Goal: Task Accomplishment & Management: Use online tool/utility

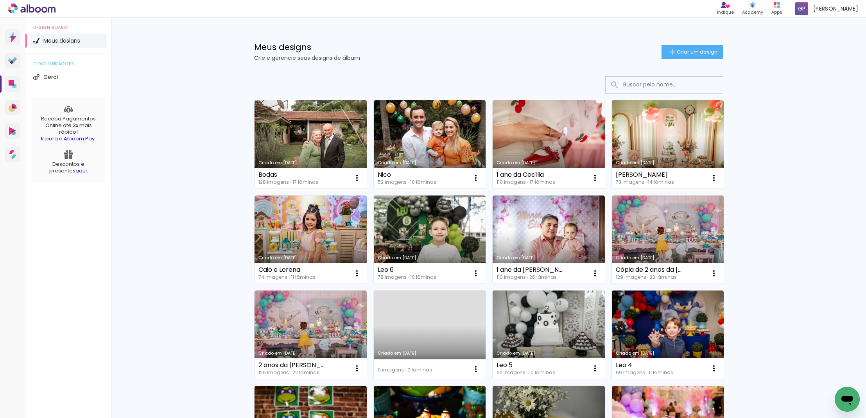
click at [439, 136] on link "Criado em [DATE]" at bounding box center [430, 144] width 112 height 88
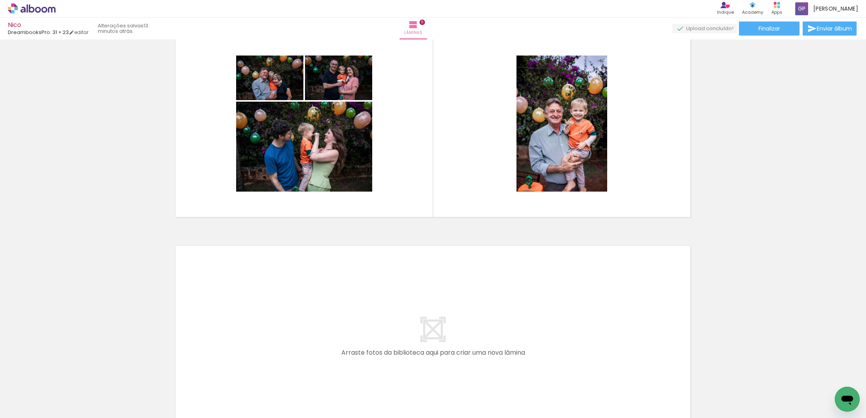
scroll to position [2195, 0]
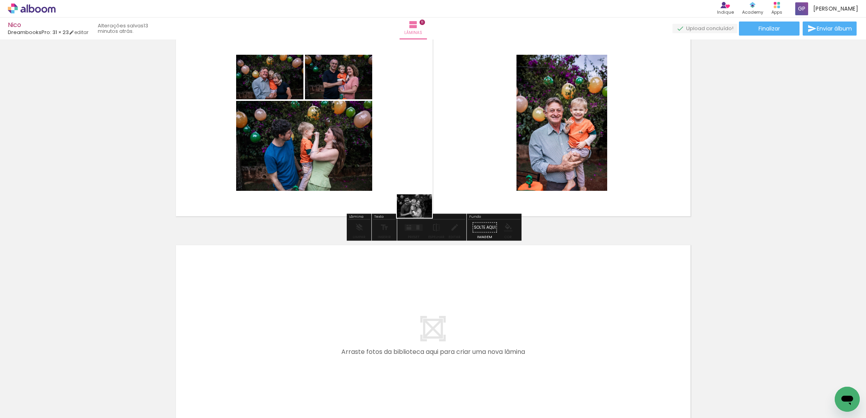
drag, startPoint x: 173, startPoint y: 400, endPoint x: 431, endPoint y: 207, distance: 322.4
click at [429, 203] on quentale-workspace at bounding box center [433, 209] width 866 height 418
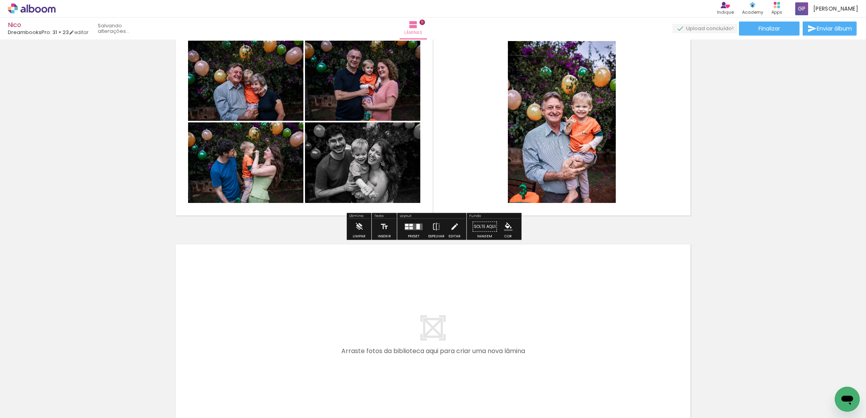
scroll to position [0, 0]
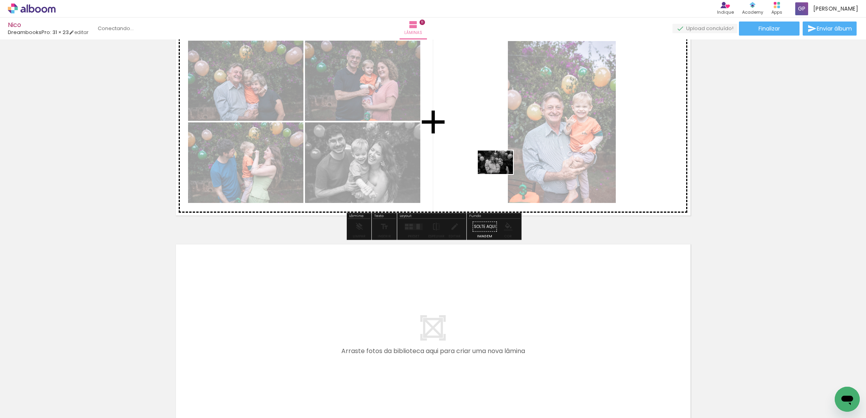
drag, startPoint x: 137, startPoint y: 396, endPoint x: 501, endPoint y: 174, distance: 426.3
click at [501, 174] on quentale-workspace at bounding box center [433, 209] width 866 height 418
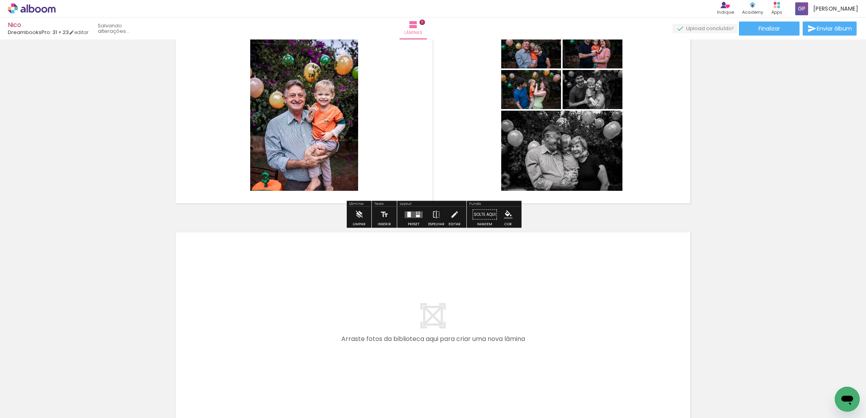
scroll to position [2210, 0]
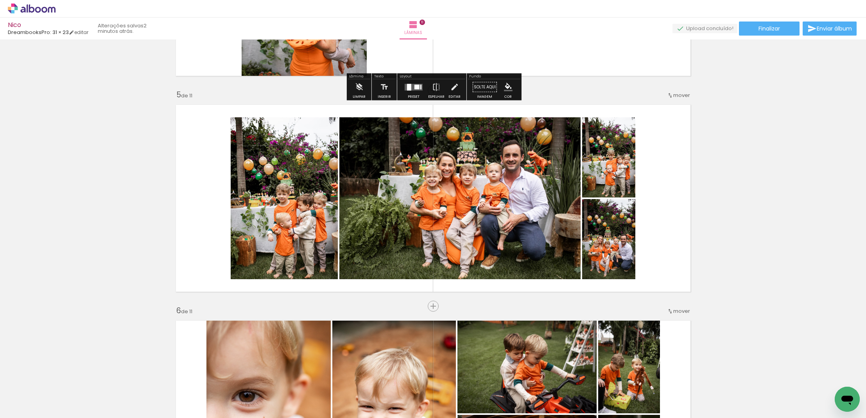
scroll to position [833, 0]
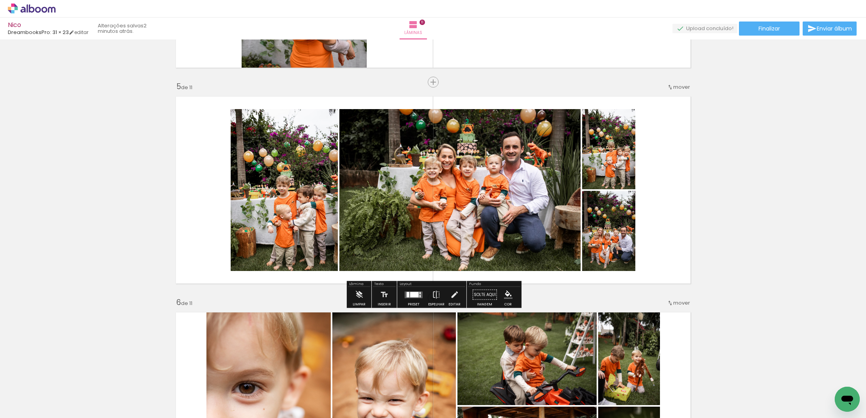
click at [411, 299] on div at bounding box center [413, 295] width 21 height 16
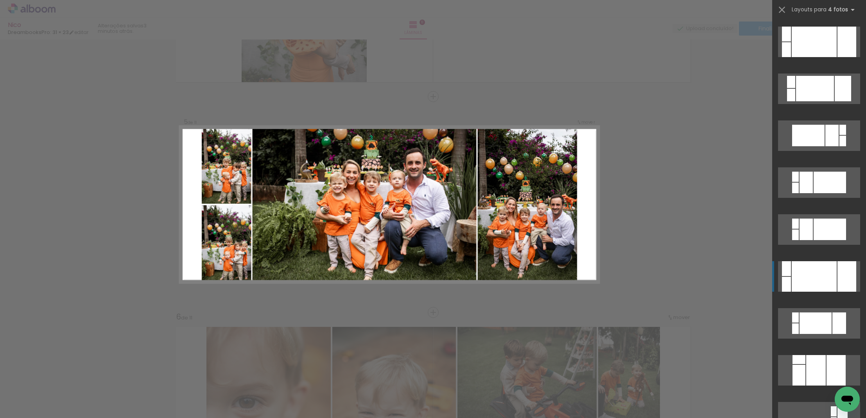
scroll to position [281, 0]
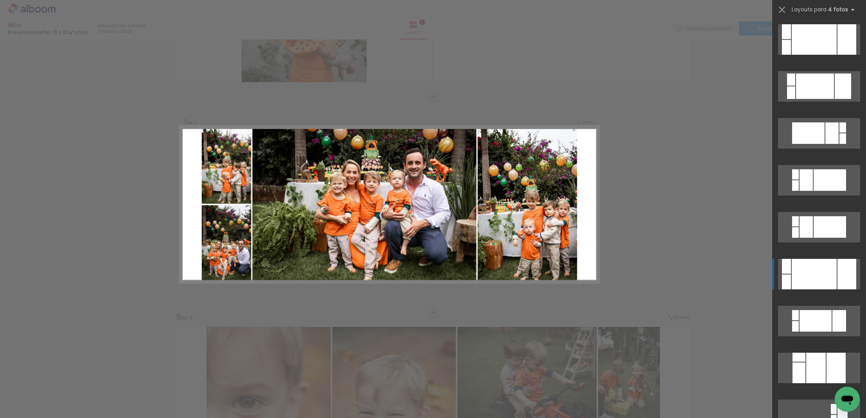
click at [833, 280] on div at bounding box center [813, 274] width 45 height 30
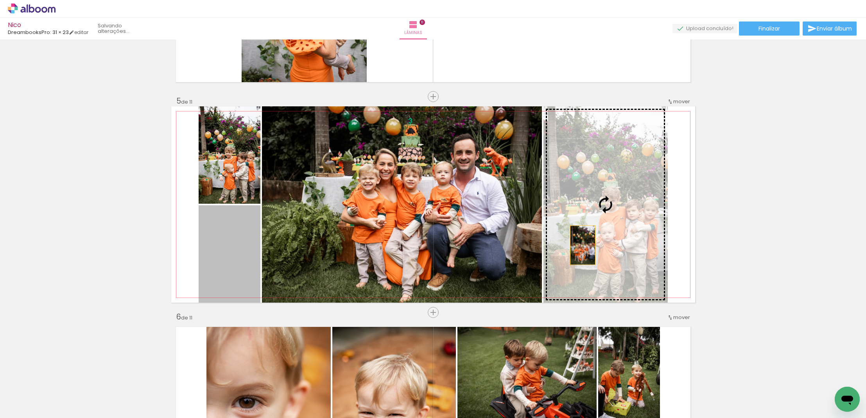
drag, startPoint x: 213, startPoint y: 248, endPoint x: 582, endPoint y: 245, distance: 369.4
click at [0, 0] on slot at bounding box center [0, 0] width 0 height 0
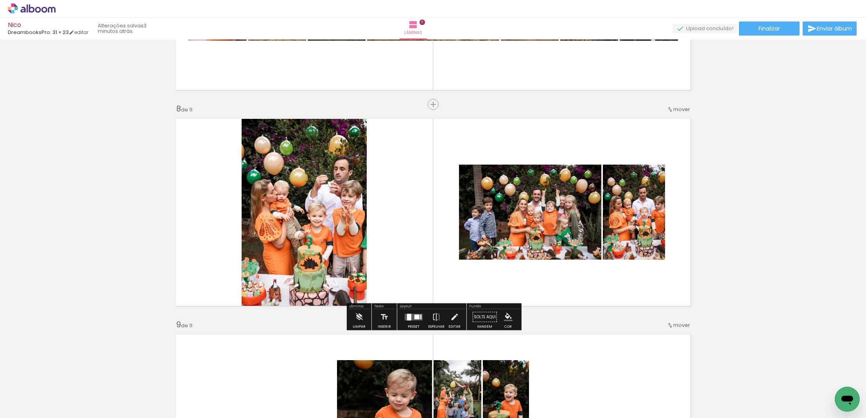
scroll to position [1459, 0]
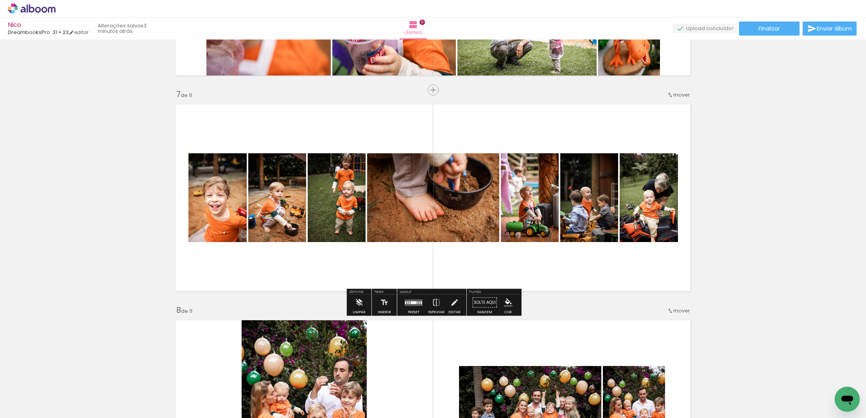
click at [410, 306] on div at bounding box center [413, 303] width 21 height 16
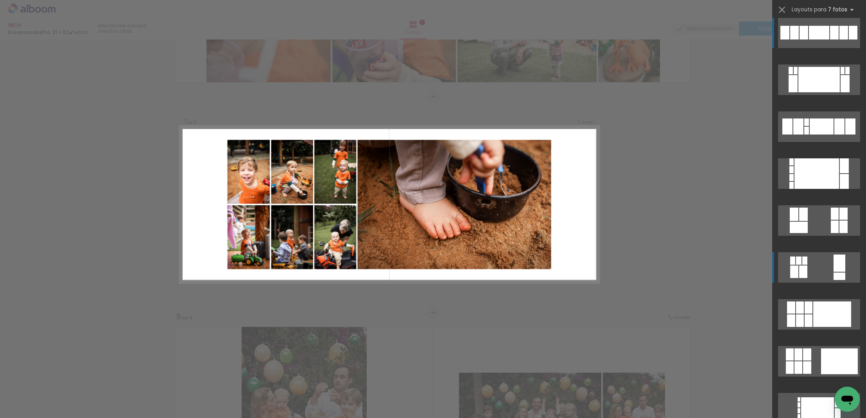
scroll to position [9, 0]
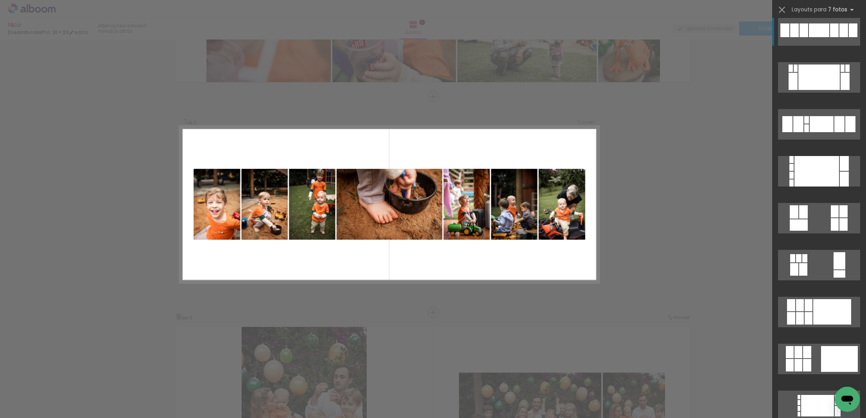
click at [809, 64] on div at bounding box center [818, 76] width 41 height 25
click at [814, 64] on div at bounding box center [818, 76] width 41 height 25
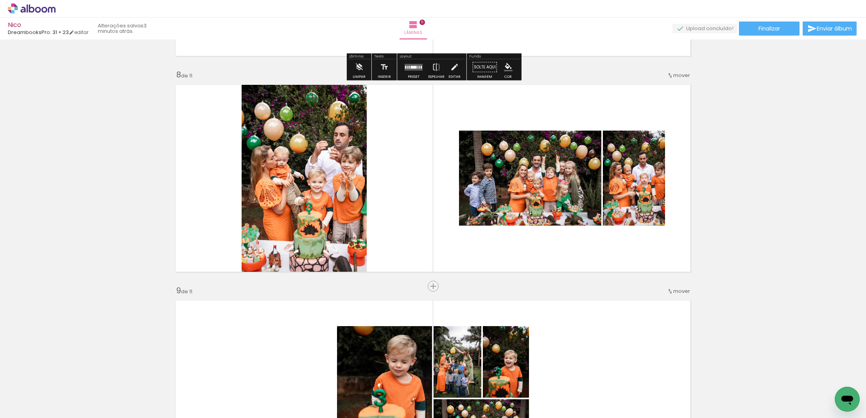
scroll to position [1504, 0]
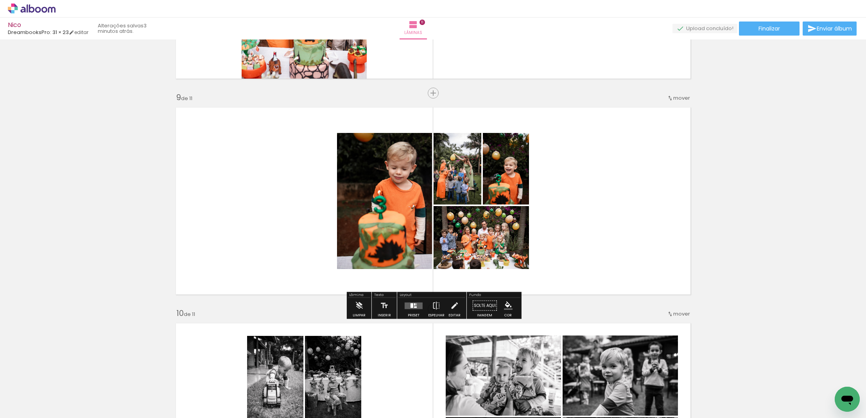
click at [417, 306] on quentale-layouter at bounding box center [414, 305] width 18 height 7
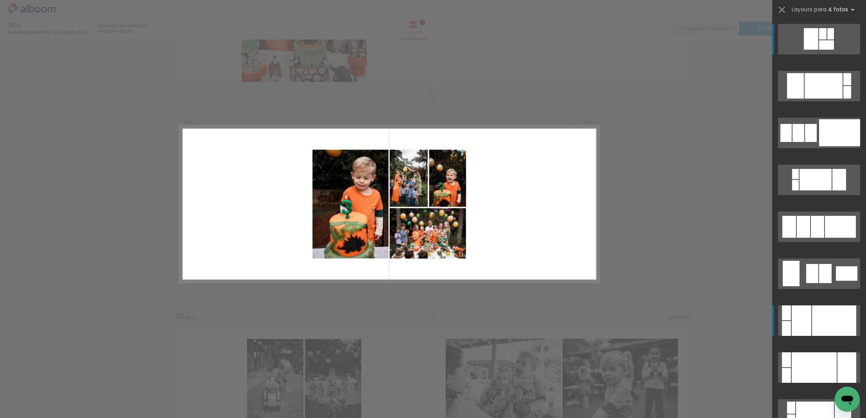
scroll to position [1682, 0]
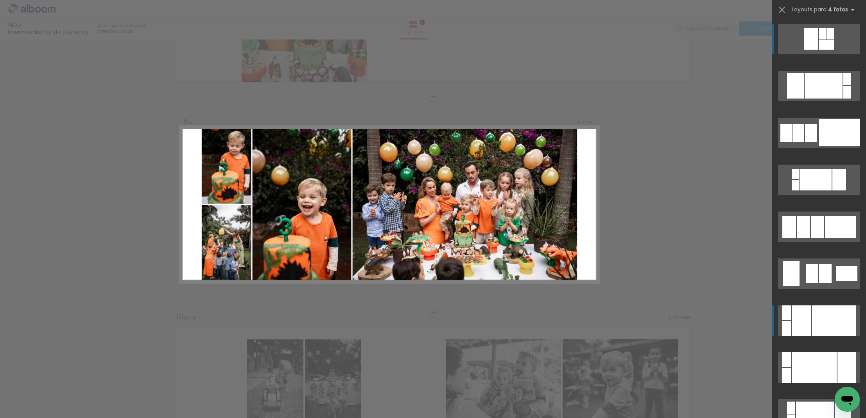
click at [793, 326] on div at bounding box center [801, 320] width 20 height 30
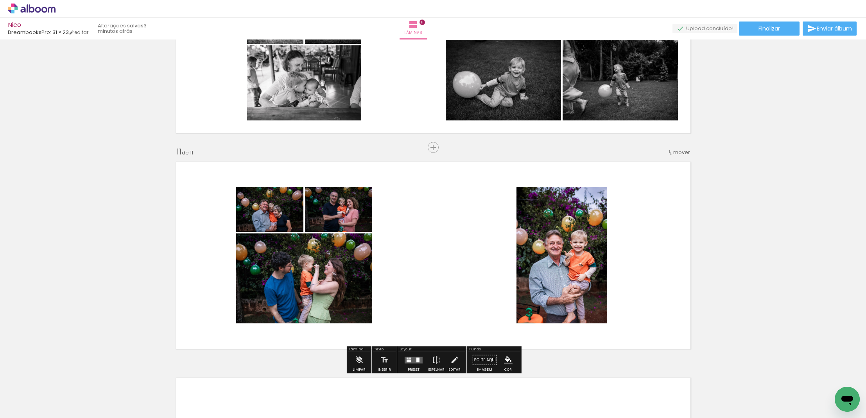
scroll to position [2062, 0]
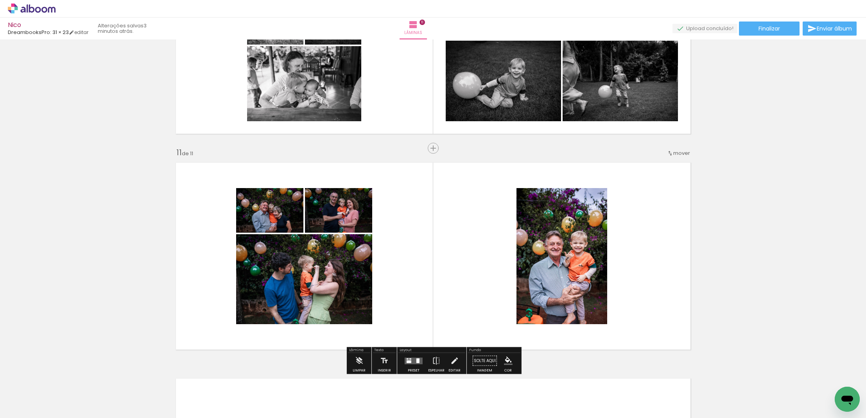
click at [41, 394] on iron-icon at bounding box center [40, 394] width 6 height 6
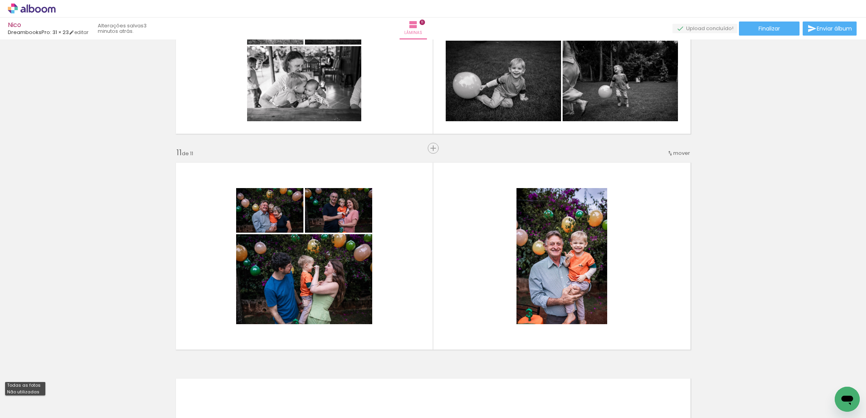
click at [0, 0] on slot "Não utilizadas" at bounding box center [0, 0] width 0 height 0
type input "Não utilizadas"
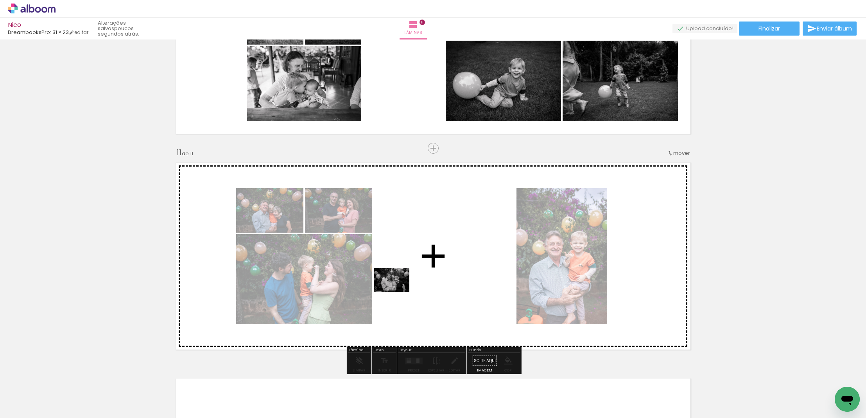
drag, startPoint x: 122, startPoint y: 397, endPoint x: 410, endPoint y: 285, distance: 308.9
click at [410, 285] on quentale-workspace at bounding box center [433, 209] width 866 height 418
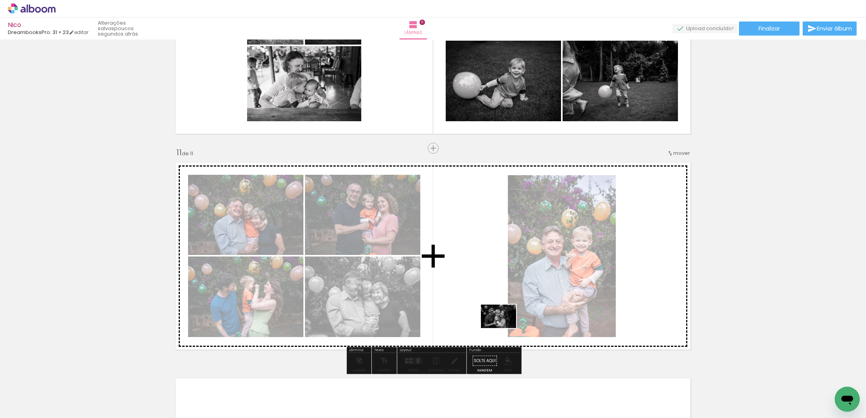
drag, startPoint x: 131, startPoint y: 395, endPoint x: 504, endPoint y: 328, distance: 379.3
click at [504, 328] on quentale-workspace at bounding box center [433, 209] width 866 height 418
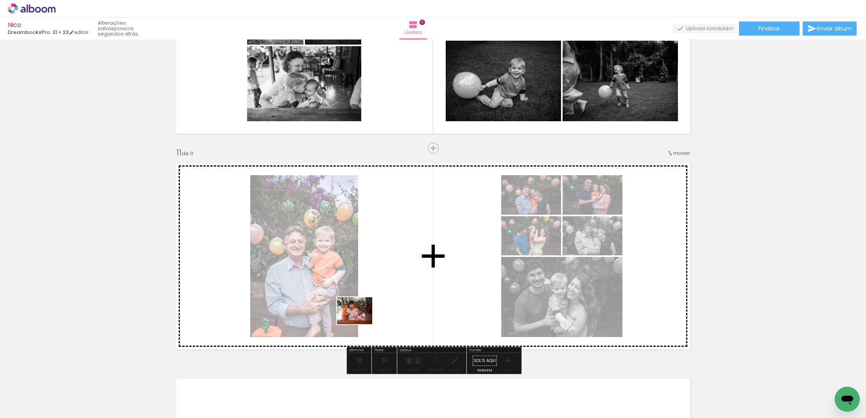
drag, startPoint x: 87, startPoint y: 396, endPoint x: 364, endPoint y: 318, distance: 287.5
click at [364, 318] on quentale-workspace at bounding box center [433, 209] width 866 height 418
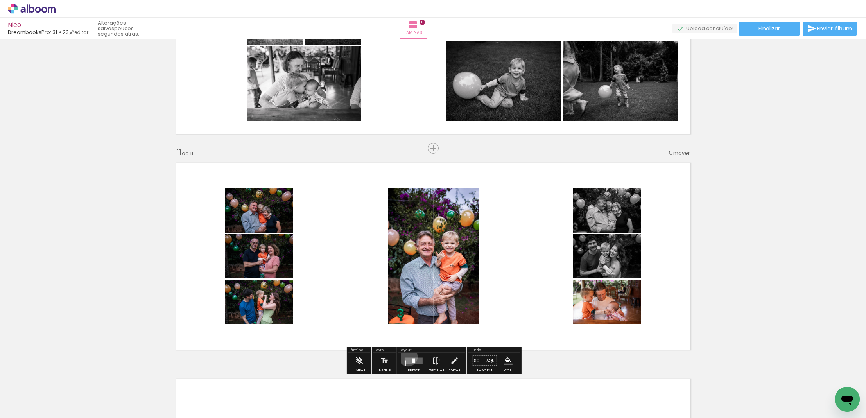
click at [406, 356] on div at bounding box center [413, 361] width 21 height 16
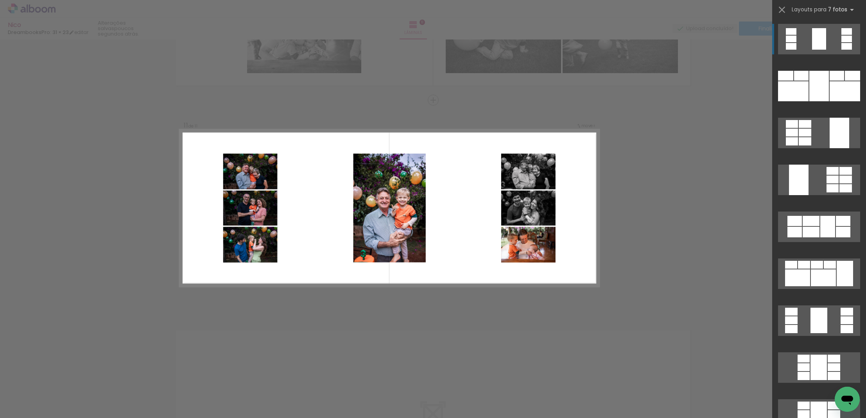
scroll to position [2113, 0]
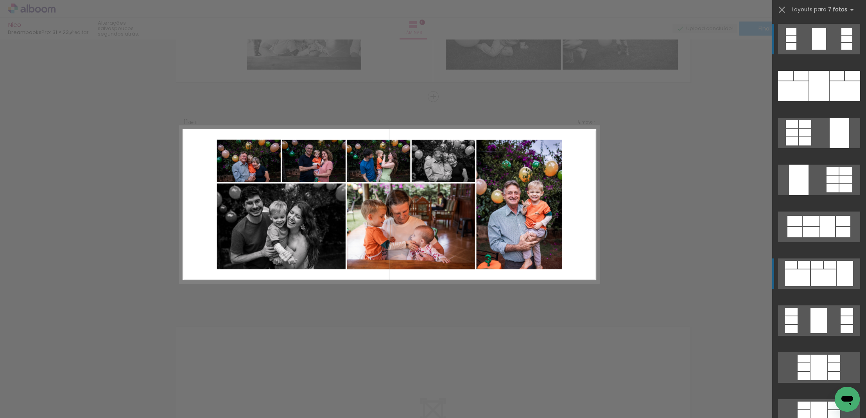
click at [845, 81] on div at bounding box center [852, 76] width 15 height 10
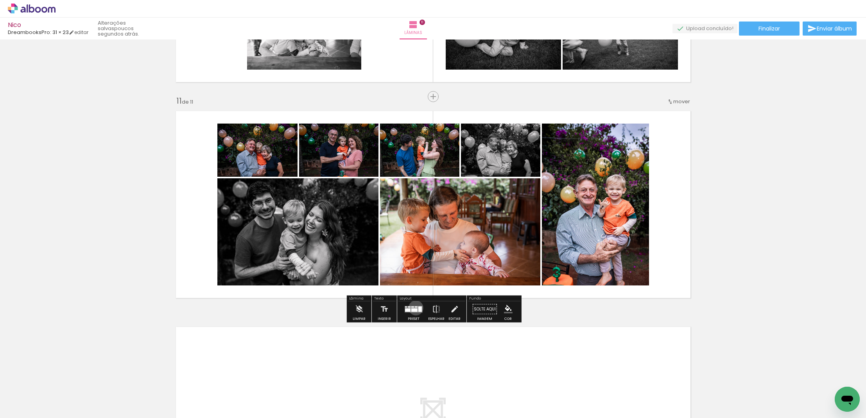
click at [414, 308] on quentale-layouter at bounding box center [414, 309] width 18 height 7
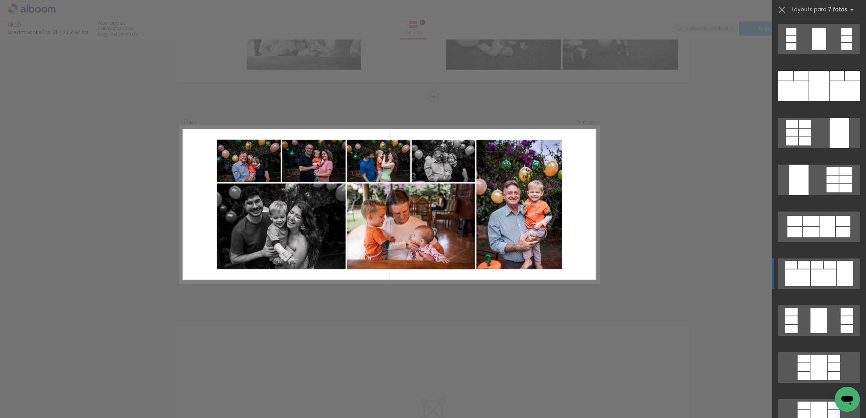
scroll to position [235, 0]
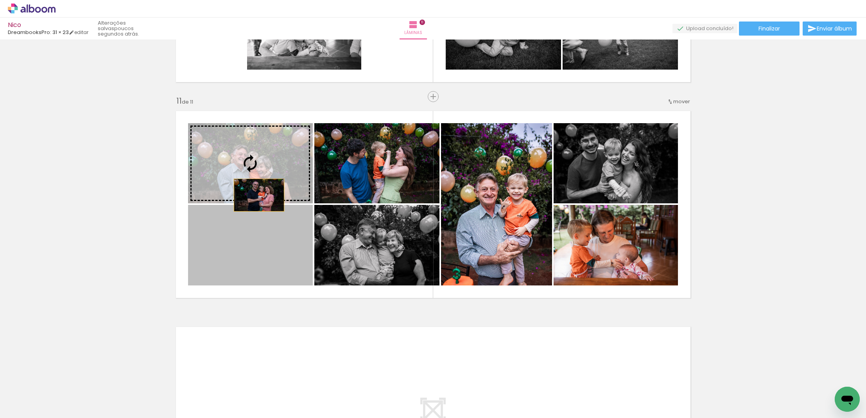
drag, startPoint x: 268, startPoint y: 253, endPoint x: 259, endPoint y: 194, distance: 59.8
click at [0, 0] on slot at bounding box center [0, 0] width 0 height 0
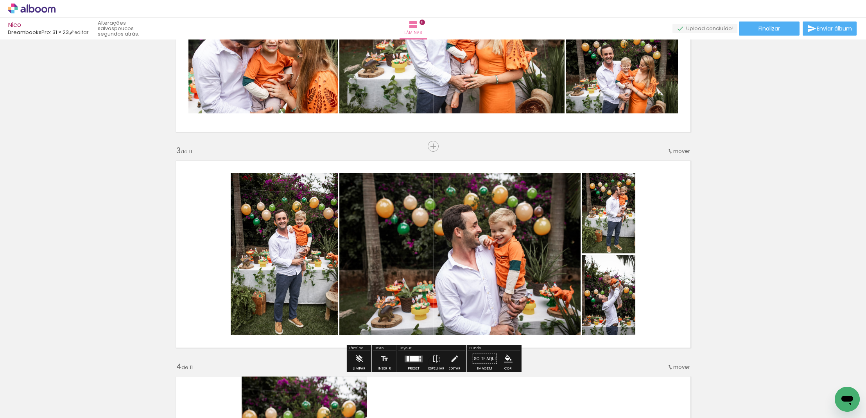
scroll to position [363, 0]
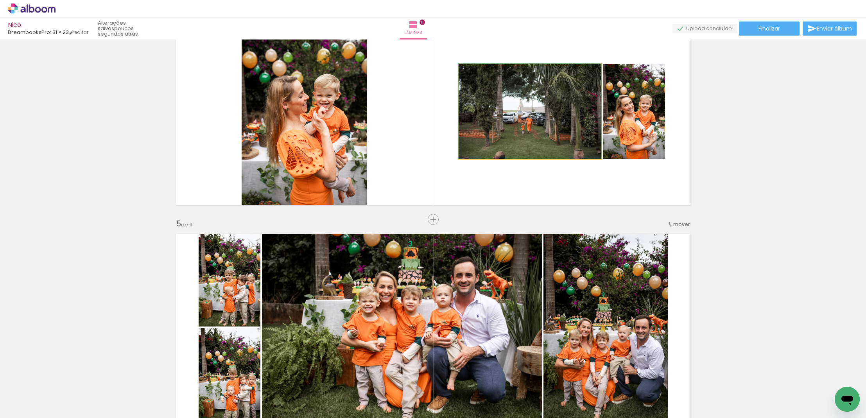
click at [580, 141] on quentale-photo at bounding box center [530, 111] width 142 height 95
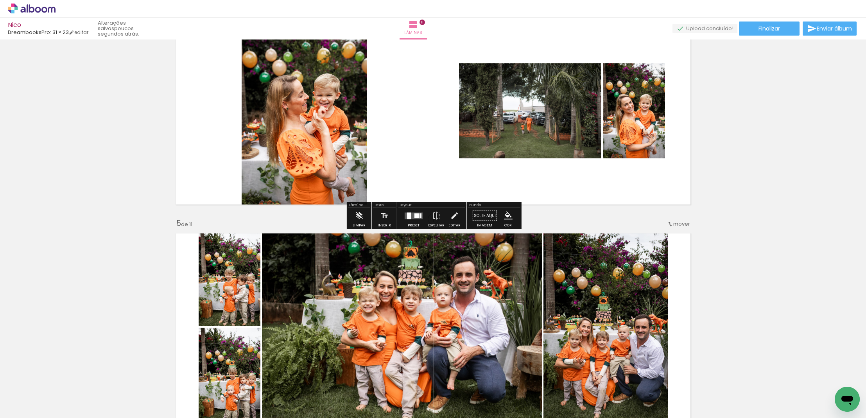
scroll to position [696, 0]
click at [410, 215] on quentale-layouter at bounding box center [414, 216] width 18 height 7
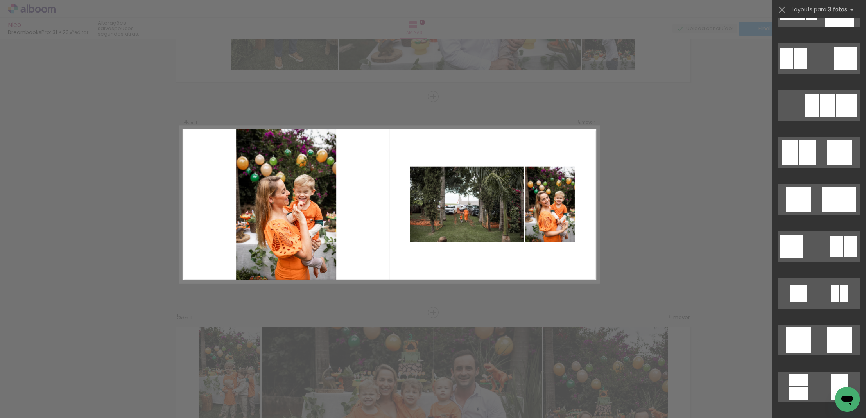
scroll to position [1911, 0]
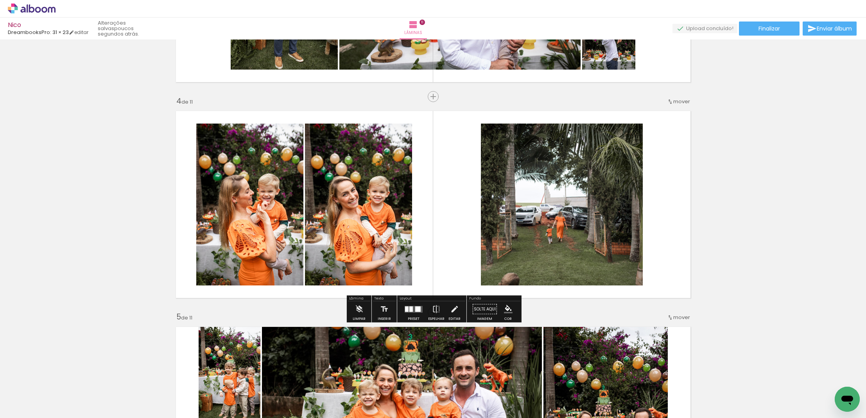
scroll to position [1922, 0]
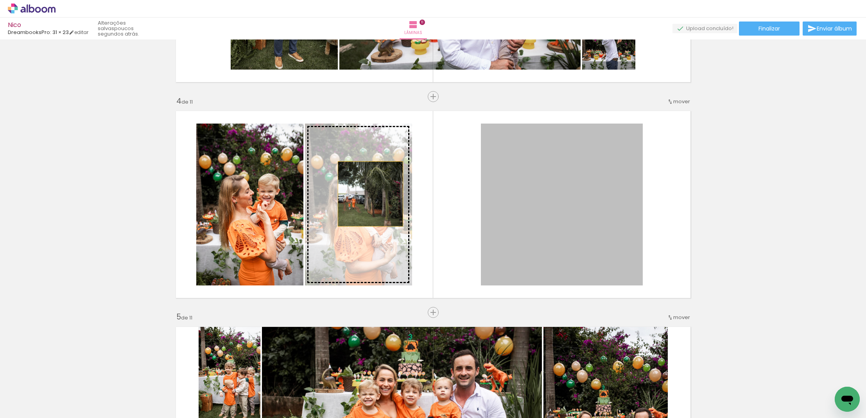
drag, startPoint x: 525, startPoint y: 204, endPoint x: 295, endPoint y: 187, distance: 230.5
click at [0, 0] on slot at bounding box center [0, 0] width 0 height 0
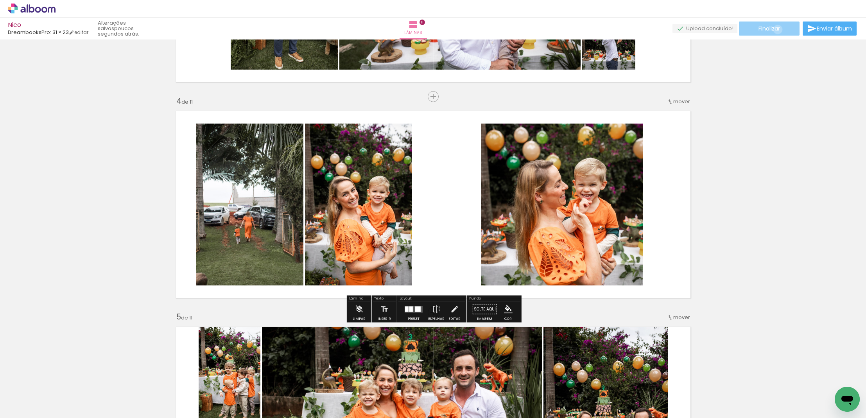
click at [775, 30] on span "Finalizar" at bounding box center [768, 28] width 21 height 5
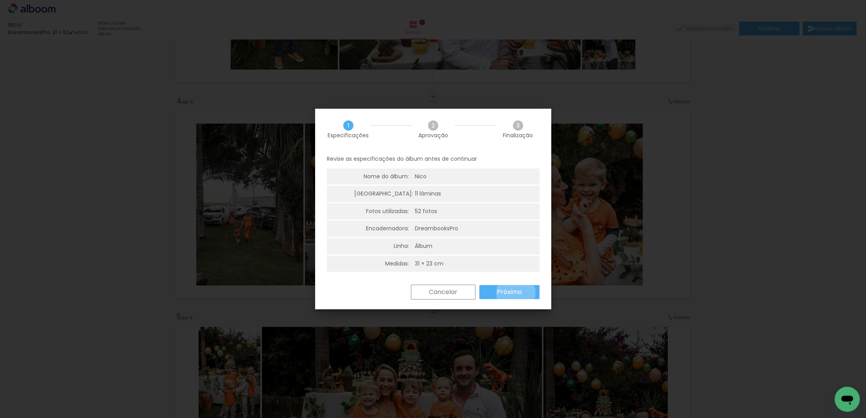
click at [0, 0] on slot "Próximo" at bounding box center [0, 0] width 0 height 0
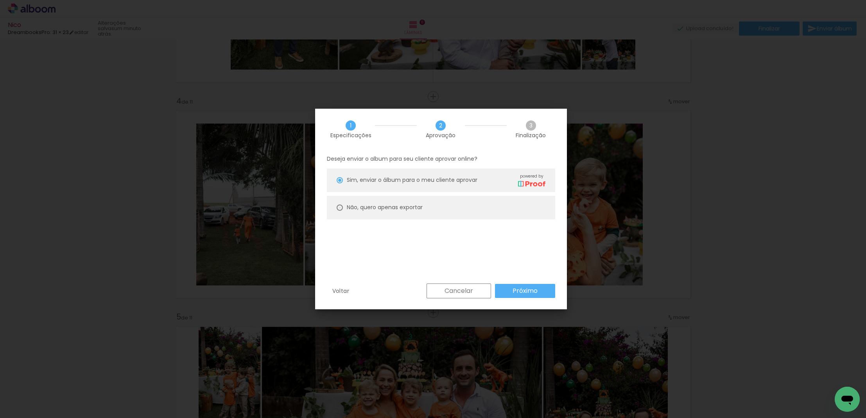
click at [340, 183] on div at bounding box center [340, 180] width 6 height 6
type paper-radio-button "on"
click at [340, 206] on div at bounding box center [339, 207] width 3 height 3
click at [340, 177] on div at bounding box center [340, 180] width 6 height 6
type paper-radio-button "on"
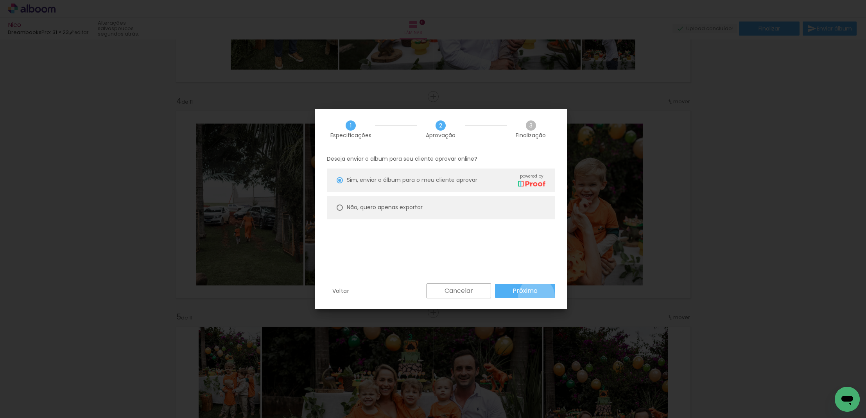
click at [536, 295] on paper-button "Próximo" at bounding box center [525, 291] width 60 height 14
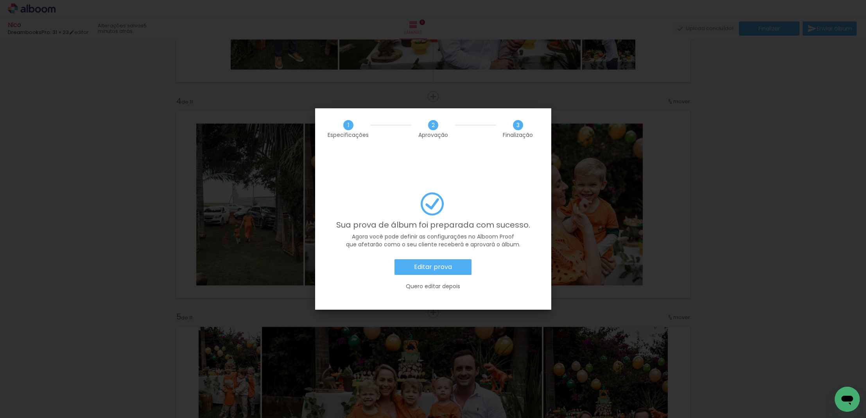
scroll to position [1922, 0]
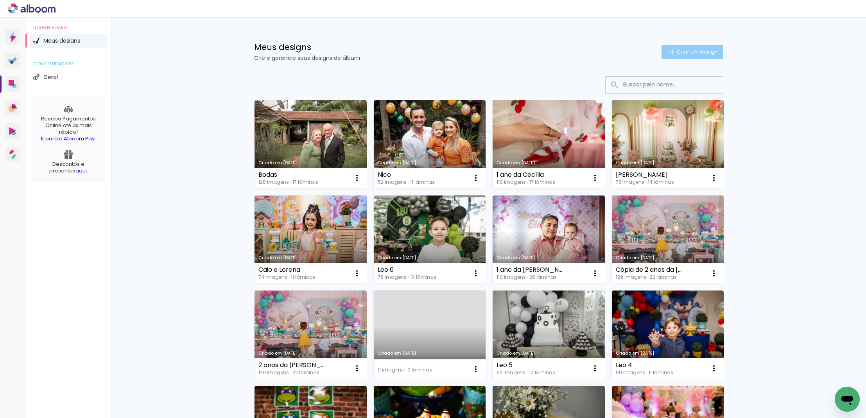
click at [698, 56] on paper-button "Criar um design" at bounding box center [692, 52] width 62 height 14
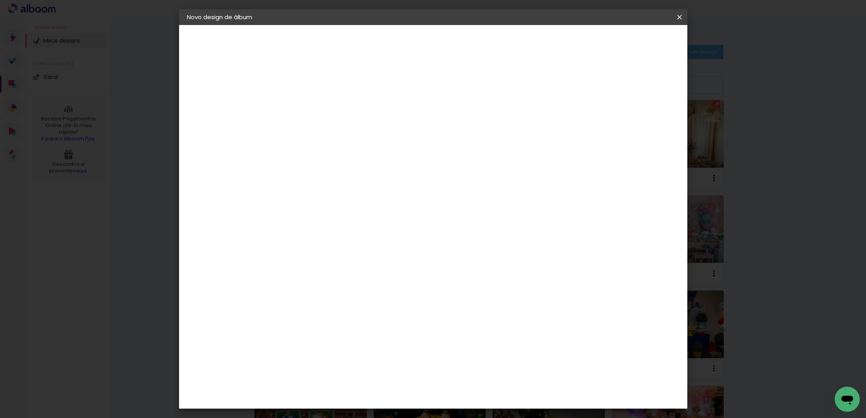
click at [315, 107] on input at bounding box center [315, 105] width 0 height 12
type input "1 ano do José"
type paper-input "1 ano do José"
click at [0, 0] on slot "Avançar" at bounding box center [0, 0] width 0 height 0
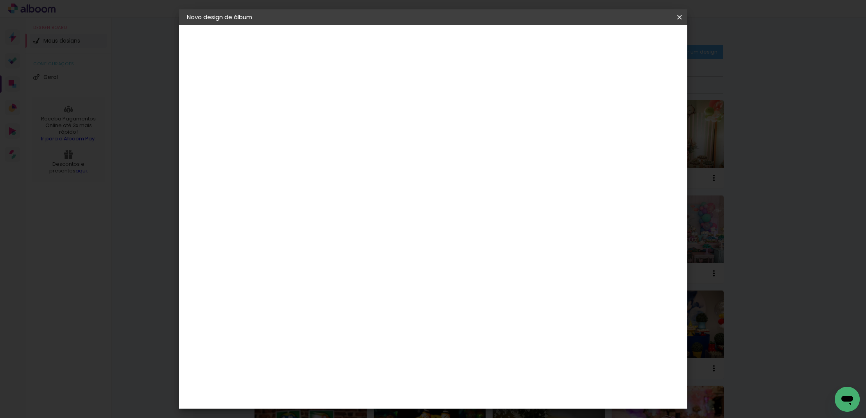
click at [351, 318] on div "DreambooksPro" at bounding box center [334, 321] width 51 height 6
click at [0, 0] on slot "Avançar" at bounding box center [0, 0] width 0 height 0
click at [345, 130] on input "text" at bounding box center [330, 136] width 30 height 12
click at [0, 0] on slot "Álbum" at bounding box center [0, 0] width 0 height 0
type input "Álbum"
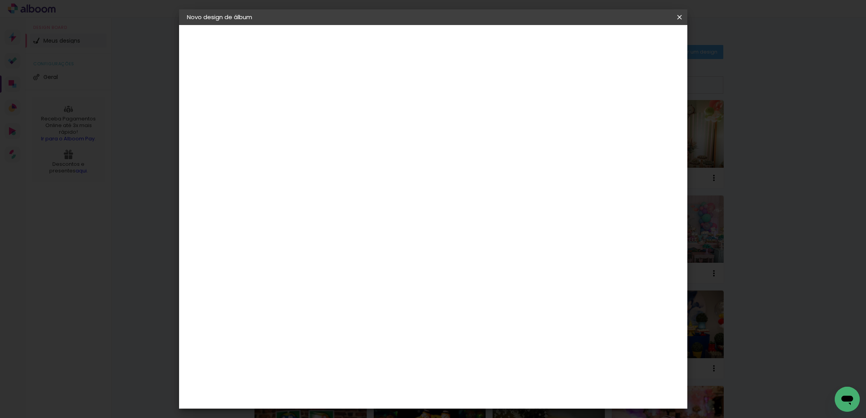
scroll to position [68, 0]
click at [367, 145] on span "31 × 23" at bounding box center [349, 153] width 36 height 16
click at [0, 0] on slot "Avançar" at bounding box center [0, 0] width 0 height 0
click at [592, 87] on div at bounding box center [588, 84] width 7 height 7
type paper-checkbox "on"
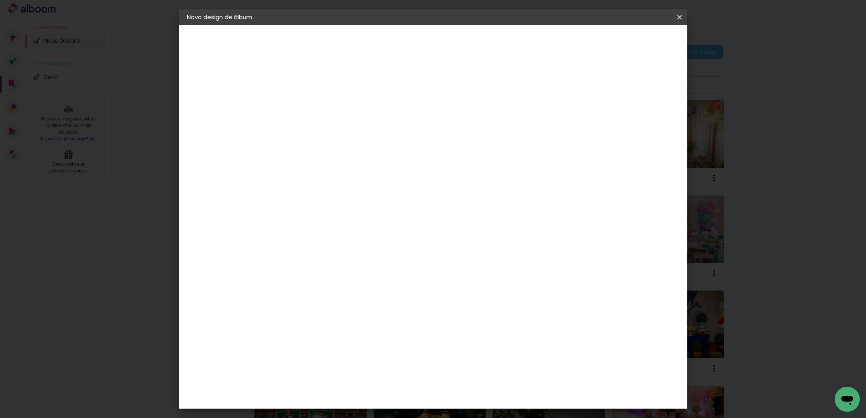
click at [636, 39] on span "Iniciar design" at bounding box center [619, 41] width 36 height 5
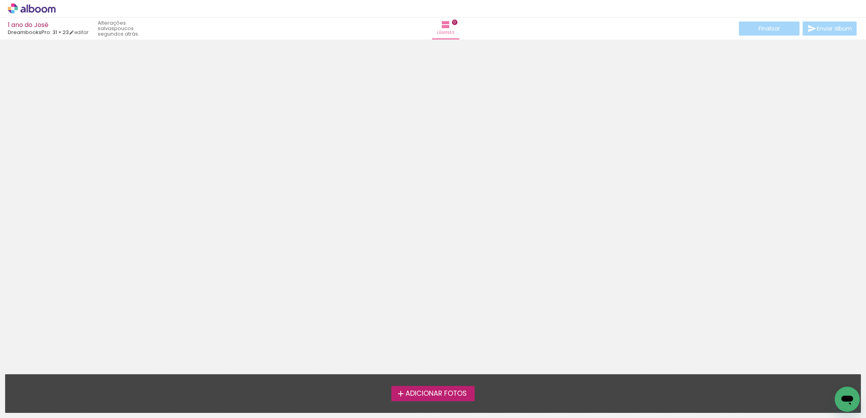
click at [429, 392] on span "Adicionar Fotos" at bounding box center [435, 393] width 61 height 7
click at [0, 0] on input "file" at bounding box center [0, 0] width 0 height 0
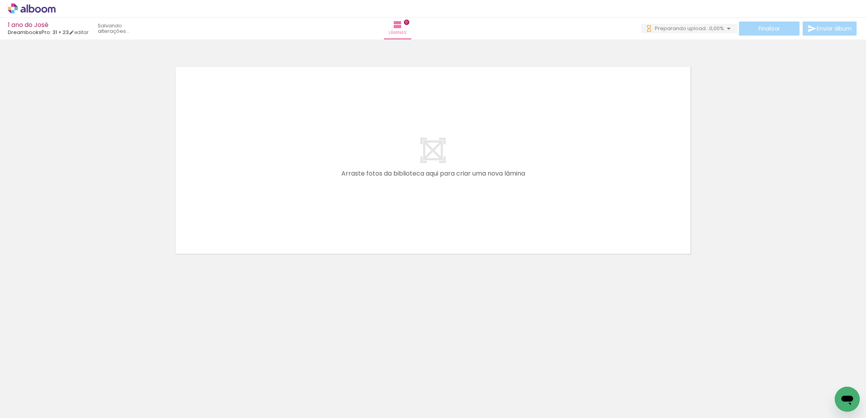
scroll to position [0, 0]
click at [93, 390] on div at bounding box center [78, 392] width 39 height 26
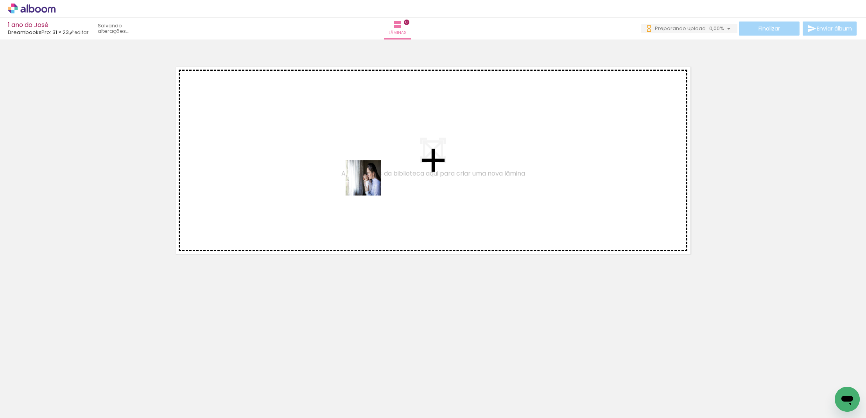
drag, startPoint x: 73, startPoint y: 393, endPoint x: 394, endPoint y: 167, distance: 391.6
click at [394, 167] on quentale-workspace at bounding box center [433, 209] width 866 height 418
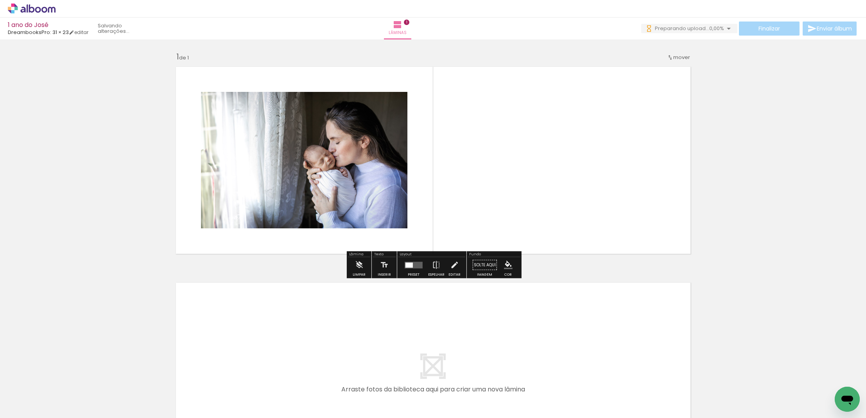
click at [63, 378] on iron-icon at bounding box center [61, 376] width 8 height 8
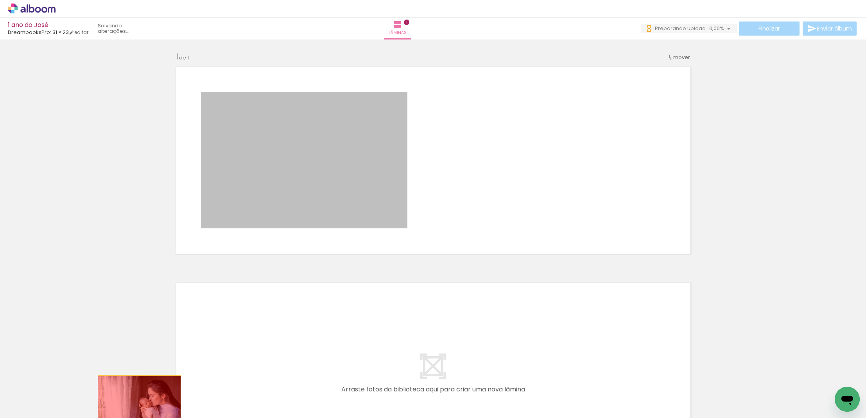
drag, startPoint x: 270, startPoint y: 186, endPoint x: 139, endPoint y: 403, distance: 253.4
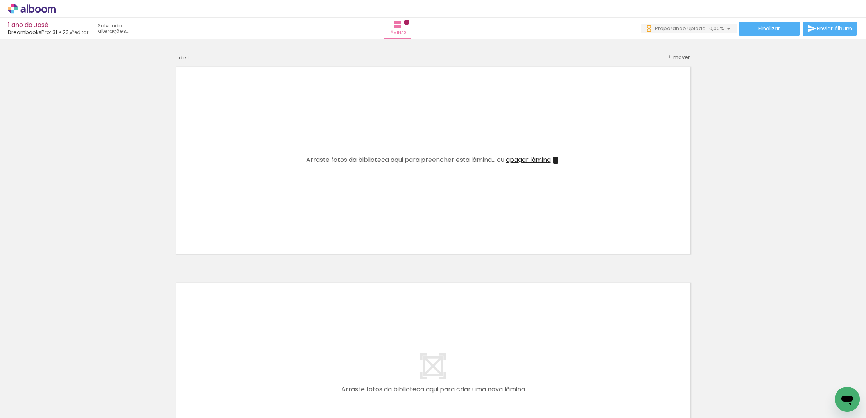
click at [61, 374] on iron-icon at bounding box center [61, 376] width 8 height 8
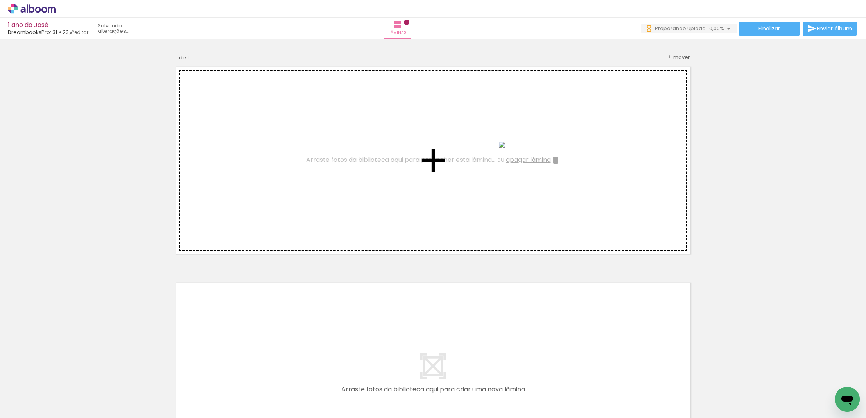
drag, startPoint x: 87, startPoint y: 392, endPoint x: 521, endPoint y: 164, distance: 490.9
click at [521, 164] on quentale-workspace at bounding box center [433, 209] width 866 height 418
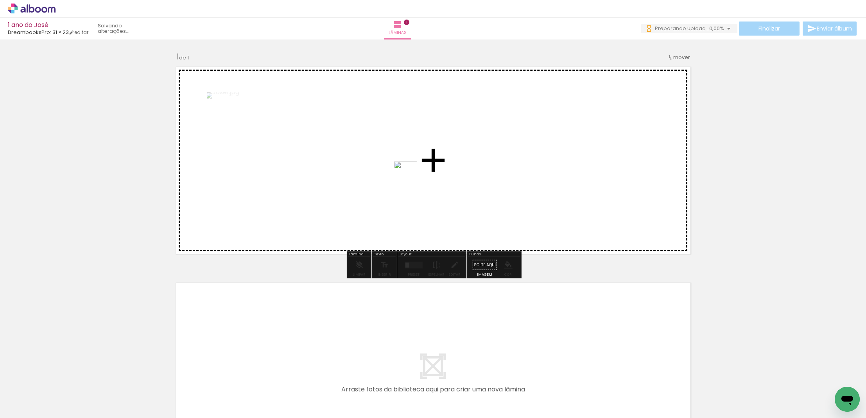
drag, startPoint x: 430, startPoint y: 398, endPoint x: 415, endPoint y: 180, distance: 218.6
click at [415, 180] on quentale-workspace at bounding box center [433, 209] width 866 height 418
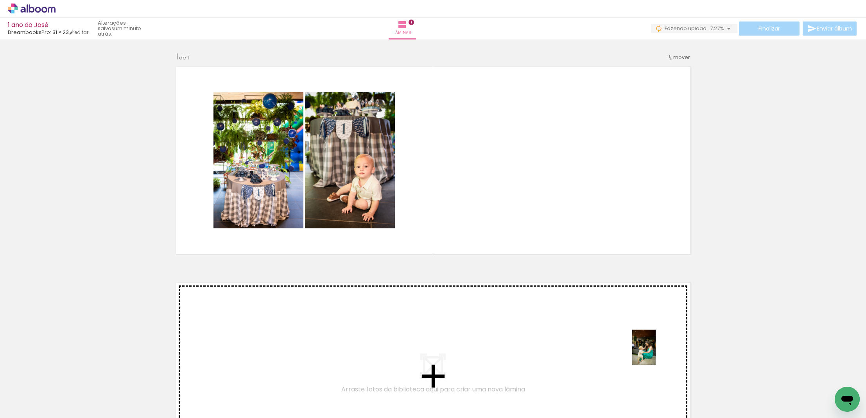
drag, startPoint x: 807, startPoint y: 371, endPoint x: 655, endPoint y: 353, distance: 153.1
click at [655, 353] on quentale-workspace at bounding box center [433, 209] width 866 height 418
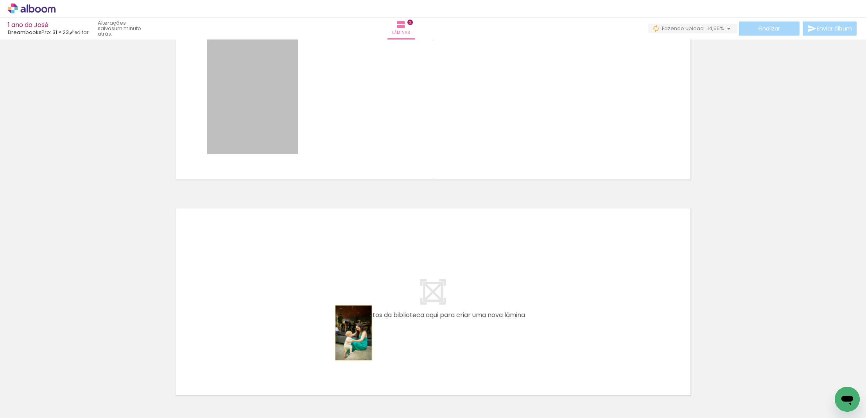
scroll to position [348, 0]
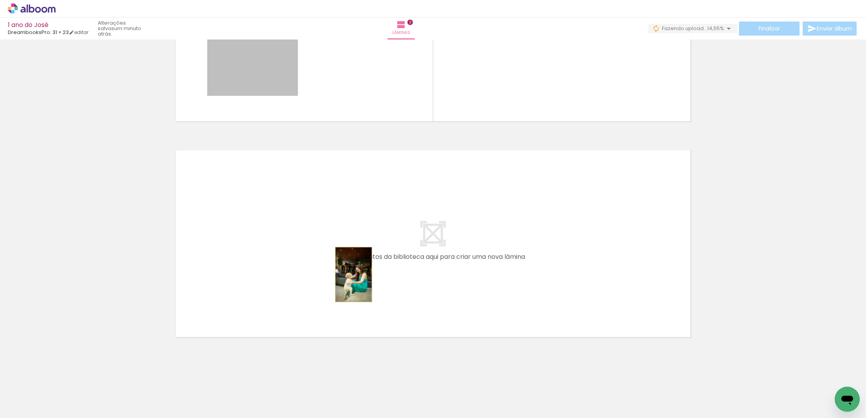
drag, startPoint x: 277, startPoint y: 214, endPoint x: 354, endPoint y: 451, distance: 249.1
click at [354, 417] on html "link( href="../../bower_components/polymer/polymer.html" rel="import" ) picture…" at bounding box center [433, 209] width 866 height 418
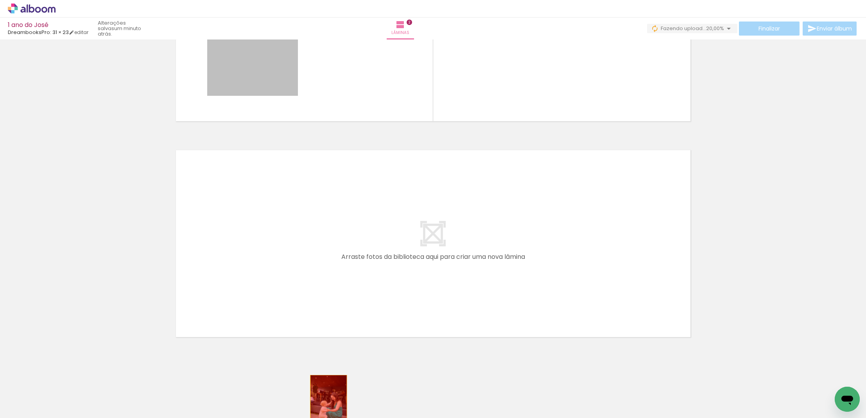
drag, startPoint x: 259, startPoint y: 78, endPoint x: 328, endPoint y: 402, distance: 331.3
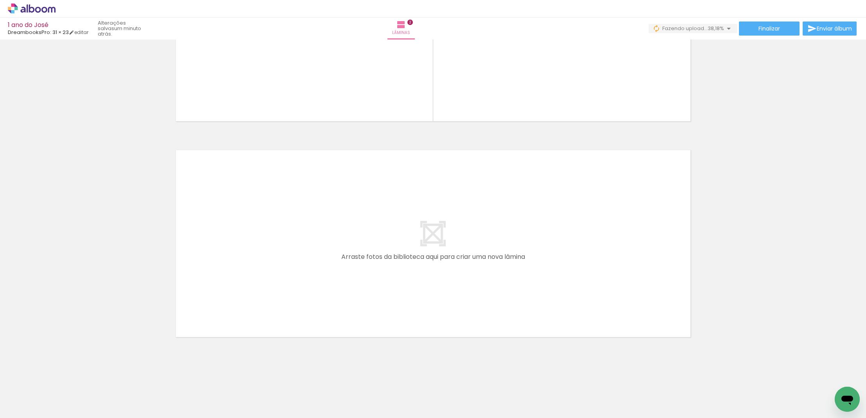
scroll to position [0, 0]
click at [751, 343] on div "Inserir lâmina 1 de 2 Inserir lâmina 2 de 2 Confirmar Cancelar" at bounding box center [433, 24] width 866 height 666
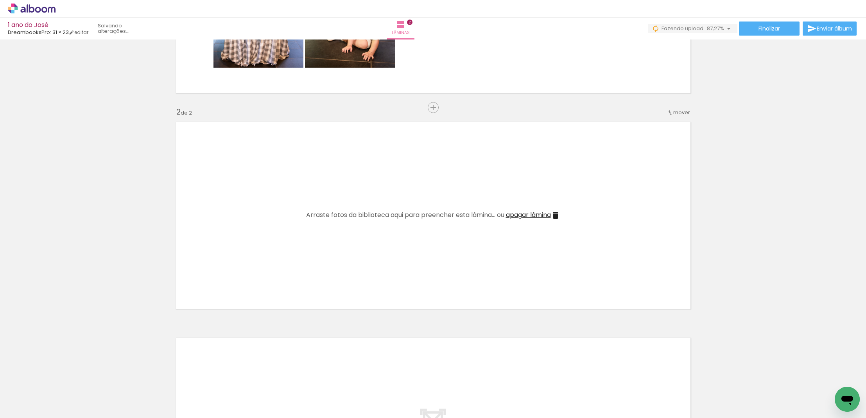
scroll to position [161, 0]
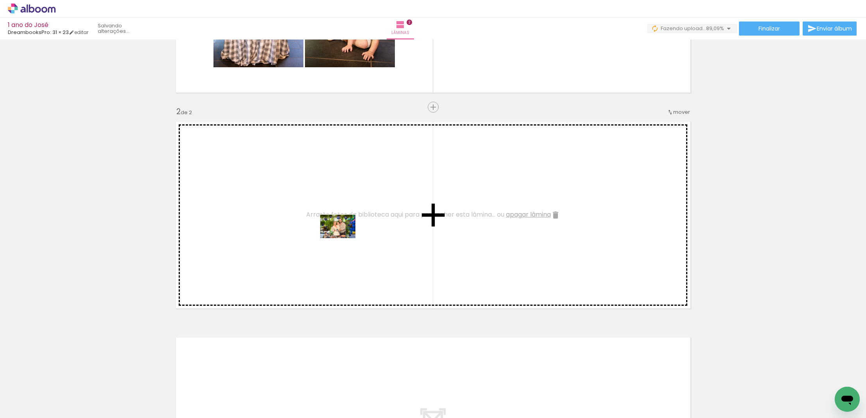
drag, startPoint x: 387, startPoint y: 400, endPoint x: 344, endPoint y: 238, distance: 167.6
click at [344, 238] on quentale-workspace at bounding box center [433, 209] width 866 height 418
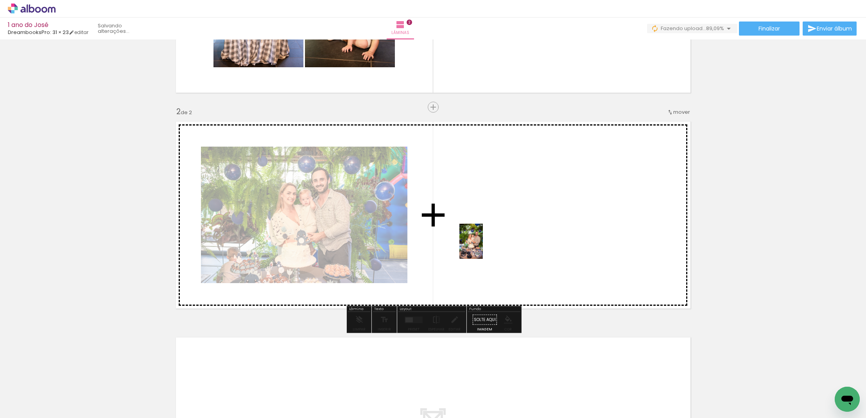
drag, startPoint x: 343, startPoint y: 400, endPoint x: 501, endPoint y: 231, distance: 230.9
click at [501, 231] on quentale-workspace at bounding box center [433, 209] width 866 height 418
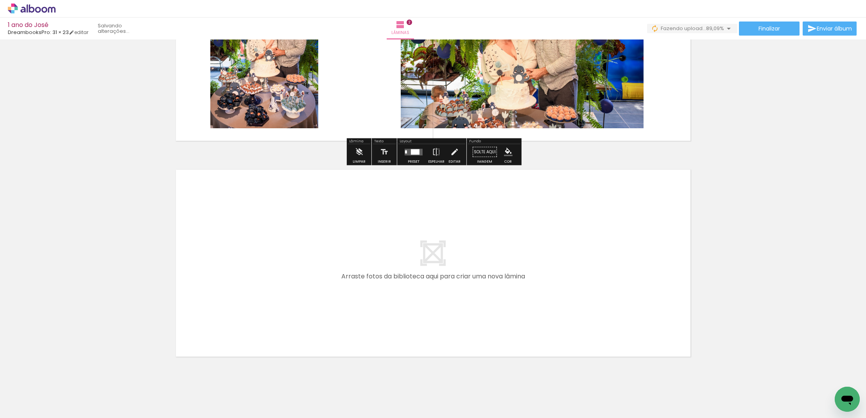
scroll to position [336, 0]
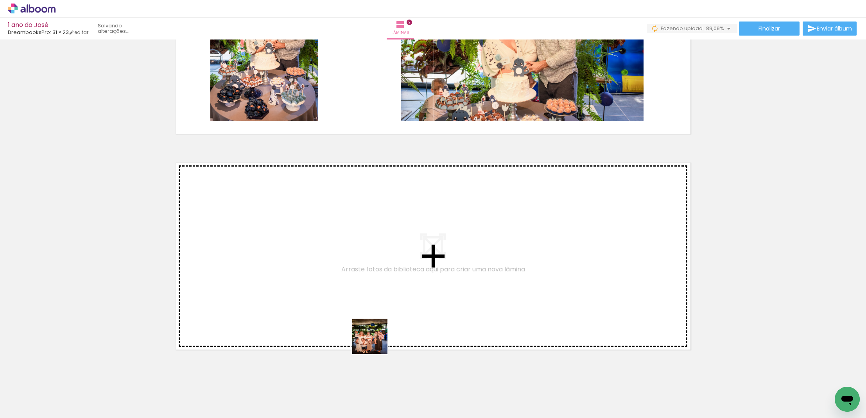
drag, startPoint x: 474, startPoint y: 397, endPoint x: 317, endPoint y: 308, distance: 180.4
click at [317, 308] on quentale-workspace at bounding box center [433, 209] width 866 height 418
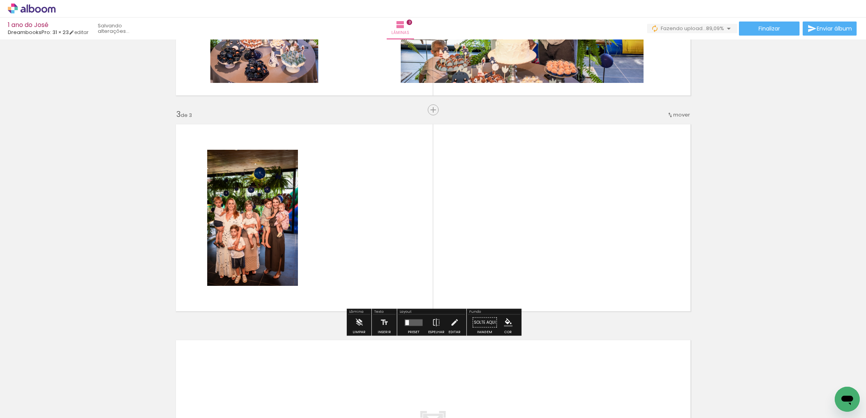
scroll to position [387, 0]
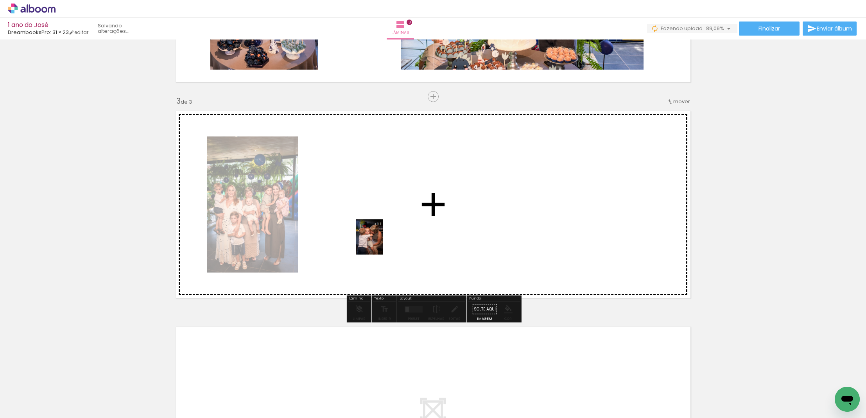
drag, startPoint x: 520, startPoint y: 400, endPoint x: 380, endPoint y: 242, distance: 211.5
click at [380, 242] on quentale-workspace at bounding box center [433, 209] width 866 height 418
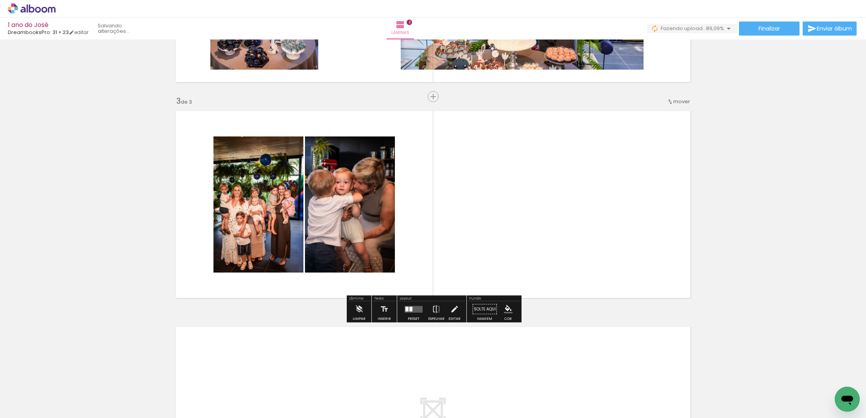
scroll to position [0, 0]
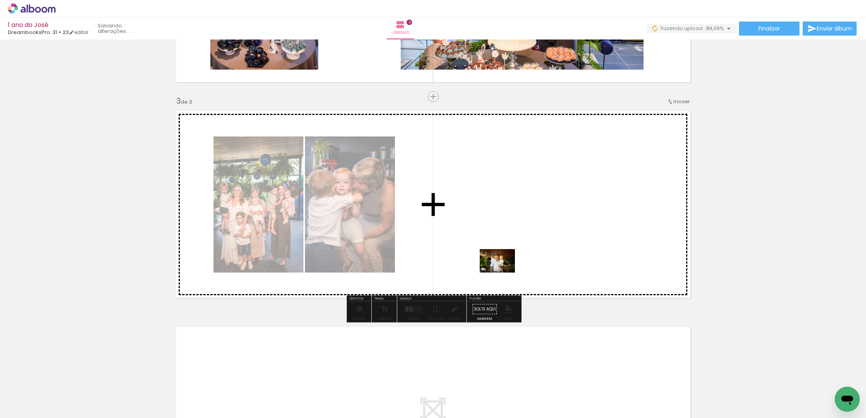
drag, startPoint x: 124, startPoint y: 392, endPoint x: 503, endPoint y: 272, distance: 397.5
click at [503, 272] on quentale-workspace at bounding box center [433, 209] width 866 height 418
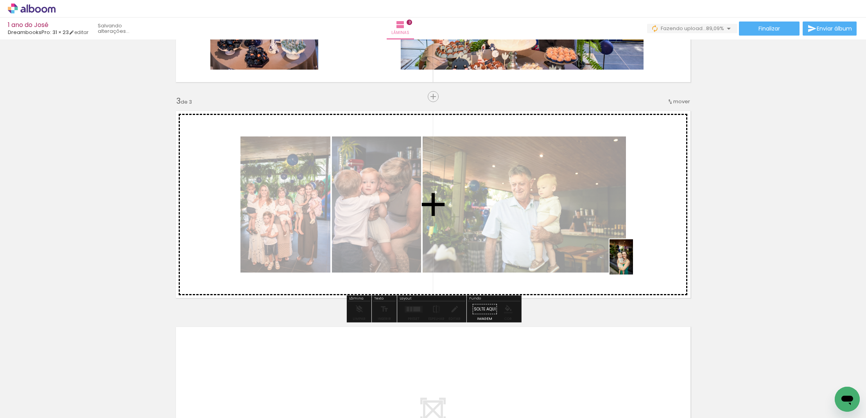
drag, startPoint x: 736, startPoint y: 395, endPoint x: 632, endPoint y: 262, distance: 168.2
click at [632, 262] on quentale-workspace at bounding box center [433, 209] width 866 height 418
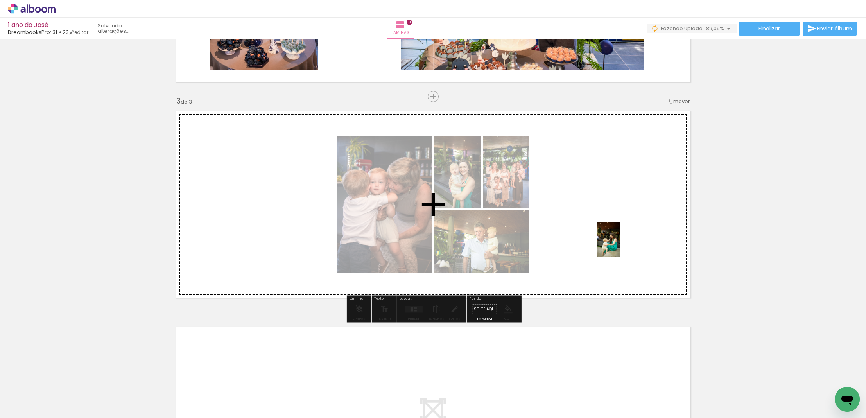
drag, startPoint x: 826, startPoint y: 399, endPoint x: 616, endPoint y: 242, distance: 262.5
click at [616, 242] on quentale-workspace at bounding box center [433, 209] width 866 height 418
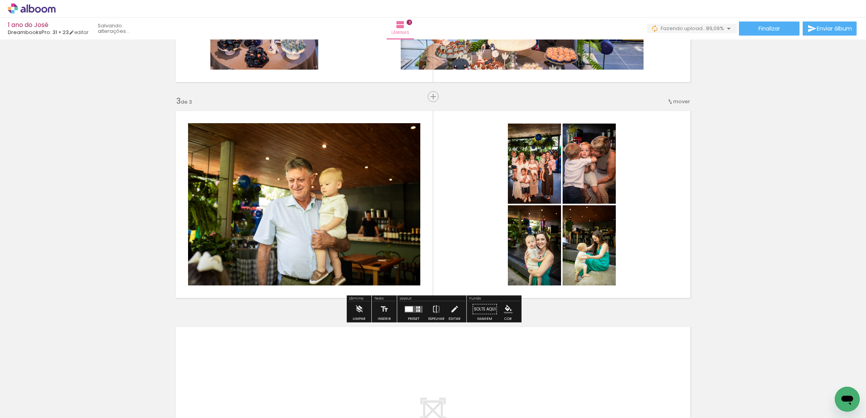
click at [42, 394] on iron-icon at bounding box center [40, 394] width 6 height 6
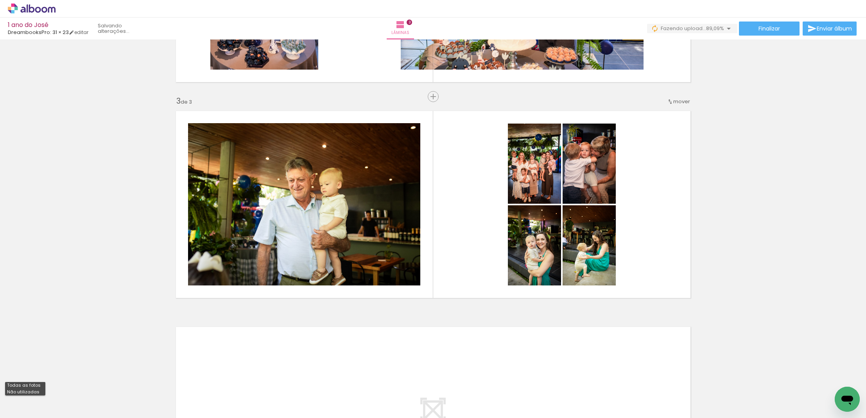
click at [0, 0] on slot "Não utilizadas" at bounding box center [0, 0] width 0 height 0
type input "Não utilizadas"
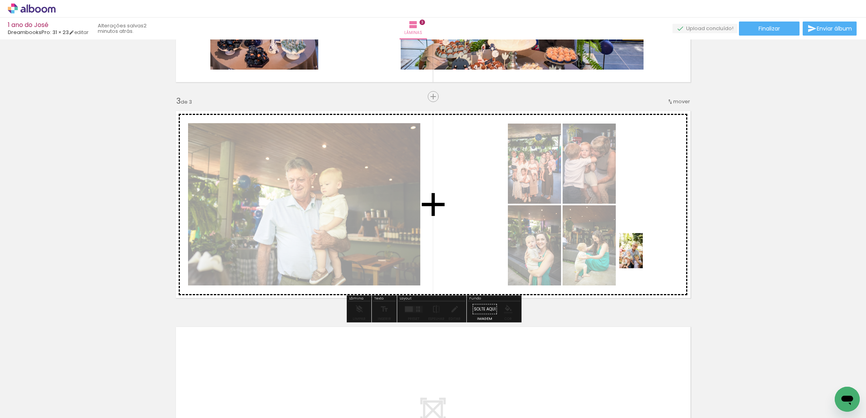
drag, startPoint x: 525, startPoint y: 395, endPoint x: 648, endPoint y: 247, distance: 192.3
click at [648, 247] on quentale-workspace at bounding box center [433, 209] width 866 height 418
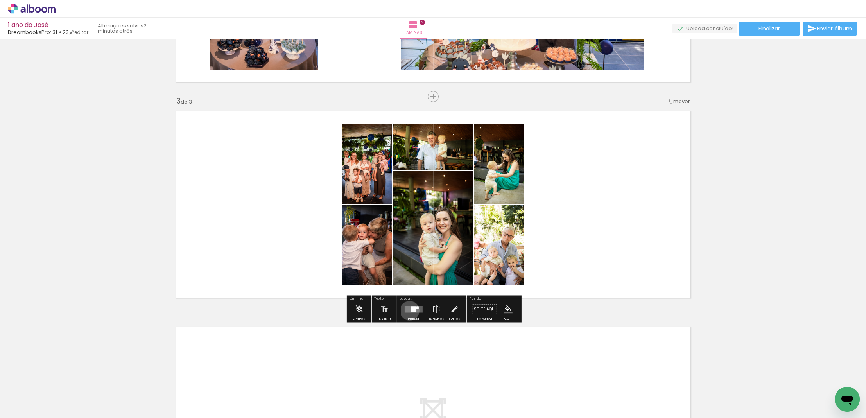
click at [408, 310] on quentale-layouter at bounding box center [414, 309] width 18 height 7
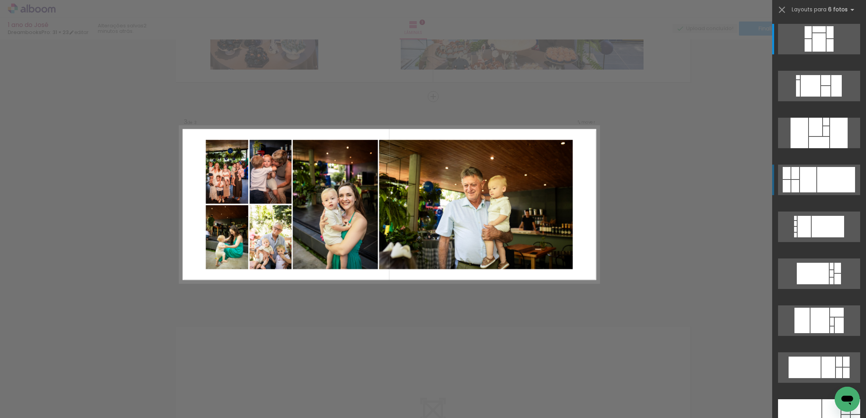
click at [812, 32] on div at bounding box center [818, 29] width 13 height 6
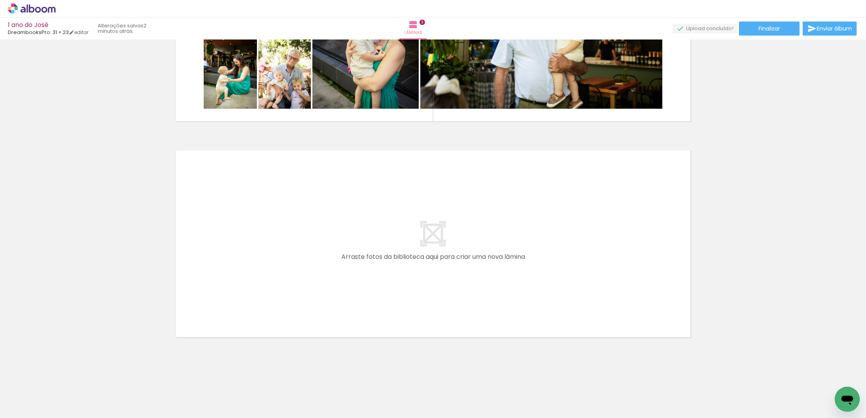
scroll to position [564, 0]
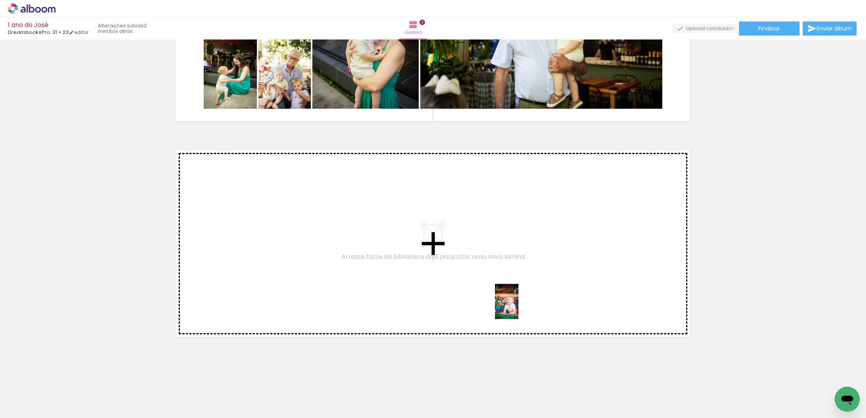
drag, startPoint x: 778, startPoint y: 399, endPoint x: 518, endPoint y: 307, distance: 275.3
click at [518, 307] on quentale-workspace at bounding box center [433, 209] width 866 height 418
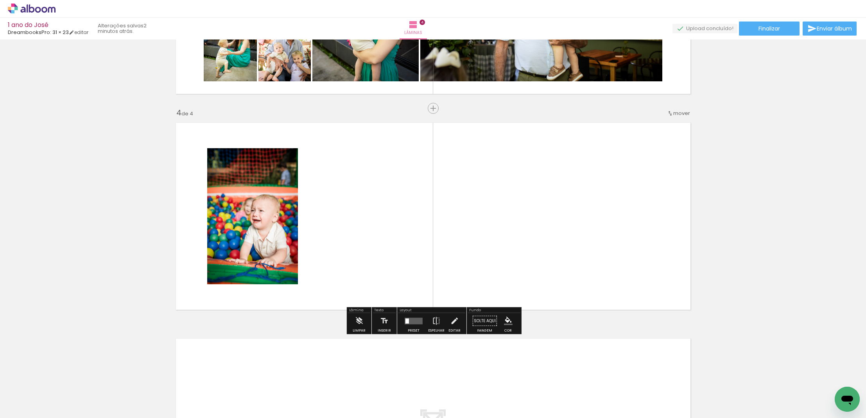
scroll to position [603, 0]
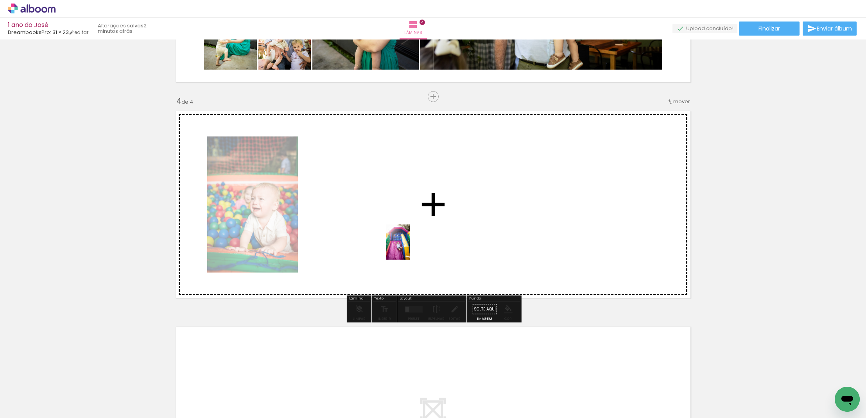
drag, startPoint x: 777, startPoint y: 398, endPoint x: 410, endPoint y: 248, distance: 397.4
click at [410, 248] on quentale-workspace at bounding box center [433, 209] width 866 height 418
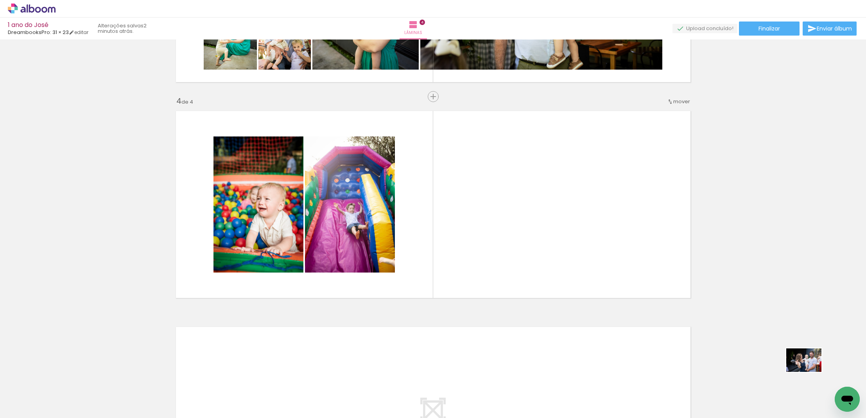
drag, startPoint x: 828, startPoint y: 372, endPoint x: 809, endPoint y: 372, distance: 18.4
click at [809, 372] on quentale-thumb at bounding box center [822, 391] width 44 height 45
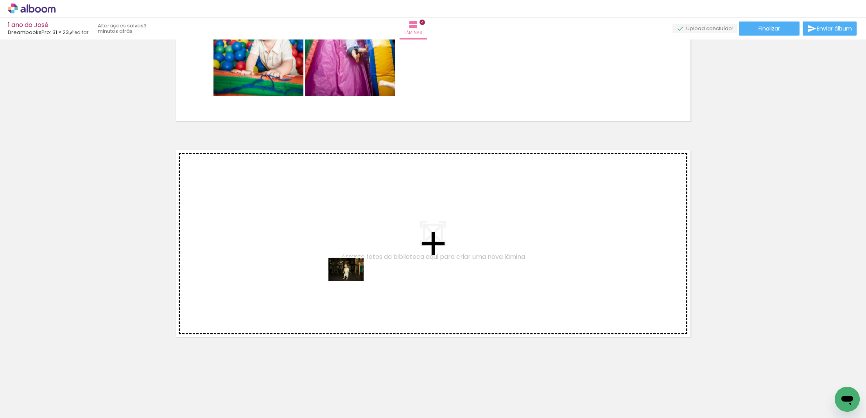
drag, startPoint x: 565, startPoint y: 386, endPoint x: 531, endPoint y: 368, distance: 38.3
click at [351, 280] on quentale-workspace at bounding box center [433, 209] width 866 height 418
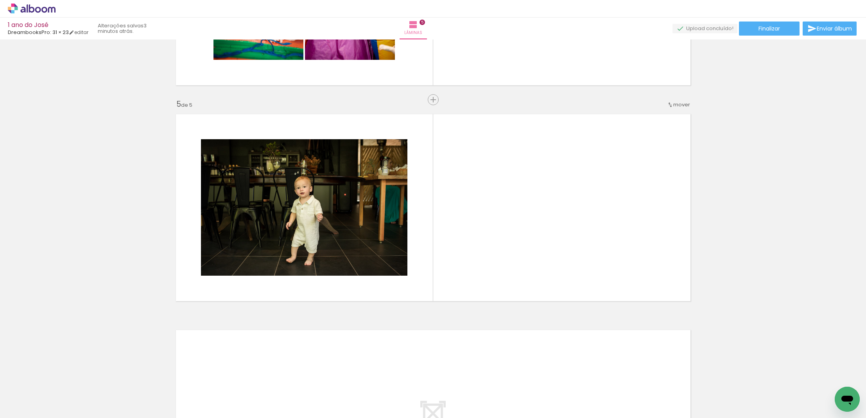
scroll to position [819, 0]
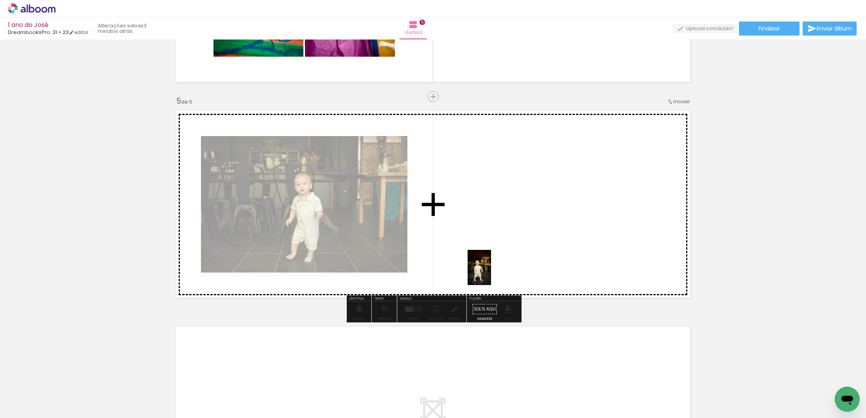
drag, startPoint x: 604, startPoint y: 396, endPoint x: 486, endPoint y: 264, distance: 176.6
click at [486, 264] on quentale-workspace at bounding box center [433, 209] width 866 height 418
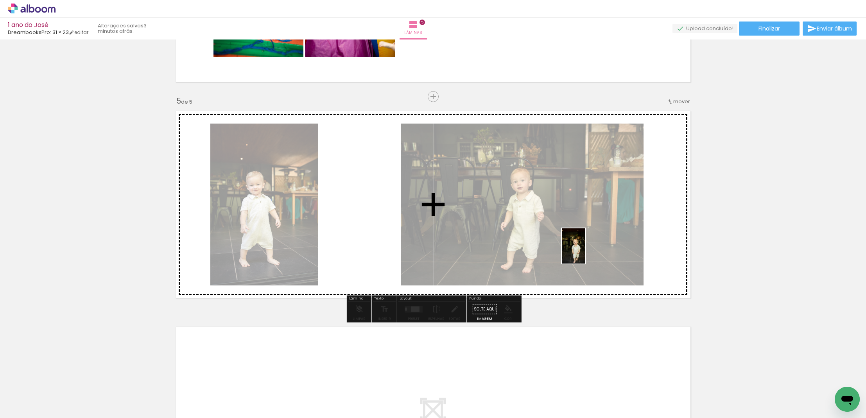
drag, startPoint x: 562, startPoint y: 400, endPoint x: 586, endPoint y: 247, distance: 155.1
click at [586, 247] on quentale-workspace at bounding box center [433, 209] width 866 height 418
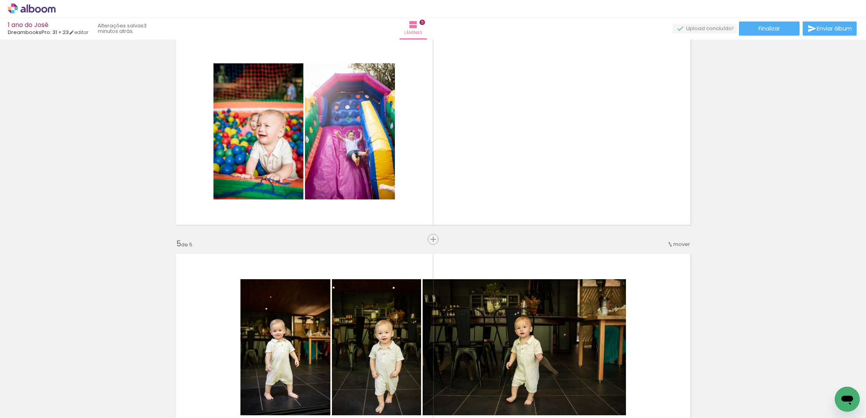
scroll to position [671, 0]
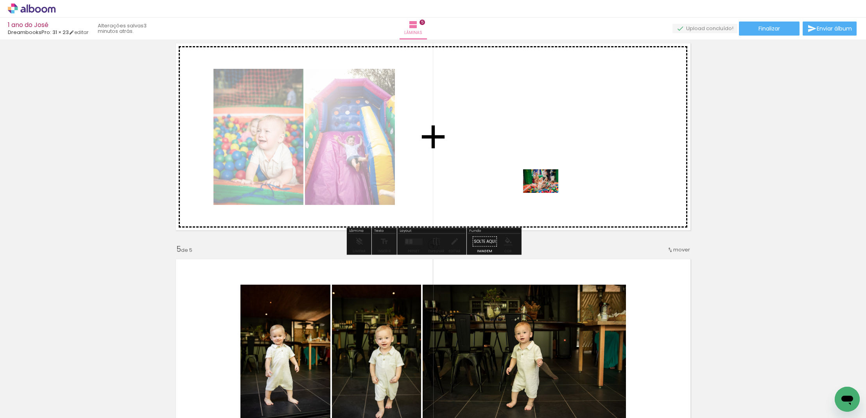
drag, startPoint x: 566, startPoint y: 401, endPoint x: 546, endPoint y: 192, distance: 209.3
click at [546, 192] on quentale-workspace at bounding box center [433, 209] width 866 height 418
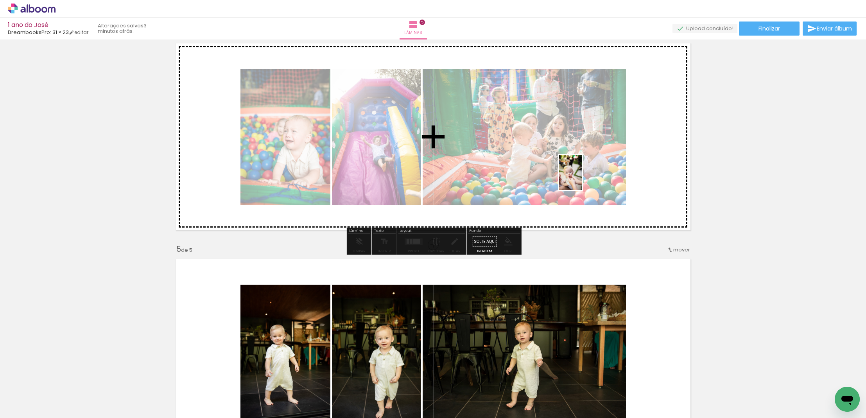
drag, startPoint x: 517, startPoint y: 405, endPoint x: 582, endPoint y: 178, distance: 235.3
click at [582, 178] on quentale-workspace at bounding box center [433, 209] width 866 height 418
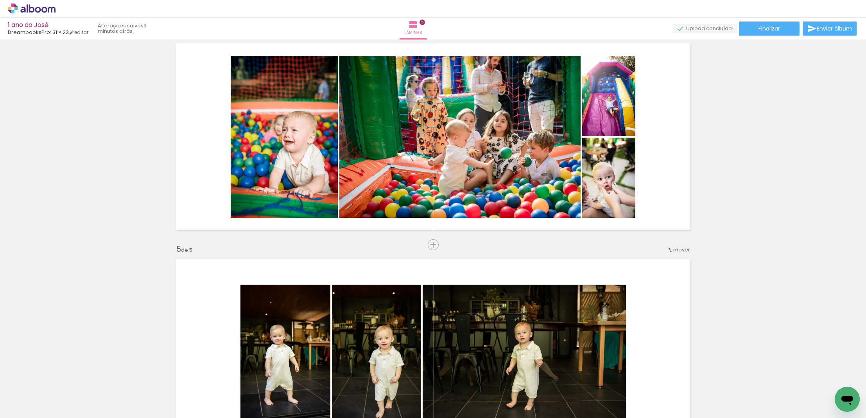
scroll to position [0, 0]
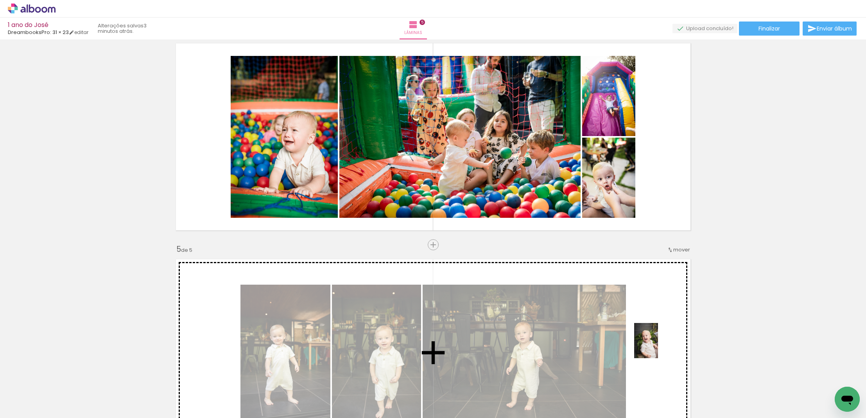
drag, startPoint x: 784, startPoint y: 391, endPoint x: 657, endPoint y: 346, distance: 134.6
click at [657, 346] on quentale-workspace at bounding box center [433, 209] width 866 height 418
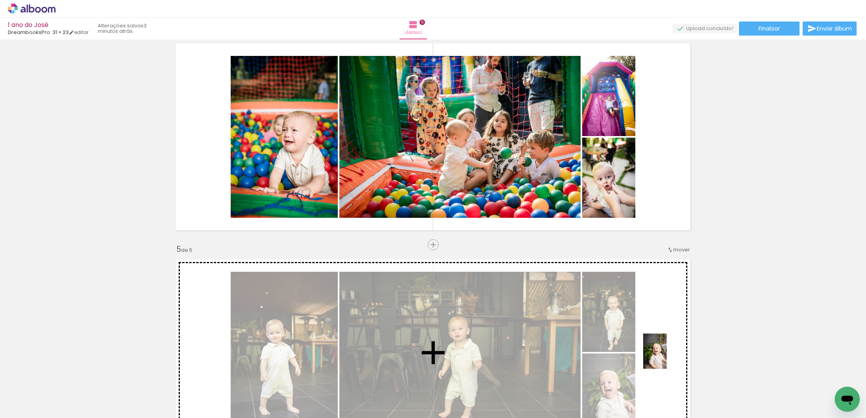
drag, startPoint x: 782, startPoint y: 396, endPoint x: 666, endPoint y: 356, distance: 123.2
click at [666, 356] on quentale-workspace at bounding box center [433, 209] width 866 height 418
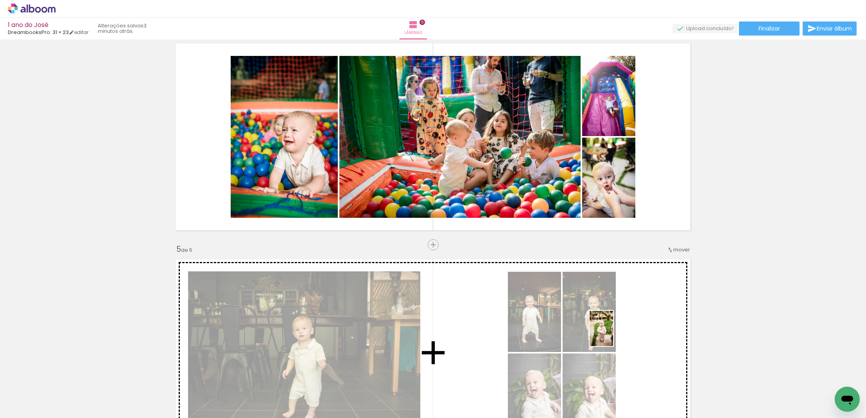
drag, startPoint x: 698, startPoint y: 399, endPoint x: 613, endPoint y: 334, distance: 107.2
click at [613, 334] on quentale-workspace at bounding box center [433, 209] width 866 height 418
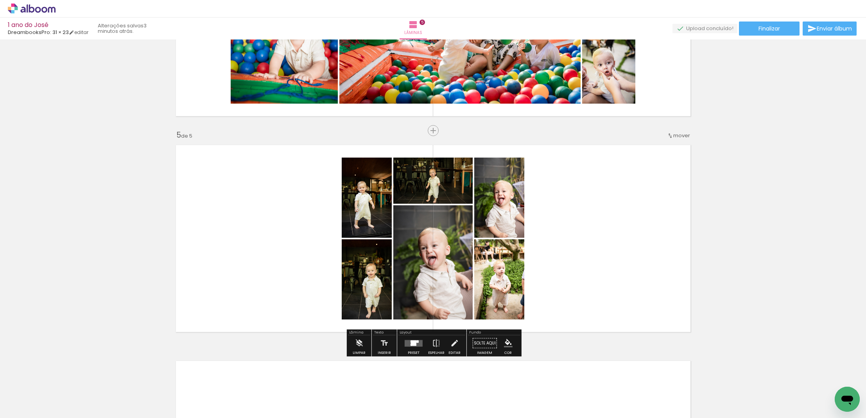
scroll to position [785, 0]
click at [413, 343] on div at bounding box center [413, 342] width 5 height 5
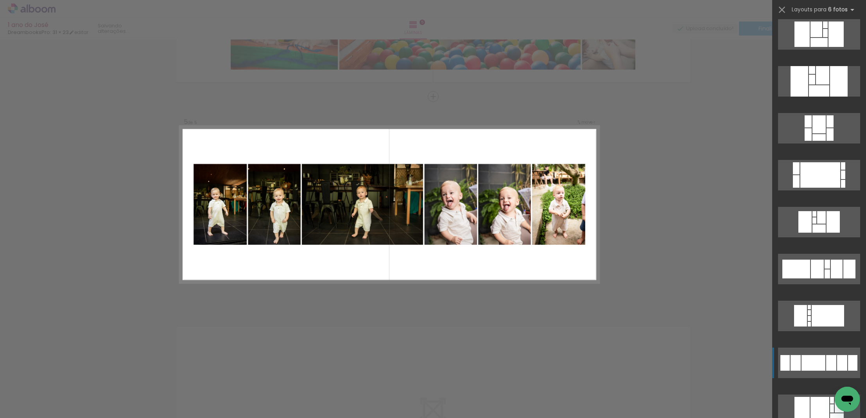
scroll to position [849, 0]
click at [818, 84] on div at bounding box center [822, 75] width 13 height 18
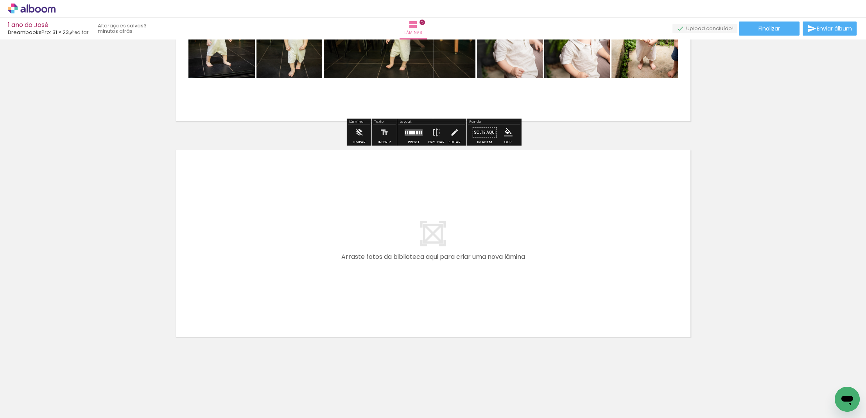
scroll to position [995, 0]
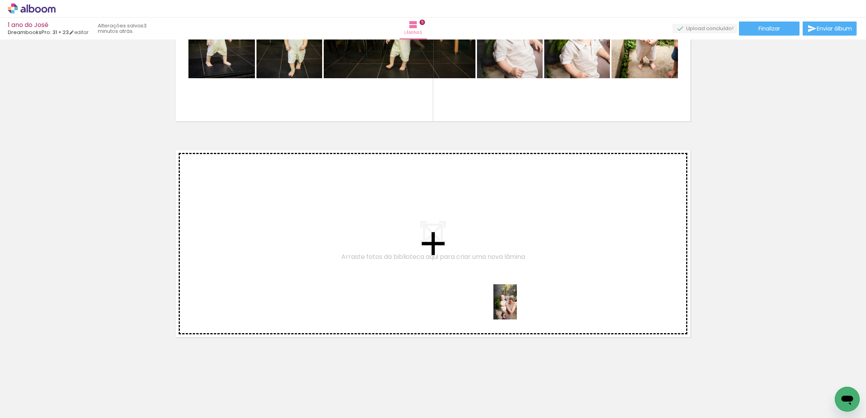
drag, startPoint x: 740, startPoint y: 395, endPoint x: 516, endPoint y: 306, distance: 240.7
click at [516, 306] on quentale-workspace at bounding box center [433, 209] width 866 height 418
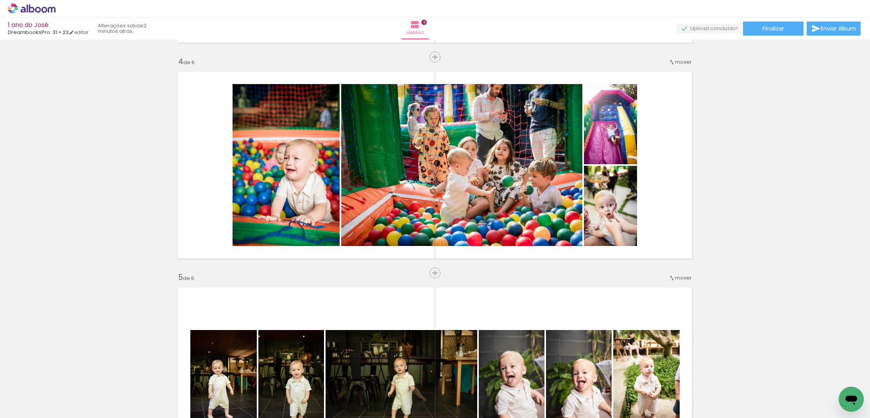
scroll to position [642, 0]
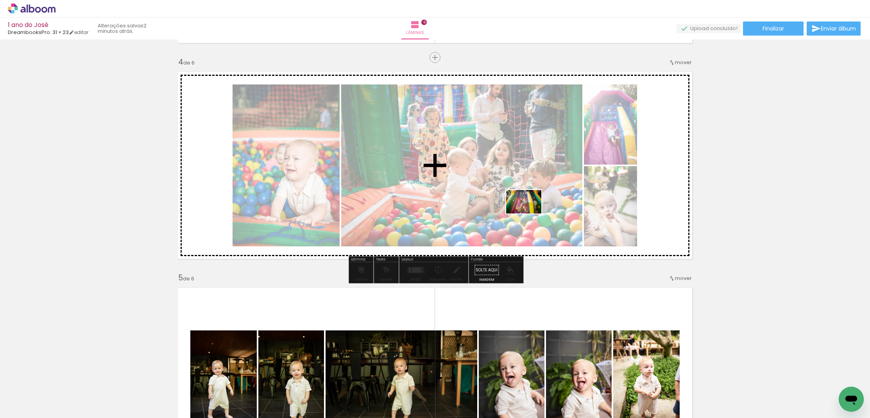
drag, startPoint x: 383, startPoint y: 401, endPoint x: 530, endPoint y: 213, distance: 238.3
click at [530, 213] on quentale-workspace at bounding box center [435, 209] width 870 height 418
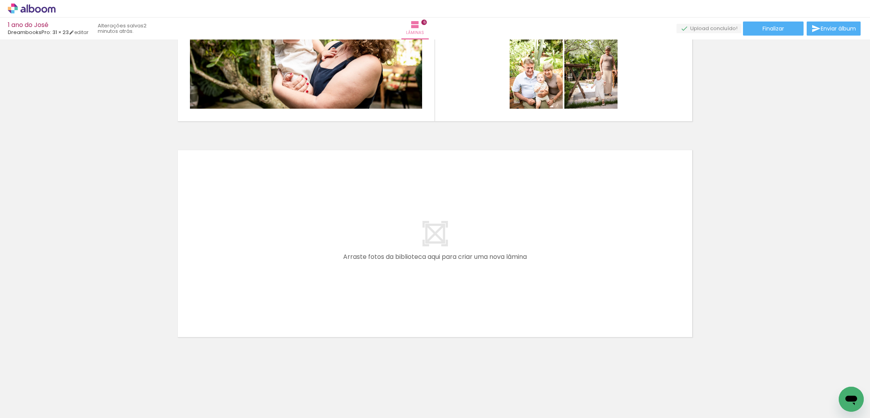
scroll to position [1211, 0]
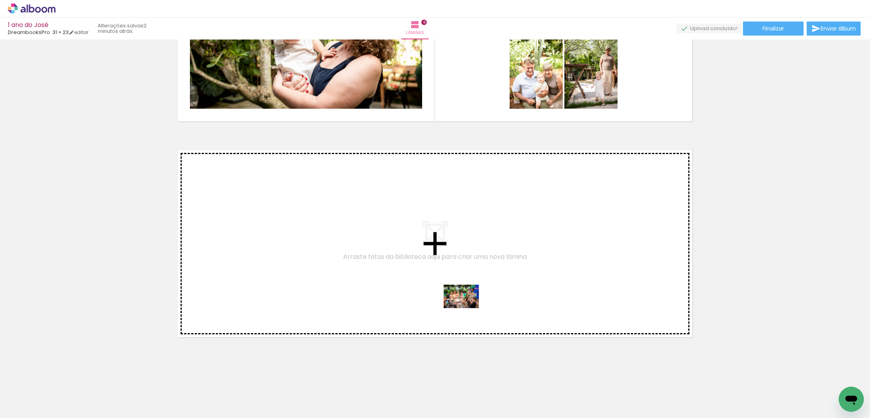
drag, startPoint x: 787, startPoint y: 403, endPoint x: 467, endPoint y: 308, distance: 333.8
click at [467, 308] on quentale-workspace at bounding box center [435, 209] width 870 height 418
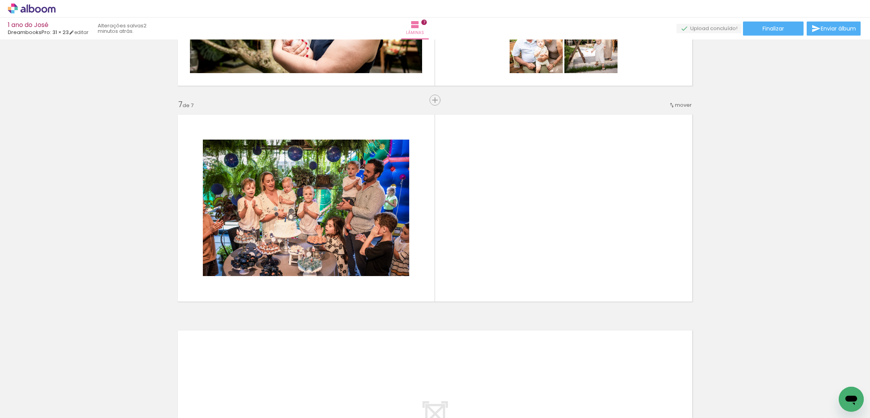
scroll to position [1250, 0]
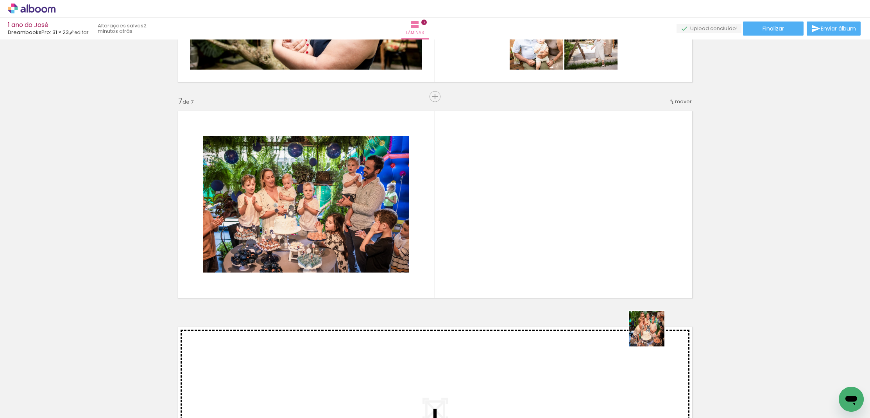
drag, startPoint x: 763, startPoint y: 381, endPoint x: 572, endPoint y: 276, distance: 217.6
click at [572, 276] on quentale-workspace at bounding box center [435, 209] width 870 height 418
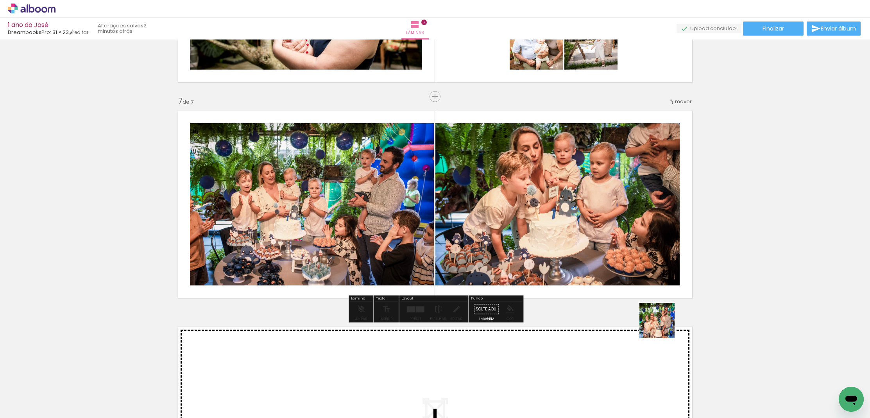
drag, startPoint x: 779, startPoint y: 394, endPoint x: 804, endPoint y: 374, distance: 31.2
click at [578, 261] on quentale-workspace at bounding box center [435, 209] width 870 height 418
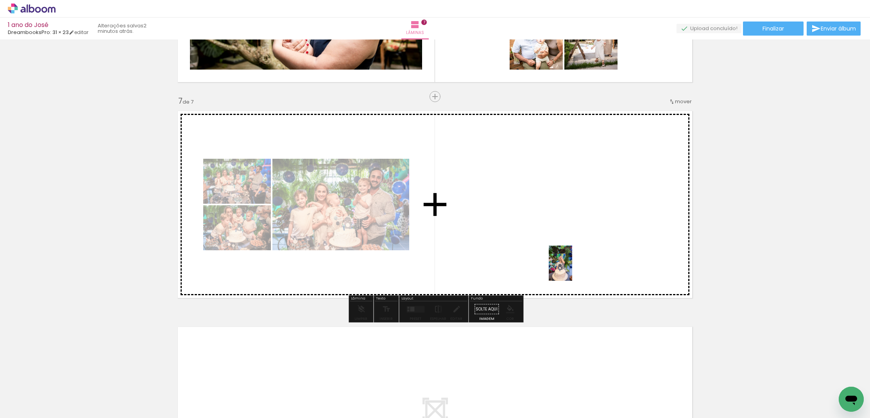
drag, startPoint x: 787, startPoint y: 400, endPoint x: 560, endPoint y: 265, distance: 264.1
click at [560, 265] on quentale-workspace at bounding box center [435, 209] width 870 height 418
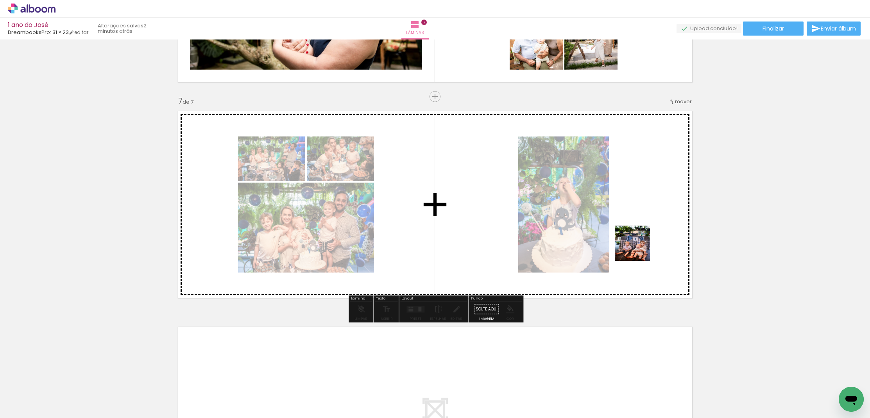
drag, startPoint x: 734, startPoint y: 401, endPoint x: 612, endPoint y: 211, distance: 225.1
click at [612, 211] on quentale-workspace at bounding box center [435, 209] width 870 height 418
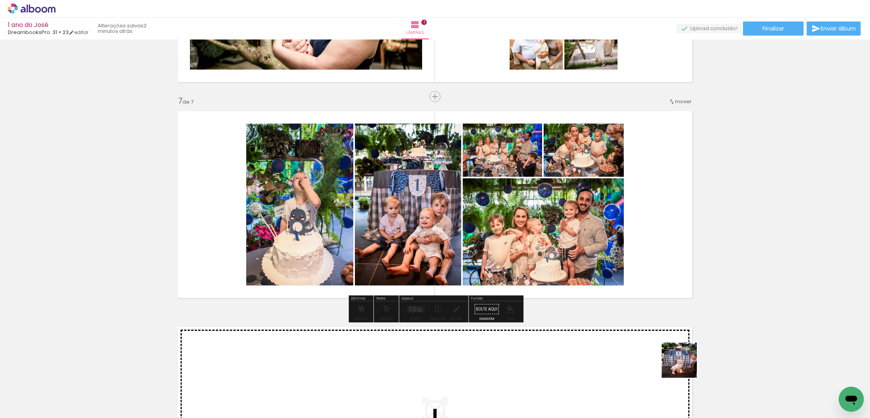
drag, startPoint x: 691, startPoint y: 401, endPoint x: 648, endPoint y: 266, distance: 142.0
click at [648, 266] on quentale-workspace at bounding box center [435, 209] width 870 height 418
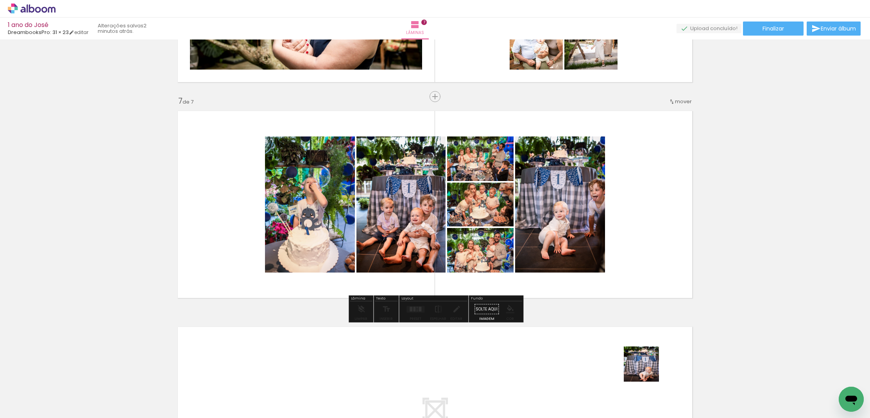
drag, startPoint x: 647, startPoint y: 401, endPoint x: 655, endPoint y: 287, distance: 114.8
click at [655, 287] on quentale-workspace at bounding box center [435, 209] width 870 height 418
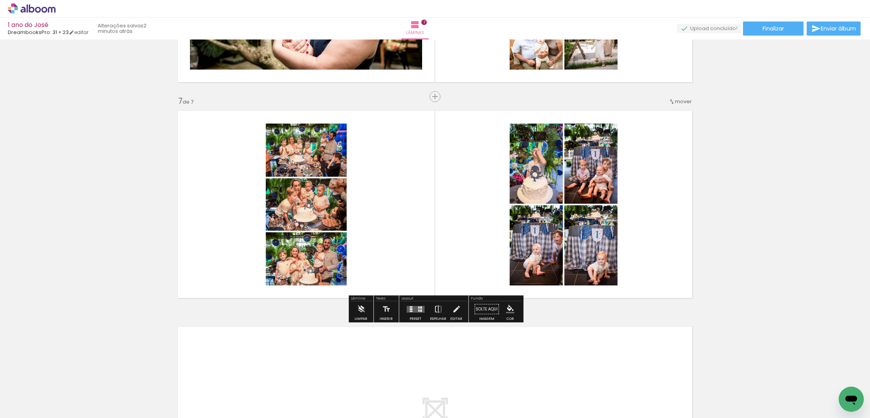
click at [414, 312] on quentale-layouter at bounding box center [415, 309] width 18 height 7
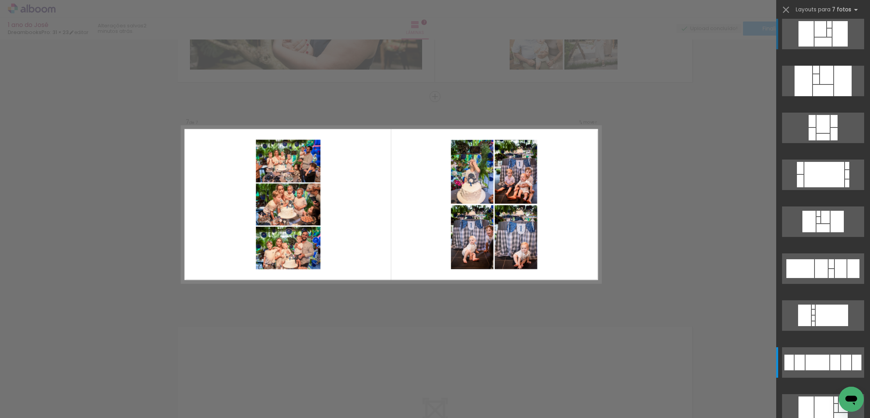
scroll to position [0, 0]
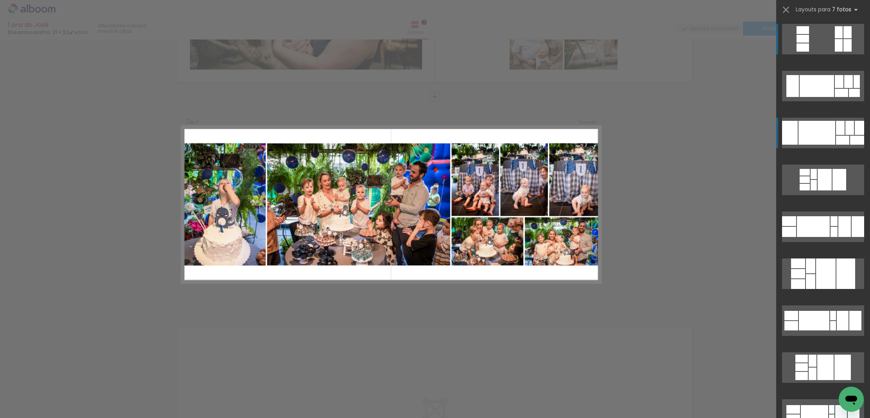
click at [816, 97] on div at bounding box center [817, 86] width 34 height 22
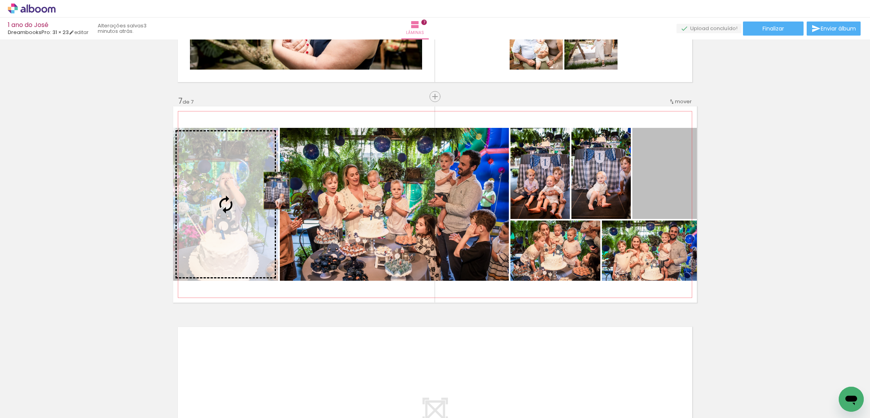
drag, startPoint x: 673, startPoint y: 195, endPoint x: 277, endPoint y: 190, distance: 396.0
click at [0, 0] on slot at bounding box center [0, 0] width 0 height 0
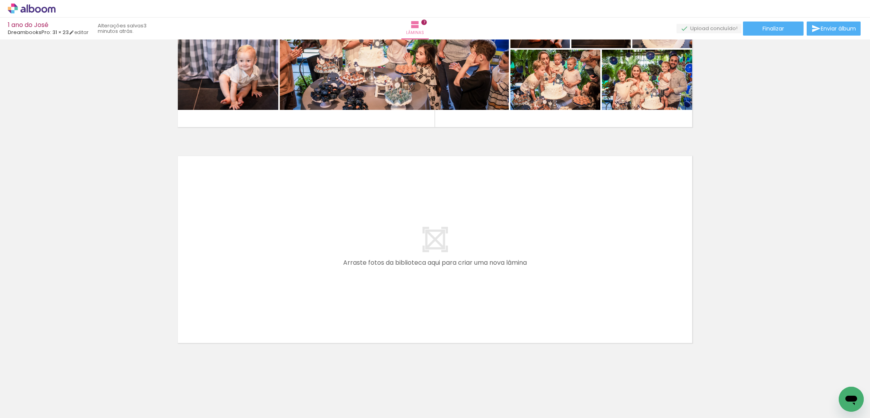
scroll to position [1421, 0]
drag, startPoint x: 829, startPoint y: 416, endPoint x: 794, endPoint y: 415, distance: 34.8
click at [64, 415] on iron-horizontal-list at bounding box center [56, 393] width 16 height 49
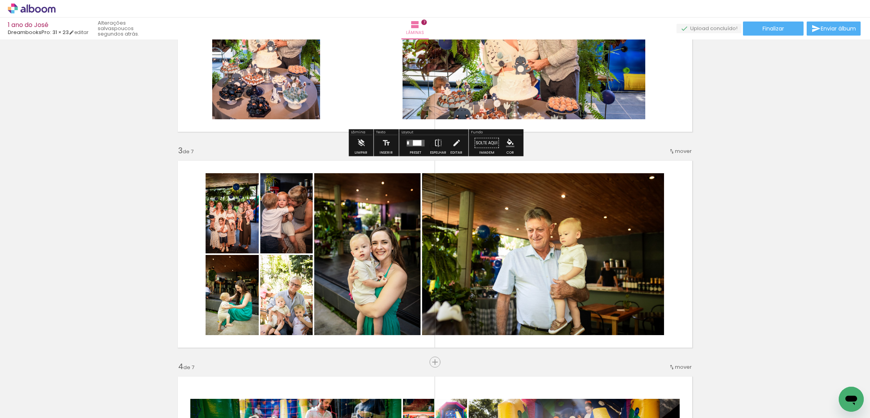
scroll to position [339, 0]
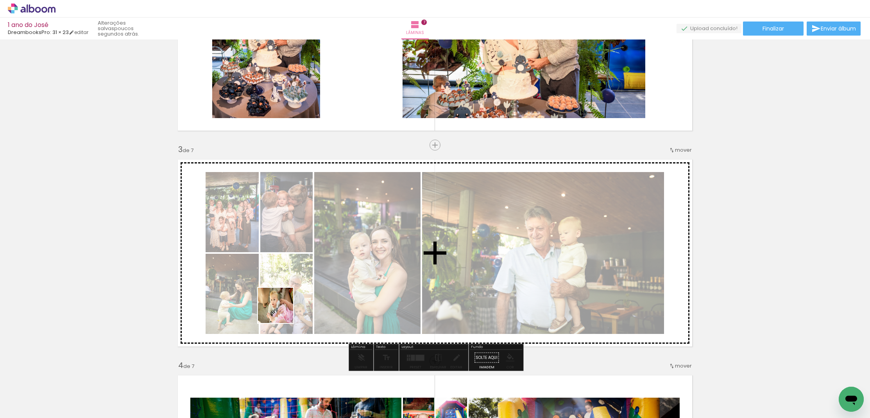
drag, startPoint x: 82, startPoint y: 394, endPoint x: 335, endPoint y: 284, distance: 275.9
click at [335, 284] on quentale-workspace at bounding box center [435, 209] width 870 height 418
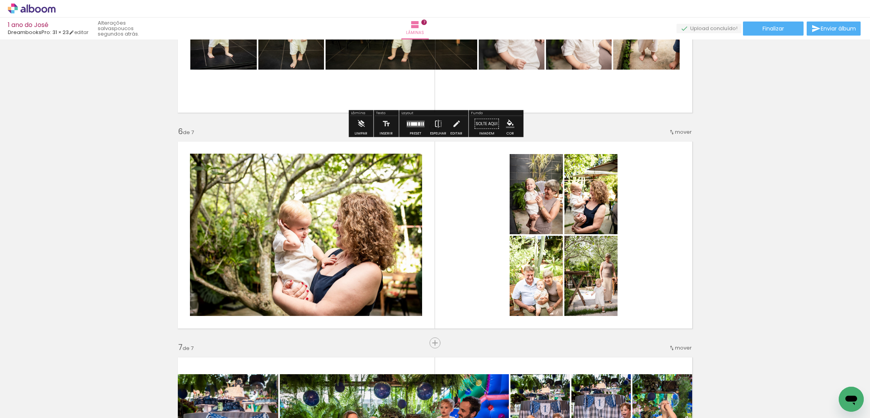
scroll to position [1005, 0]
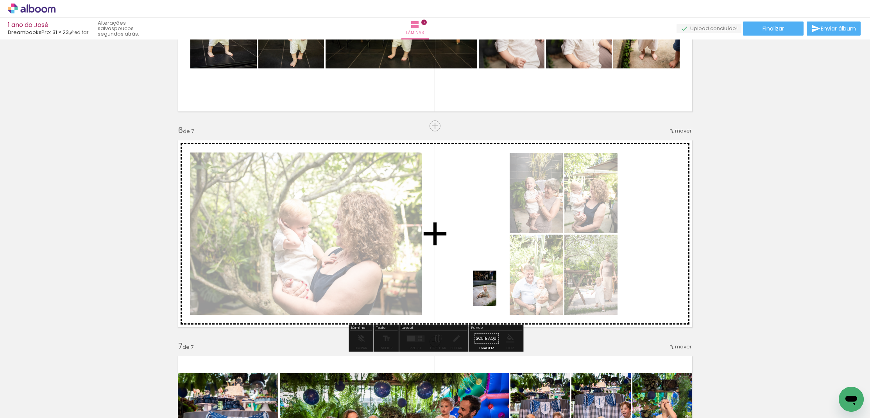
drag, startPoint x: 257, startPoint y: 396, endPoint x: 496, endPoint y: 294, distance: 260.2
click at [496, 294] on quentale-workspace at bounding box center [435, 209] width 870 height 418
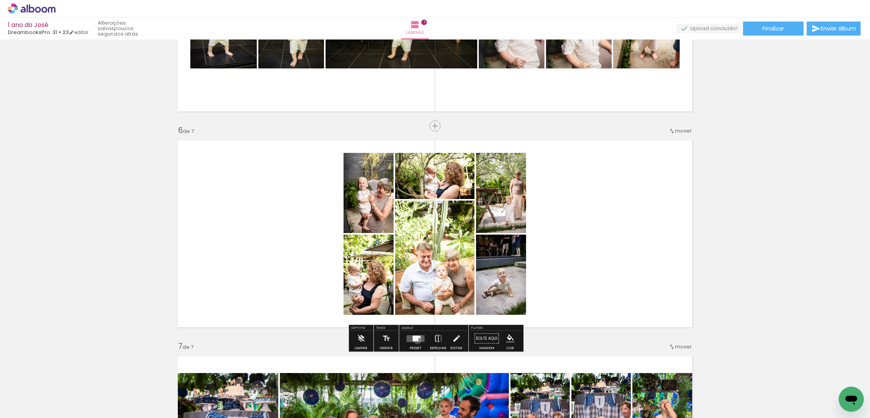
click at [415, 340] on div at bounding box center [415, 338] width 5 height 5
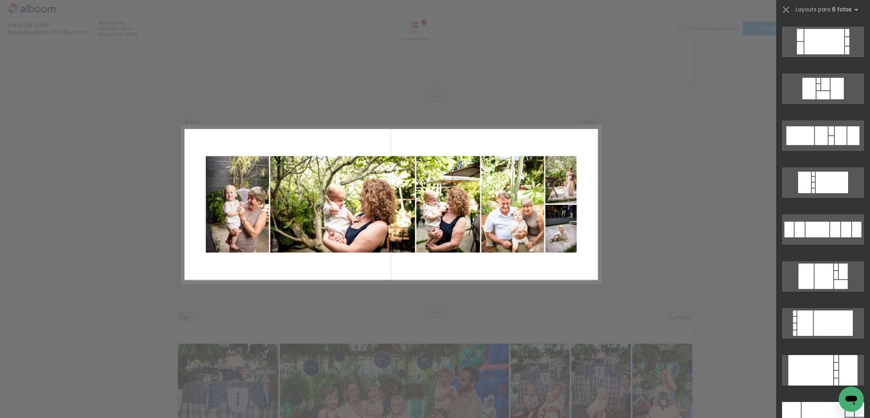
scroll to position [985, 0]
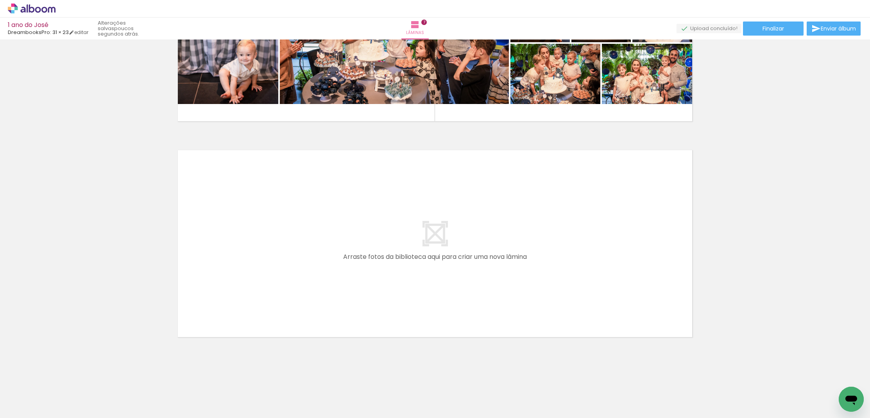
scroll to position [1427, 0]
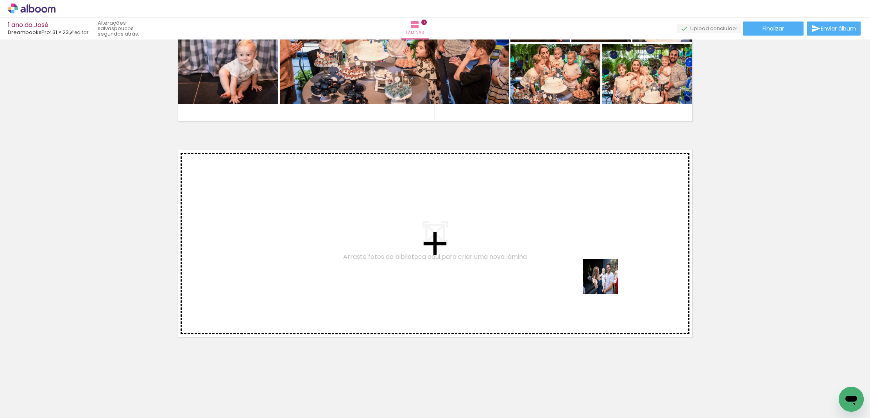
click at [616, 277] on quentale-workspace at bounding box center [435, 209] width 870 height 418
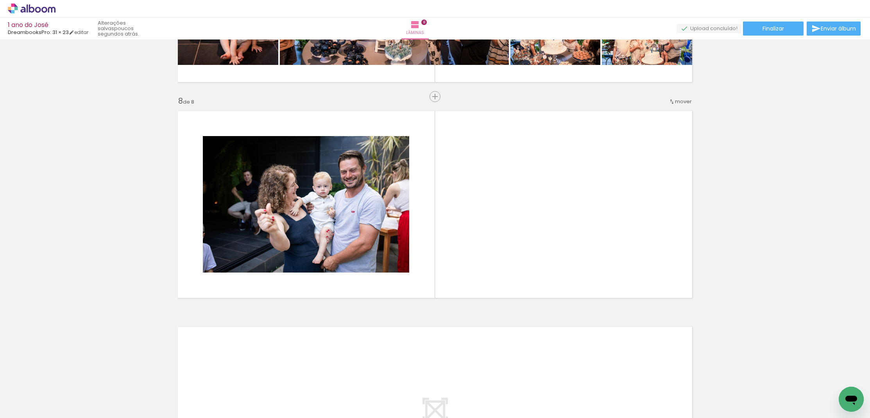
scroll to position [1466, 0]
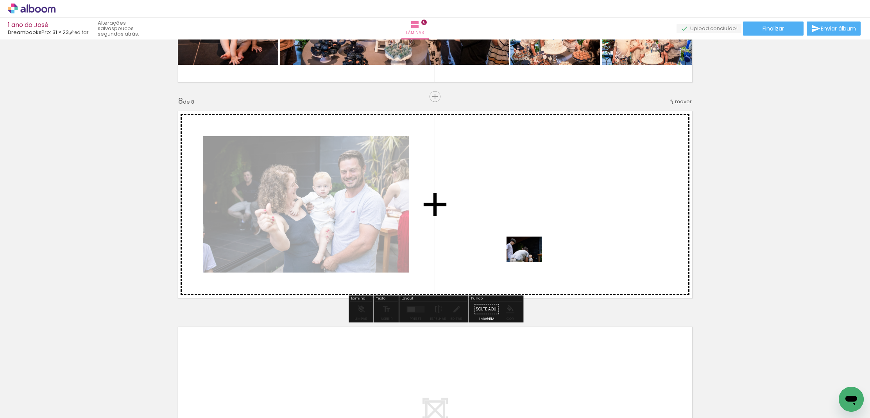
drag, startPoint x: 404, startPoint y: 375, endPoint x: 530, endPoint y: 260, distance: 170.7
click at [530, 260] on quentale-workspace at bounding box center [435, 209] width 870 height 418
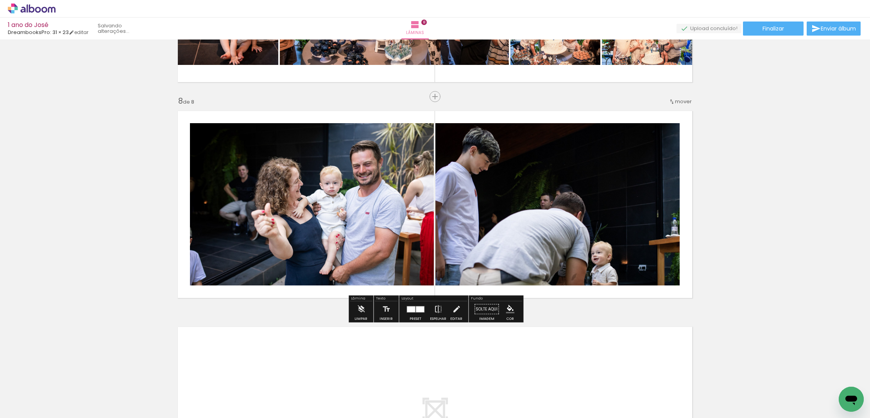
scroll to position [0, 0]
drag, startPoint x: 342, startPoint y: 392, endPoint x: 368, endPoint y: 399, distance: 26.7
click at [0, 0] on slot at bounding box center [0, 0] width 0 height 0
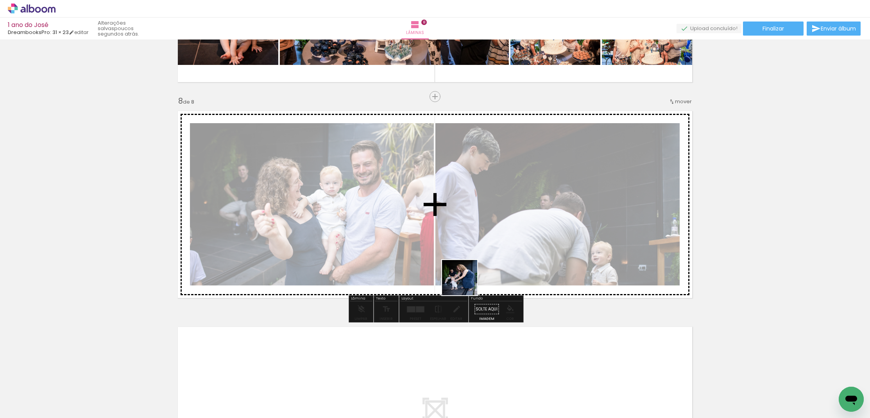
drag, startPoint x: 381, startPoint y: 395, endPoint x: 465, endPoint y: 283, distance: 140.3
click at [465, 283] on quentale-workspace at bounding box center [435, 209] width 870 height 418
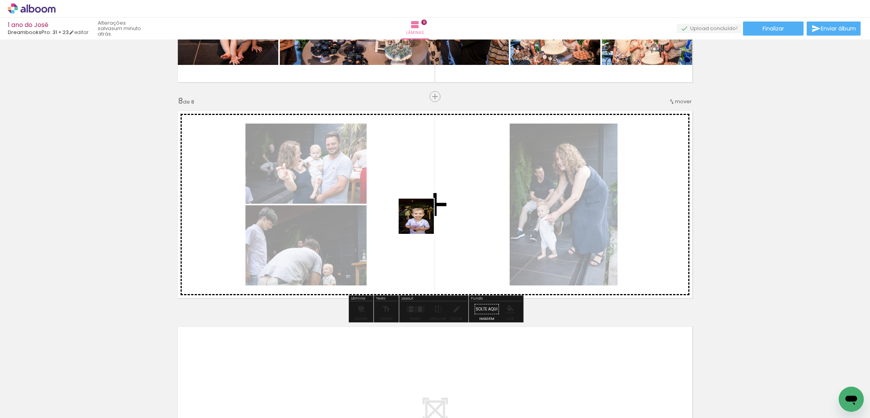
drag, startPoint x: 306, startPoint y: 397, endPoint x: 422, endPoint y: 222, distance: 210.3
click at [422, 222] on quentale-workspace at bounding box center [435, 209] width 870 height 418
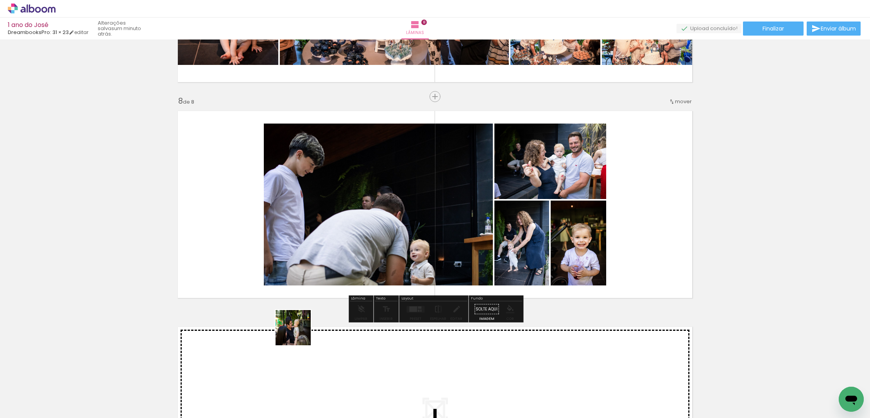
drag, startPoint x: 246, startPoint y: 396, endPoint x: 351, endPoint y: 284, distance: 153.2
click at [351, 284] on quentale-workspace at bounding box center [435, 209] width 870 height 418
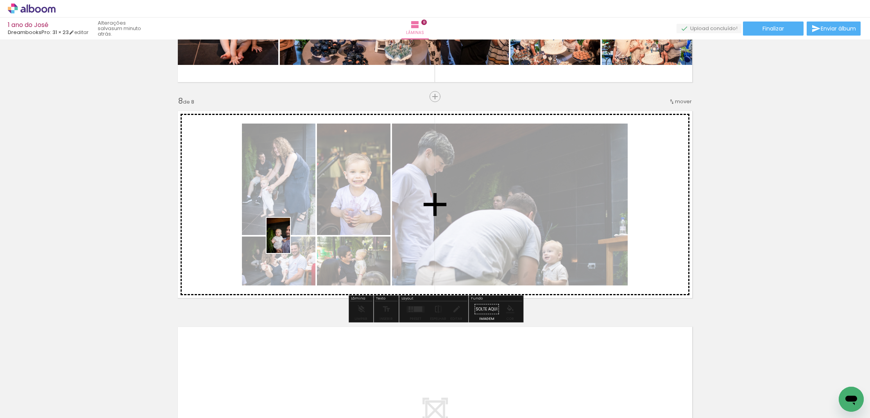
drag, startPoint x: 190, startPoint y: 385, endPoint x: 299, endPoint y: 226, distance: 192.5
click at [299, 226] on quentale-workspace at bounding box center [435, 209] width 870 height 418
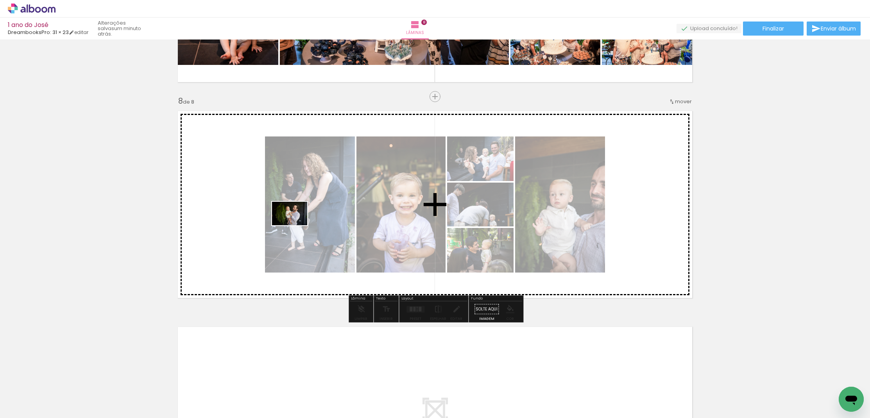
drag, startPoint x: 144, startPoint y: 379, endPoint x: 295, endPoint y: 225, distance: 215.8
click at [295, 225] on quentale-workspace at bounding box center [435, 209] width 870 height 418
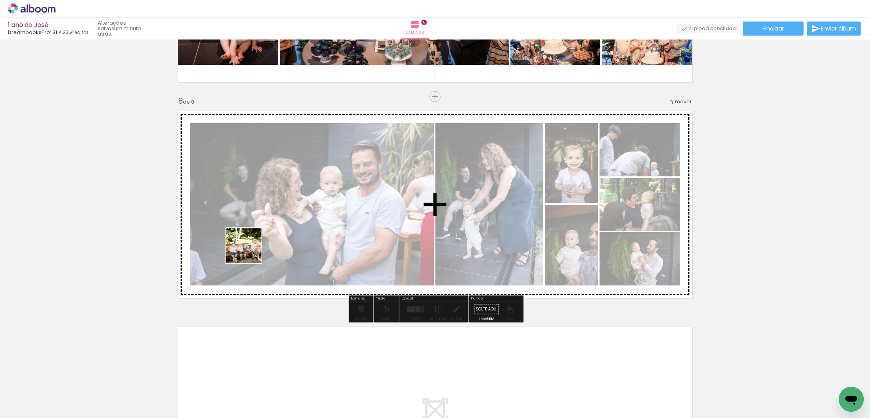
drag, startPoint x: 80, startPoint y: 397, endPoint x: 252, endPoint y: 242, distance: 231.9
click at [252, 242] on quentale-workspace at bounding box center [435, 209] width 870 height 418
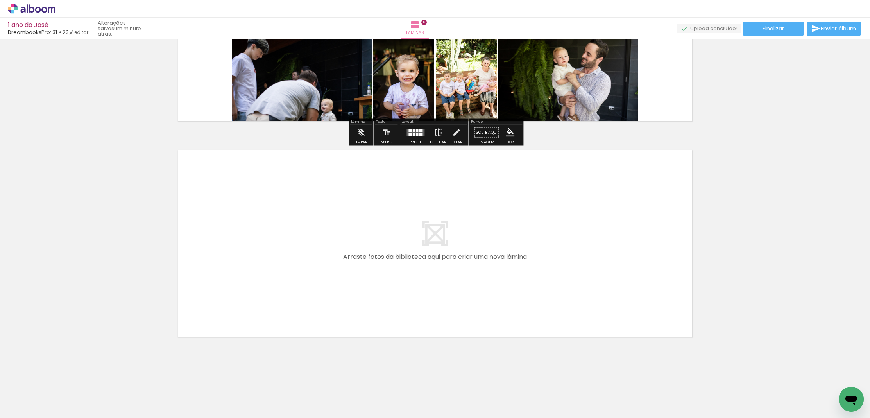
scroll to position [1643, 0]
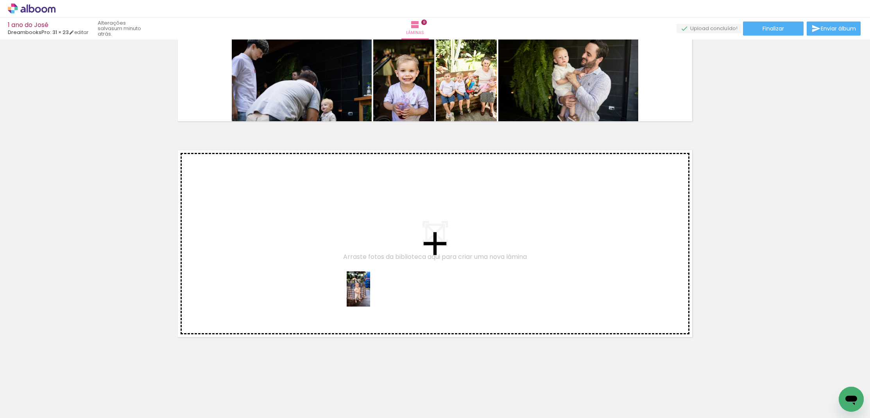
drag, startPoint x: 395, startPoint y: 398, endPoint x: 369, endPoint y: 293, distance: 107.9
click at [369, 293] on quentale-workspace at bounding box center [435, 209] width 870 height 418
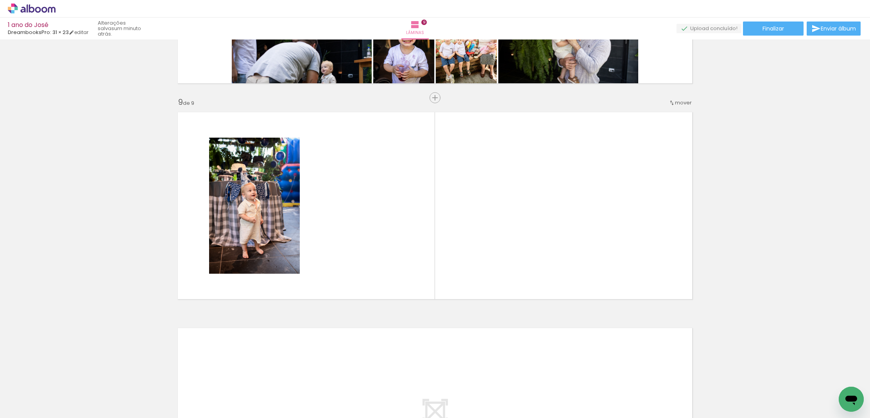
scroll to position [1682, 0]
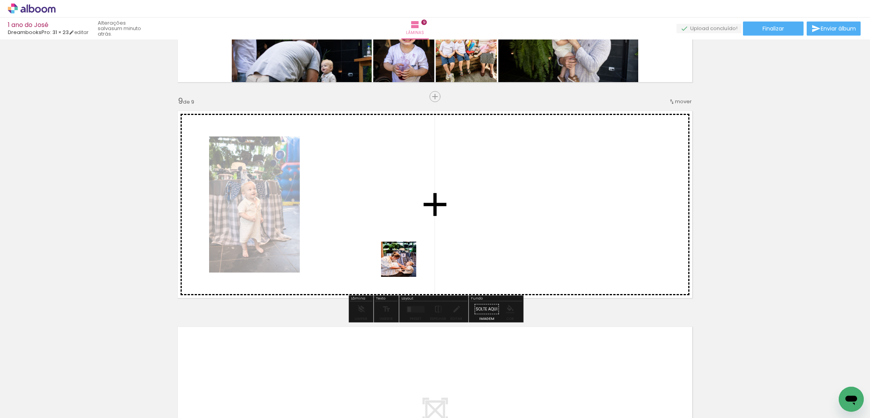
drag, startPoint x: 428, startPoint y: 395, endPoint x: 387, endPoint y: 242, distance: 158.7
click at [387, 242] on quentale-workspace at bounding box center [435, 209] width 870 height 418
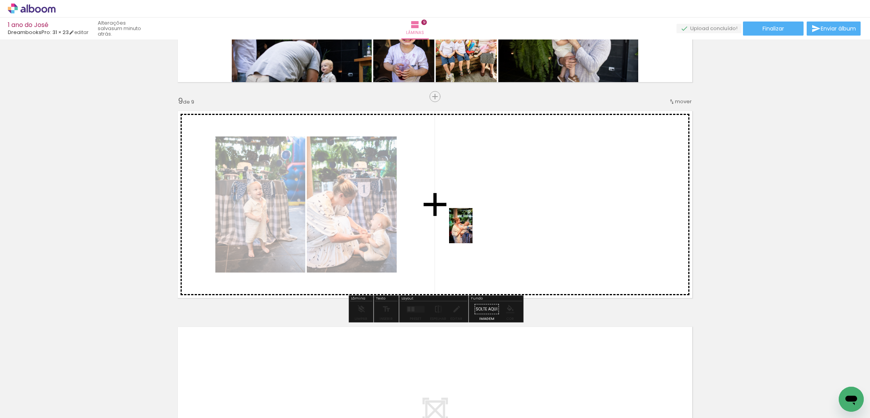
drag, startPoint x: 429, startPoint y: 397, endPoint x: 473, endPoint y: 231, distance: 171.7
click at [473, 231] on quentale-workspace at bounding box center [435, 209] width 870 height 418
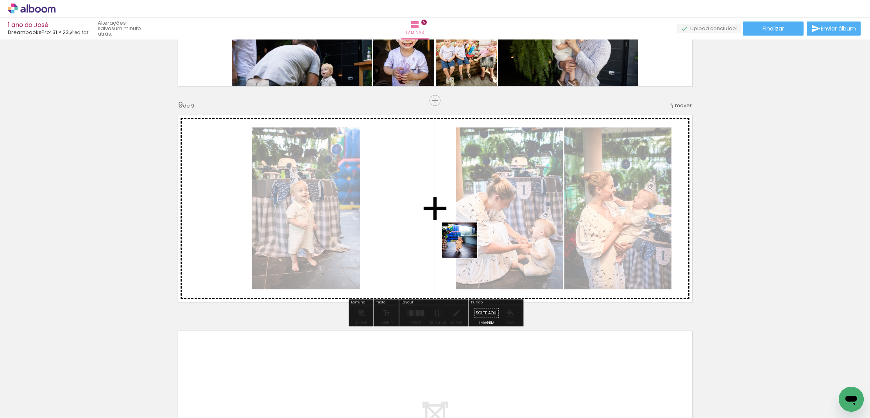
drag, startPoint x: 383, startPoint y: 398, endPoint x: 475, endPoint y: 227, distance: 193.9
click at [475, 227] on quentale-workspace at bounding box center [435, 209] width 870 height 418
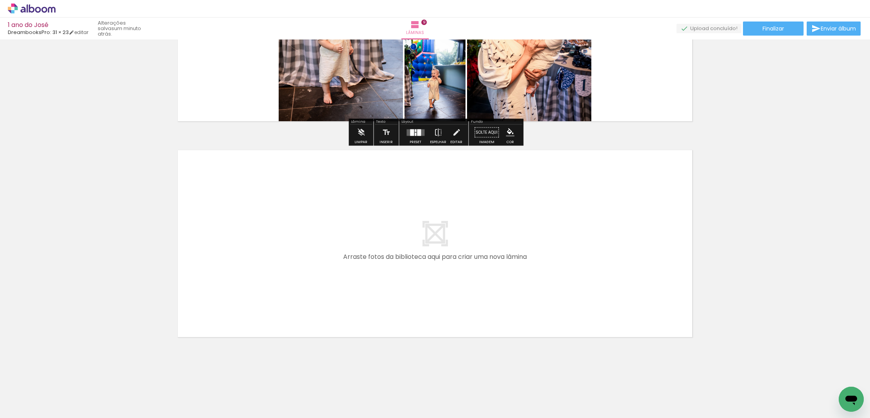
scroll to position [1858, 0]
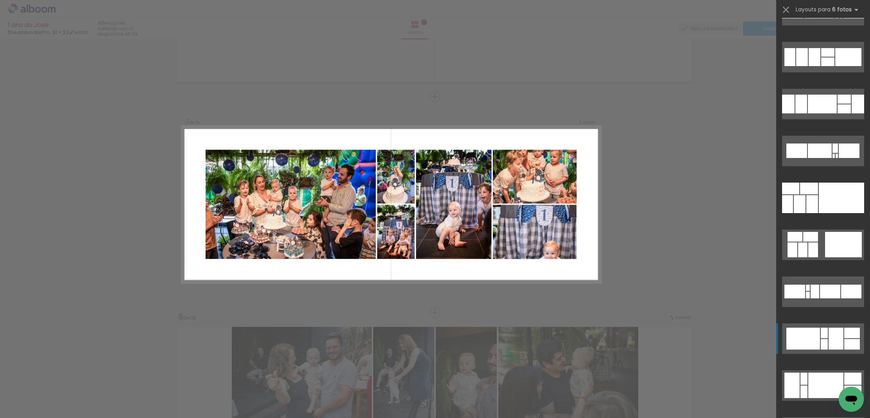
scroll to position [2988, 0]
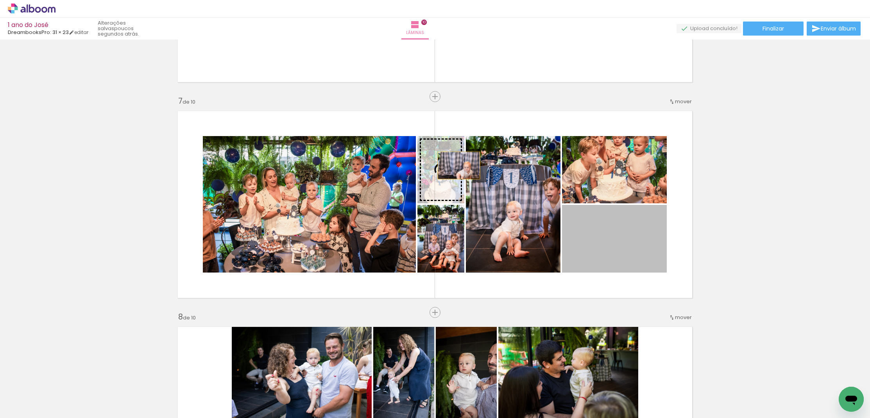
drag, startPoint x: 624, startPoint y: 253, endPoint x: 459, endPoint y: 165, distance: 186.7
click at [0, 0] on slot at bounding box center [0, 0] width 0 height 0
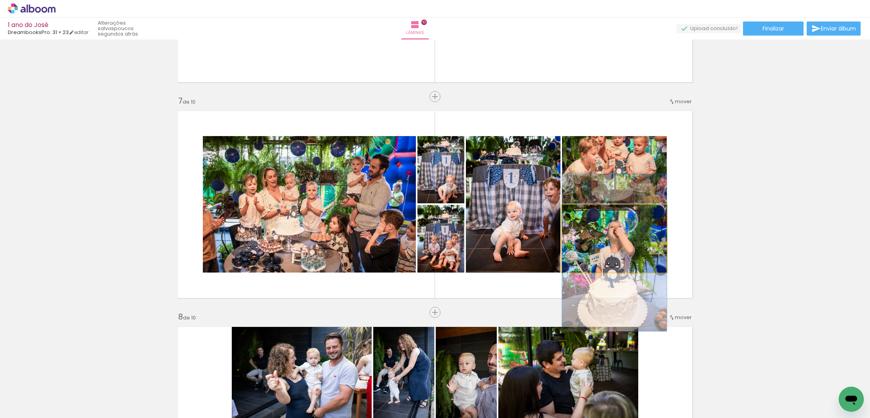
drag, startPoint x: 621, startPoint y: 244, endPoint x: 622, endPoint y: 258, distance: 14.1
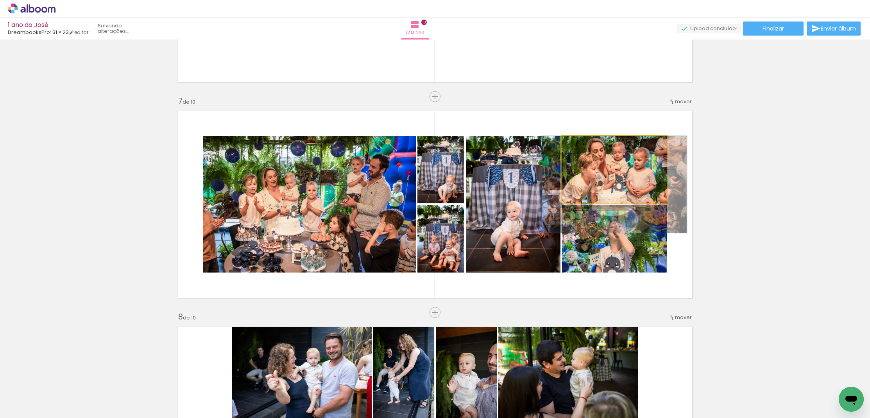
drag, startPoint x: 616, startPoint y: 161, endPoint x: 616, endPoint y: 181, distance: 20.3
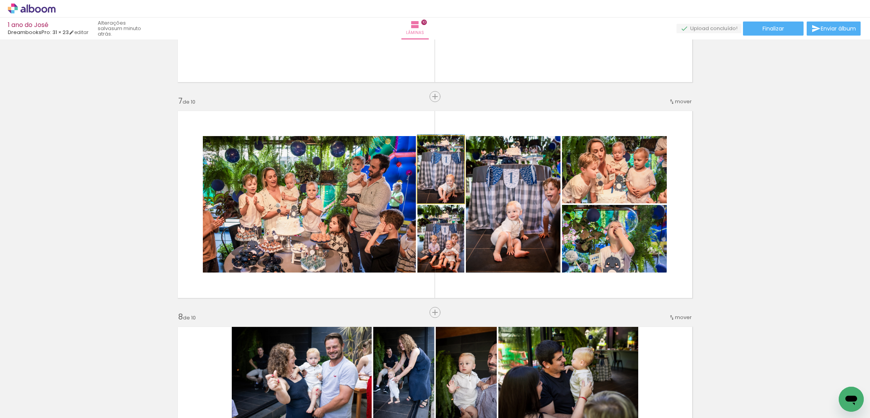
drag, startPoint x: 450, startPoint y: 184, endPoint x: 451, endPoint y: 166, distance: 18.4
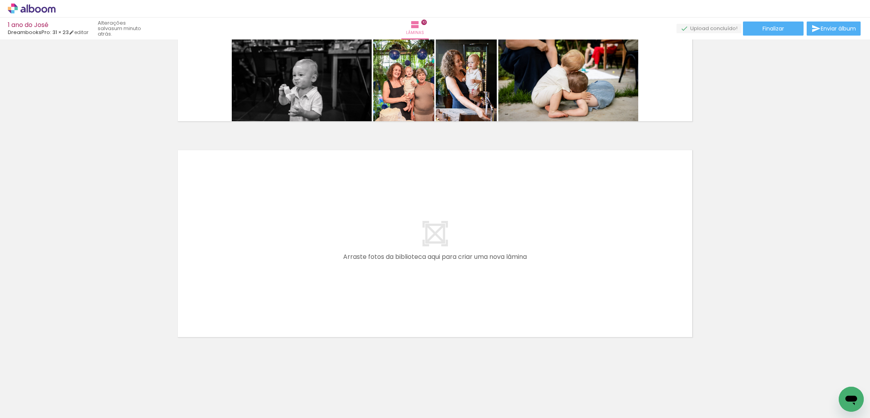
scroll to position [2074, 0]
click at [770, 29] on span "Finalizar" at bounding box center [773, 28] width 21 height 5
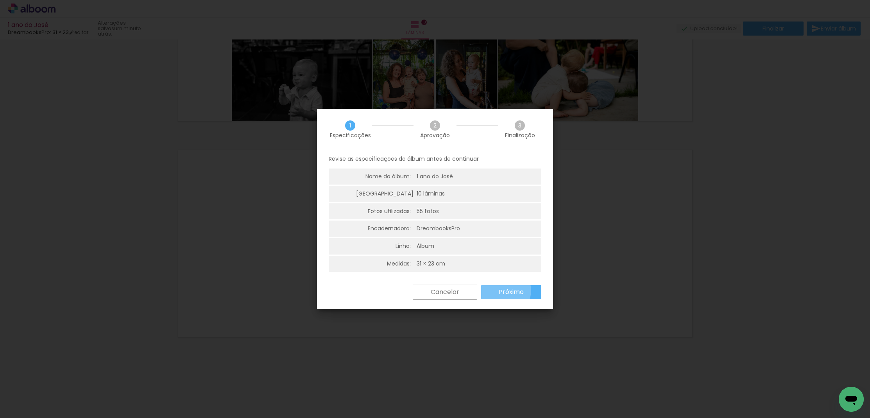
click at [0, 0] on slot "Próximo" at bounding box center [0, 0] width 0 height 0
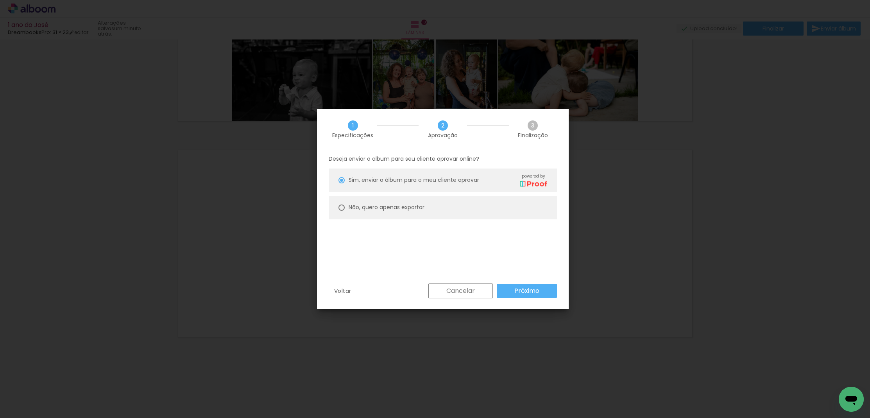
click at [512, 289] on paper-button "Próximo" at bounding box center [527, 291] width 60 height 14
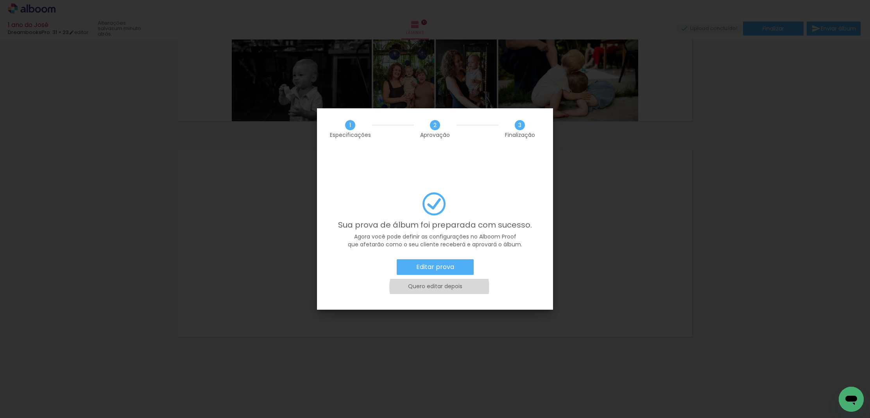
click at [0, 0] on slot "Quero editar depois" at bounding box center [0, 0] width 0 height 0
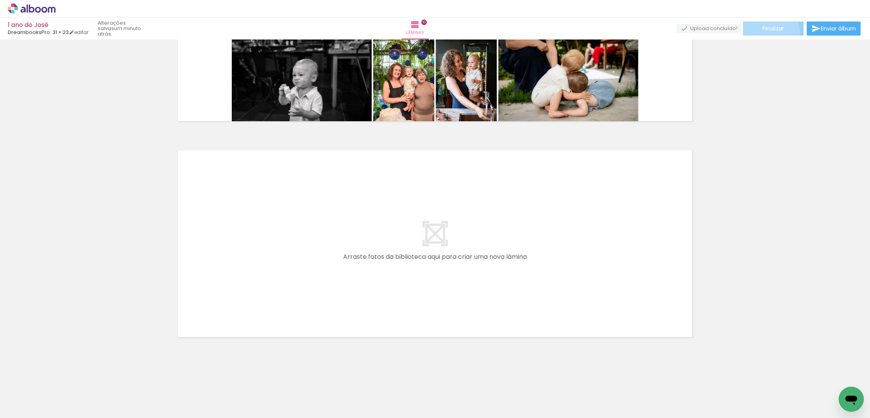
click at [767, 33] on paper-button "Finalizar" at bounding box center [773, 28] width 61 height 14
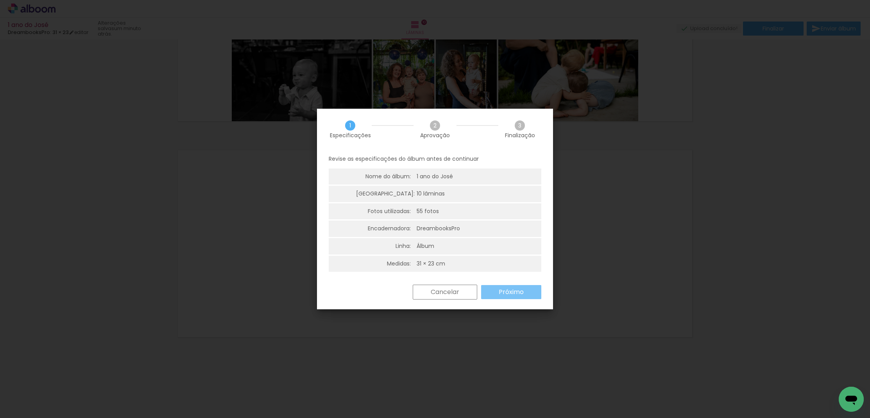
click at [0, 0] on slot "Próximo" at bounding box center [0, 0] width 0 height 0
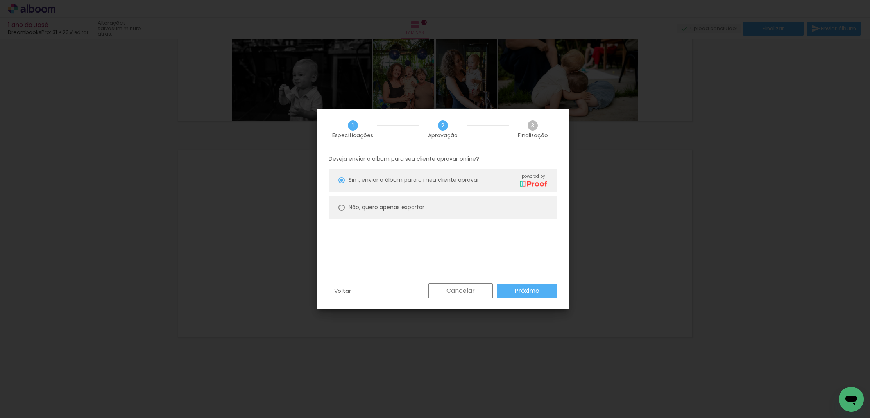
click at [0, 0] on slot "Próximo" at bounding box center [0, 0] width 0 height 0
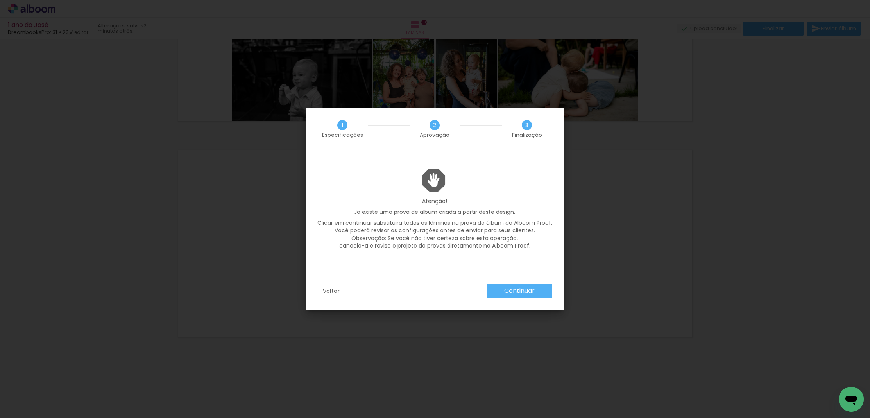
click at [0, 0] on slot "Continuar" at bounding box center [0, 0] width 0 height 0
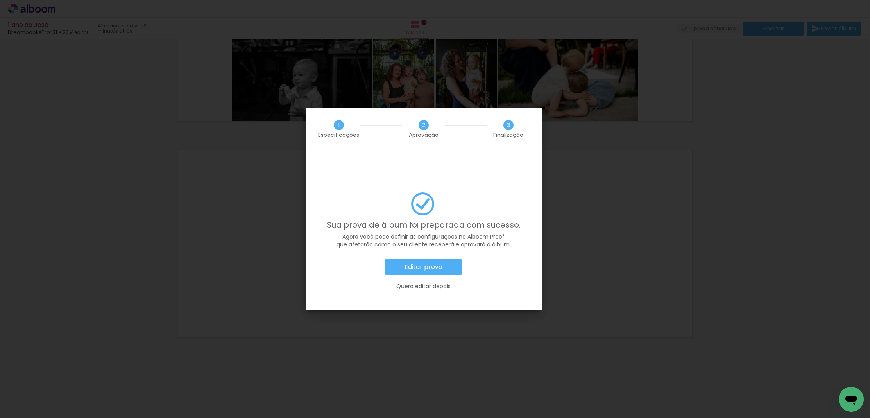
scroll to position [2988, 0]
click at [442, 259] on paper-button "Editar prova" at bounding box center [423, 267] width 77 height 16
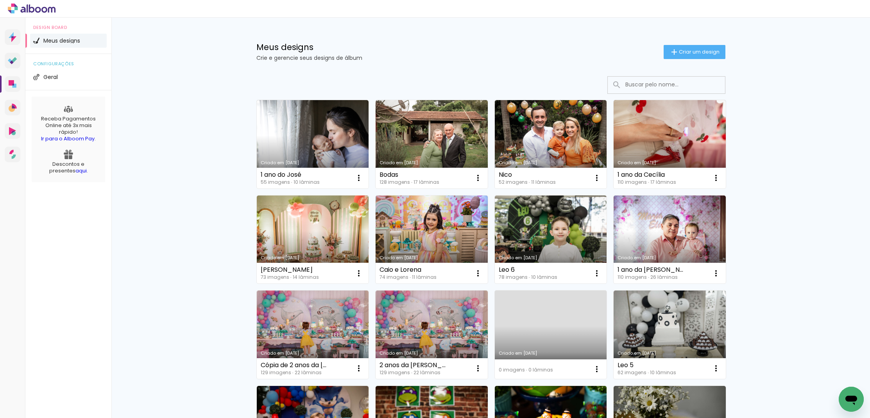
click at [15, 82] on icon at bounding box center [13, 84] width 8 height 8
click at [703, 51] on span "Criar um design" at bounding box center [699, 51] width 41 height 5
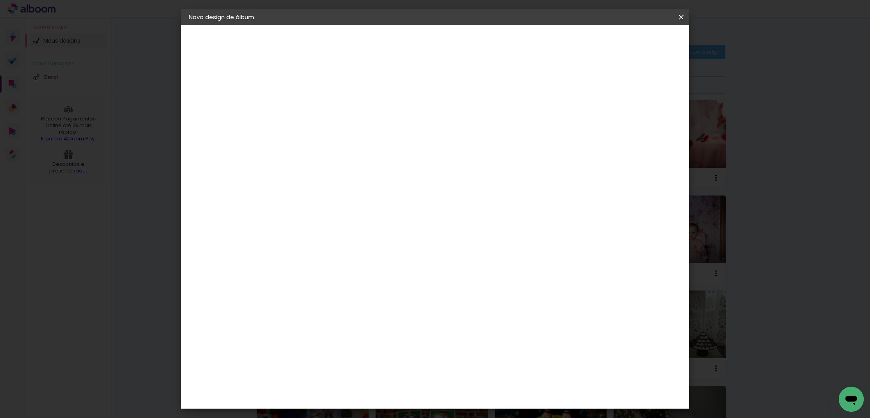
click at [317, 109] on input at bounding box center [317, 105] width 0 height 12
type input "Meninos da Mah 2024"
type paper-input "Meninos da Mah 2024"
click at [0, 0] on slot "Avançar" at bounding box center [0, 0] width 0 height 0
click at [347, 275] on div "DreambooksPro" at bounding box center [337, 278] width 51 height 6
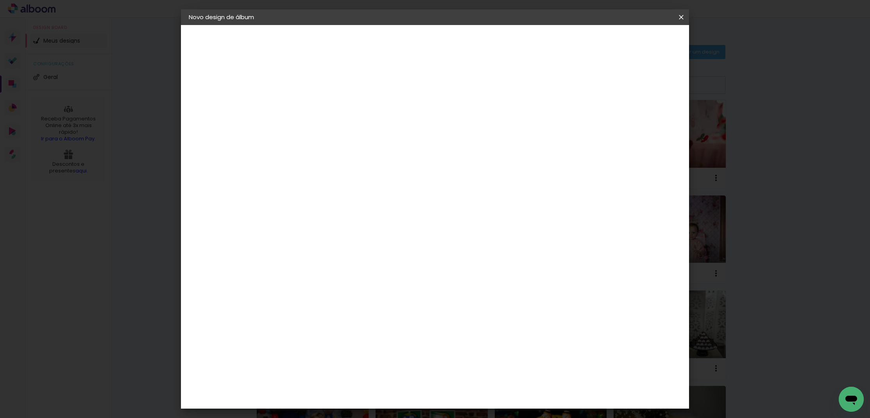
scroll to position [450, 0]
click at [0, 0] on slot "Avançar" at bounding box center [0, 0] width 0 height 0
click at [347, 130] on input "text" at bounding box center [332, 136] width 30 height 12
click at [459, 128] on paper-item "Álbum" at bounding box center [486, 130] width 156 height 16
type input "Álbum"
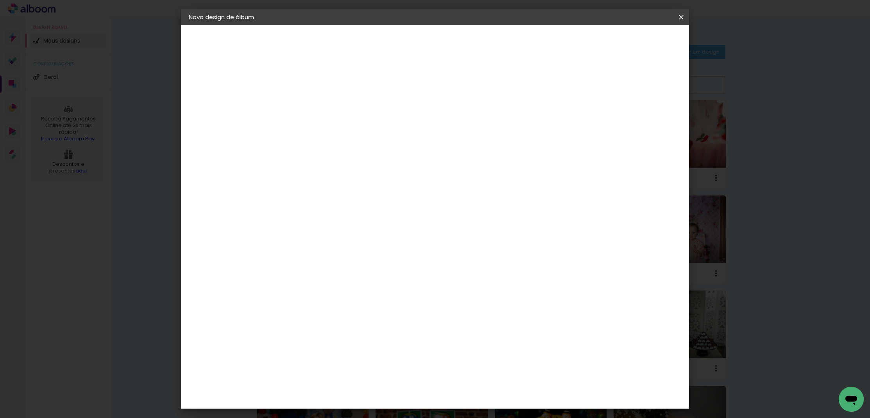
click at [369, 213] on span "31 × 23" at bounding box center [351, 221] width 36 height 16
click at [456, 51] on header "Modelo Escolha o modelo do álbum. Voltar Avançar" at bounding box center [369, 48] width 173 height 47
click at [0, 0] on slot "Avançar" at bounding box center [0, 0] width 0 height 0
click at [638, 42] on span "Iniciar design" at bounding box center [621, 41] width 36 height 5
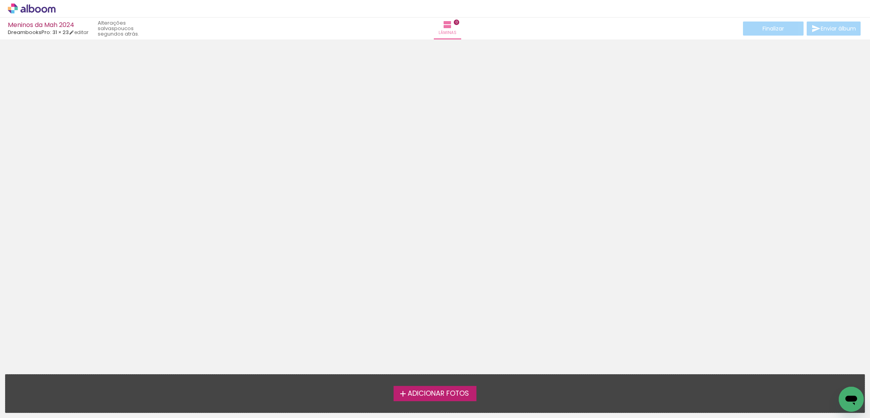
click at [429, 396] on span "Adicionar Fotos" at bounding box center [438, 393] width 61 height 7
click at [0, 0] on input "file" at bounding box center [0, 0] width 0 height 0
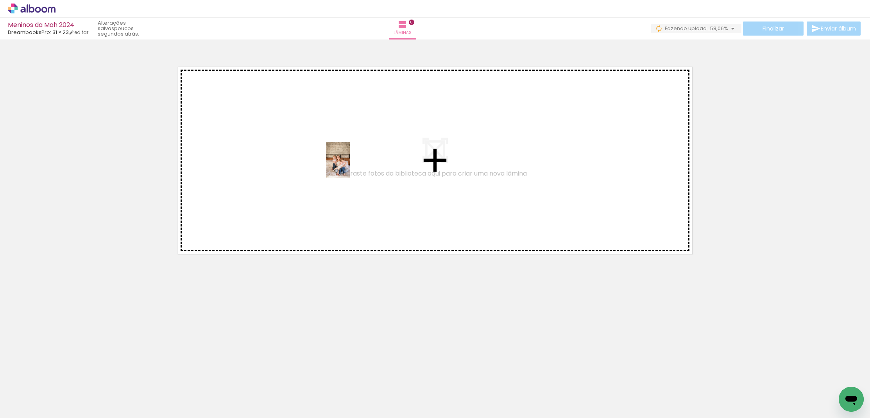
drag, startPoint x: 402, startPoint y: 372, endPoint x: 350, endPoint y: 166, distance: 212.5
click at [350, 166] on quentale-workspace at bounding box center [435, 209] width 870 height 418
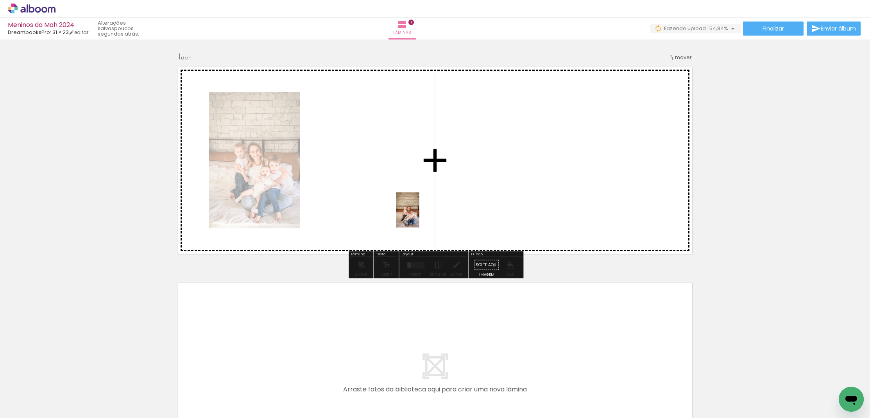
drag, startPoint x: 346, startPoint y: 397, endPoint x: 419, endPoint y: 216, distance: 195.9
click at [419, 216] on quentale-workspace at bounding box center [435, 209] width 870 height 418
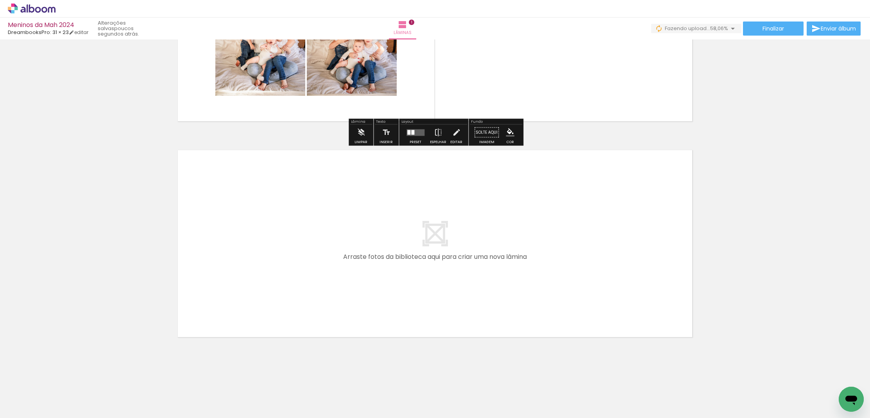
scroll to position [132, 0]
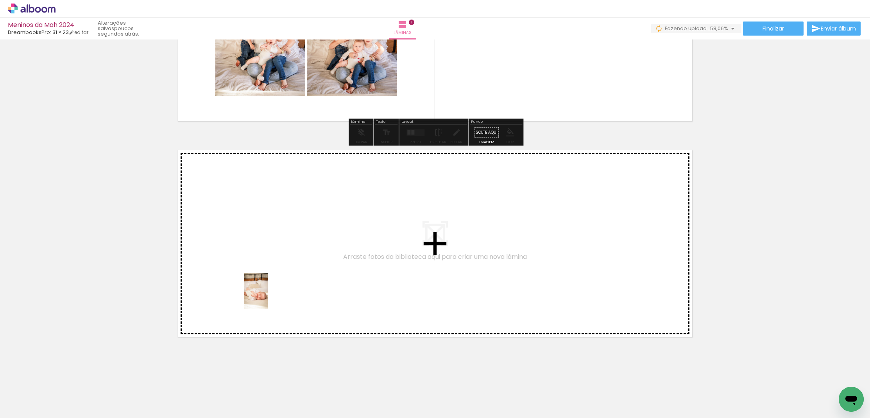
drag, startPoint x: 77, startPoint y: 391, endPoint x: 276, endPoint y: 283, distance: 226.5
click at [276, 283] on quentale-workspace at bounding box center [435, 209] width 870 height 418
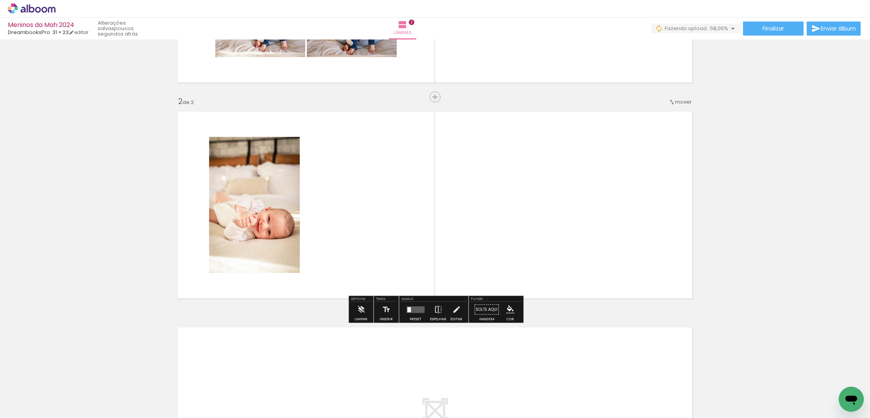
scroll to position [172, 0]
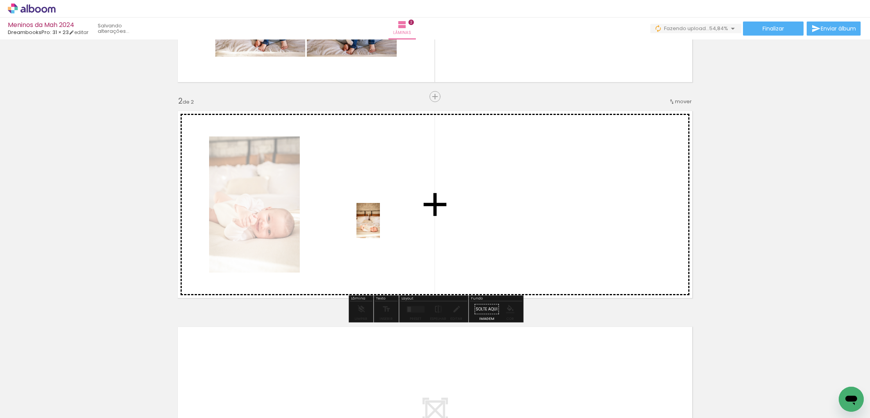
drag, startPoint x: 434, startPoint y: 392, endPoint x: 380, endPoint y: 226, distance: 174.0
click at [380, 226] on quentale-workspace at bounding box center [435, 209] width 870 height 418
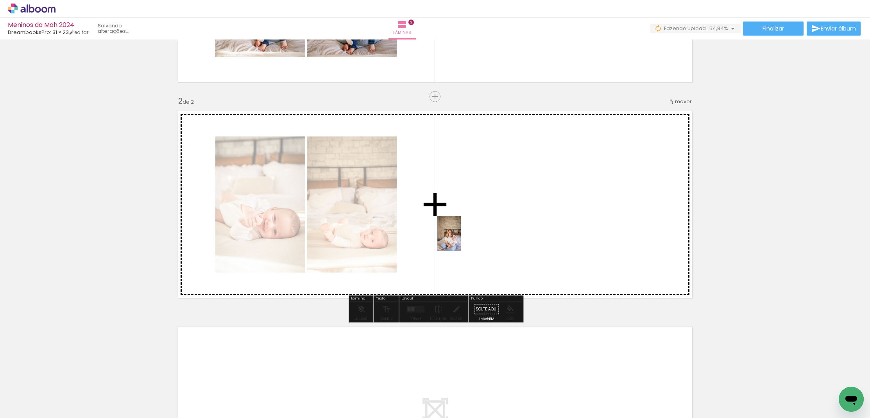
drag, startPoint x: 484, startPoint y: 398, endPoint x: 461, endPoint y: 239, distance: 160.4
click at [461, 239] on quentale-workspace at bounding box center [435, 209] width 870 height 418
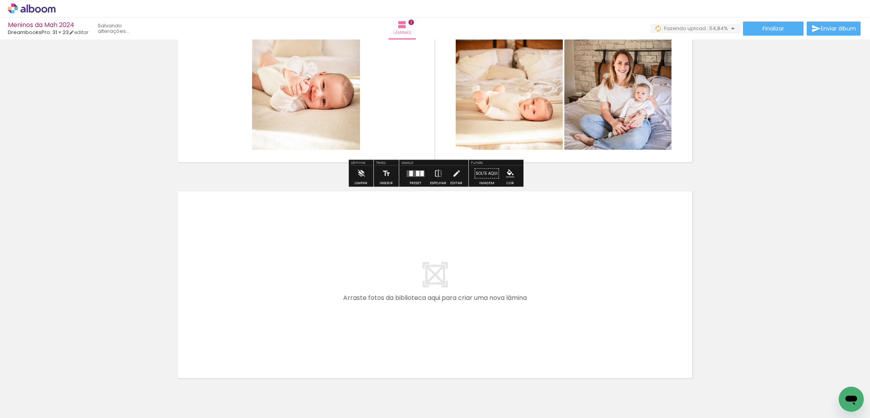
scroll to position [308, 0]
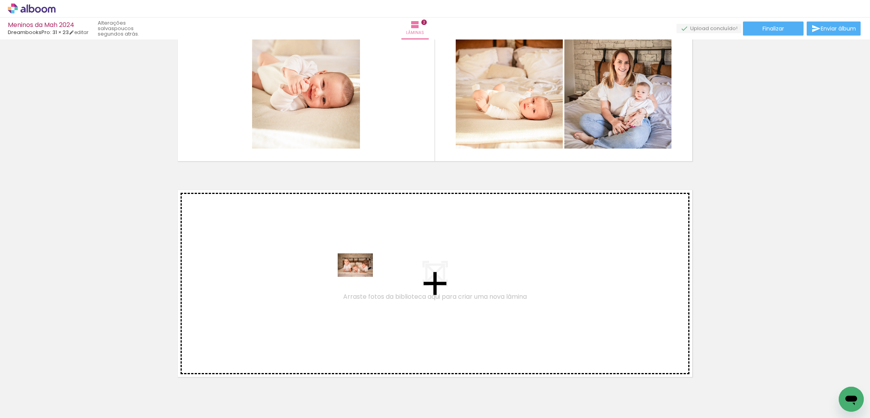
drag, startPoint x: 123, startPoint y: 394, endPoint x: 363, endPoint y: 275, distance: 268.5
click at [363, 275] on quentale-workspace at bounding box center [435, 209] width 870 height 418
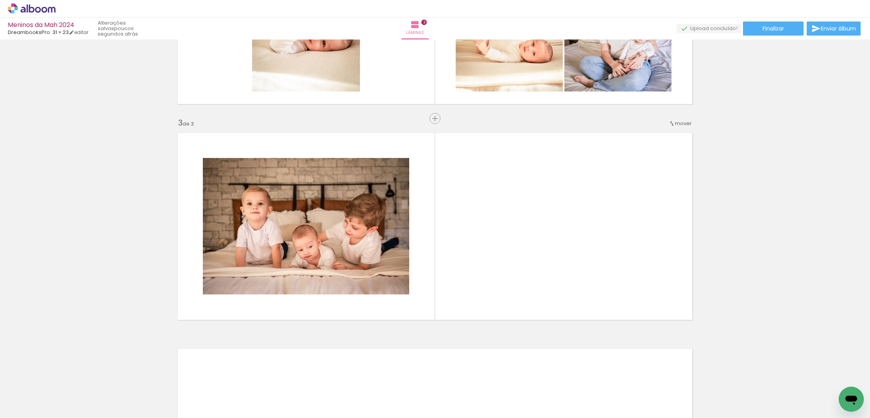
scroll to position [387, 0]
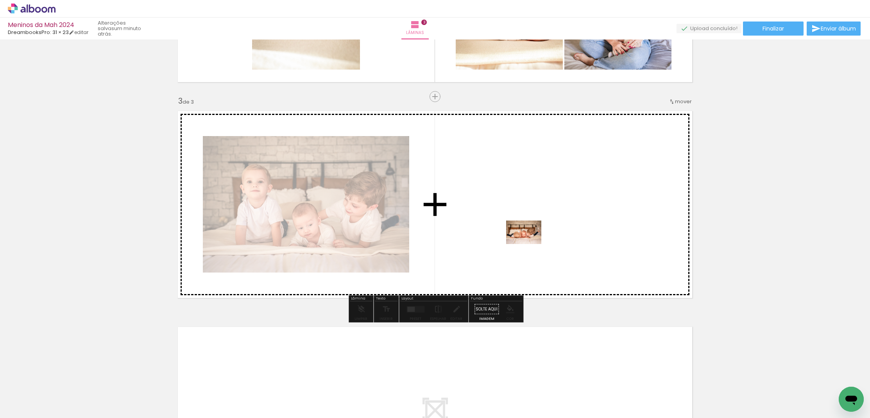
click at [532, 242] on quentale-workspace at bounding box center [435, 209] width 870 height 418
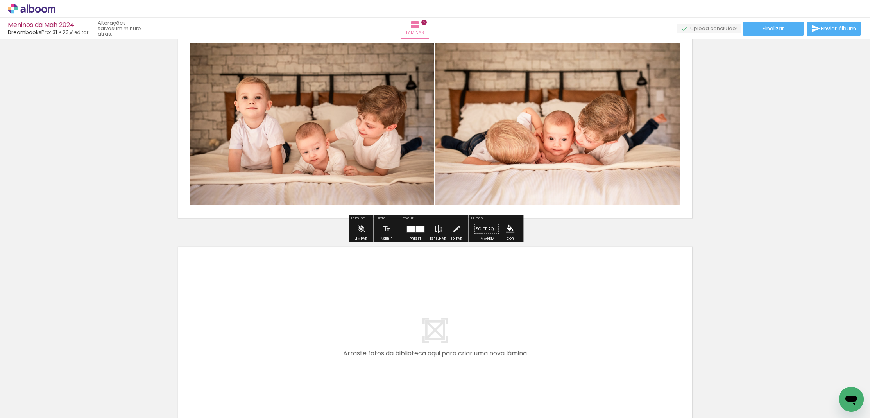
scroll to position [484, 0]
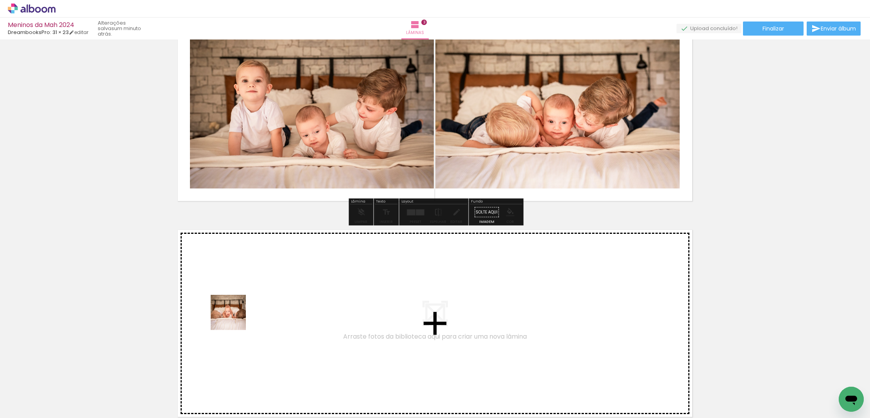
drag, startPoint x: 218, startPoint y: 389, endPoint x: 235, endPoint y: 314, distance: 76.5
click at [235, 314] on quentale-workspace at bounding box center [435, 209] width 870 height 418
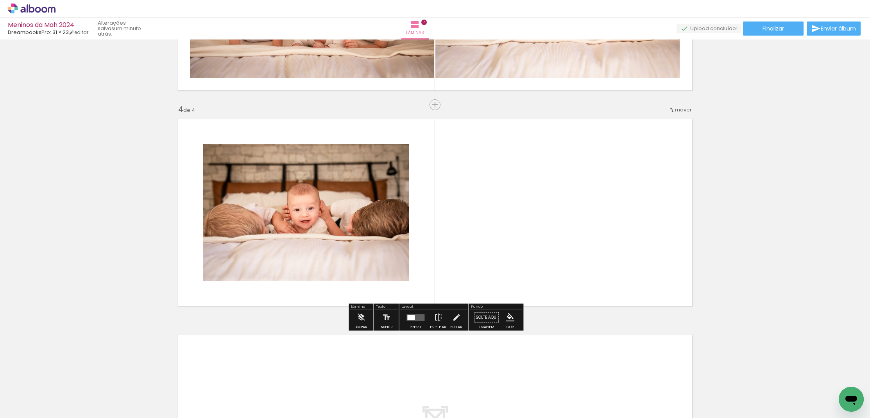
scroll to position [603, 0]
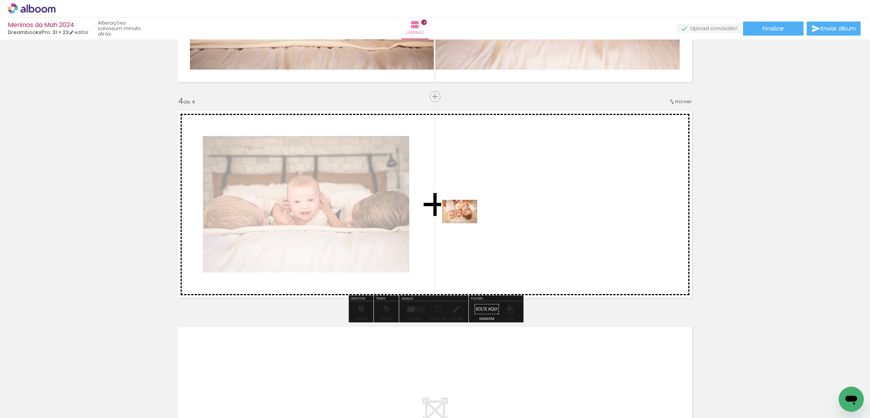
drag, startPoint x: 267, startPoint y: 394, endPoint x: 465, endPoint y: 223, distance: 262.2
click at [465, 223] on quentale-workspace at bounding box center [435, 209] width 870 height 418
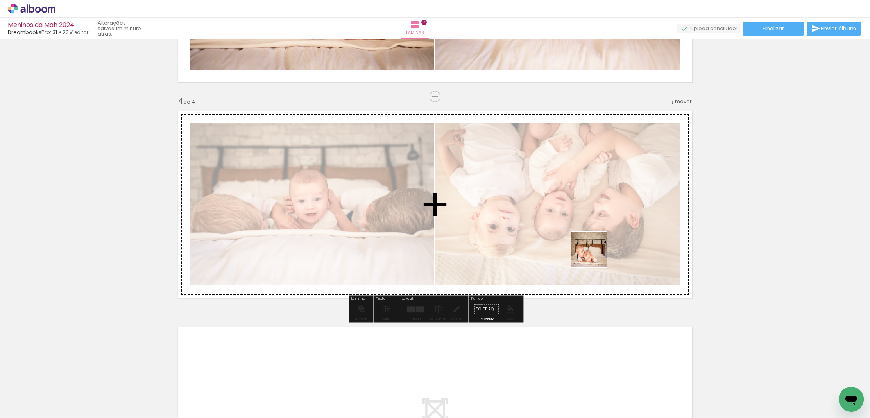
drag, startPoint x: 301, startPoint y: 389, endPoint x: 665, endPoint y: 232, distance: 396.4
click at [665, 232] on quentale-workspace at bounding box center [435, 209] width 870 height 418
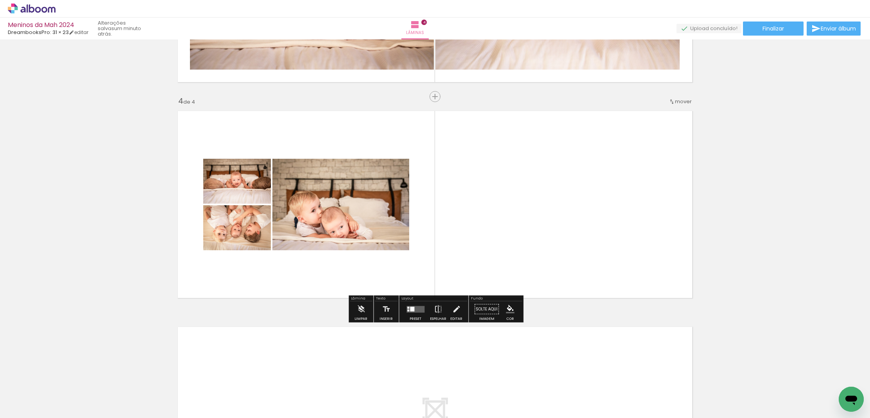
click at [411, 310] on div at bounding box center [412, 308] width 4 height 5
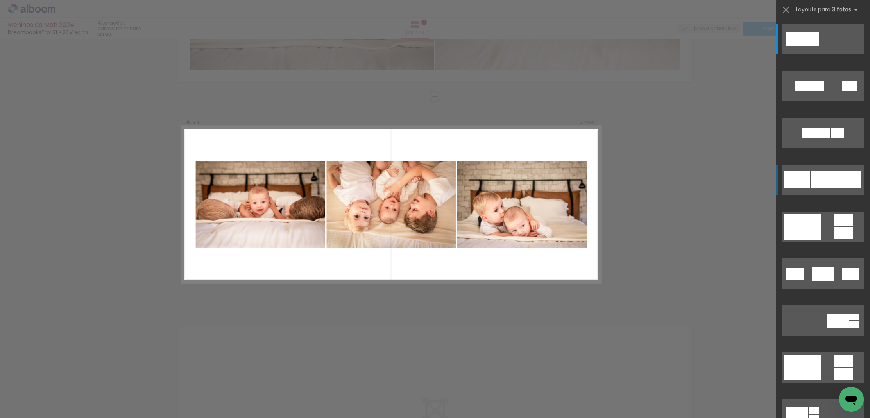
click at [836, 54] on quentale-layouter at bounding box center [823, 39] width 82 height 30
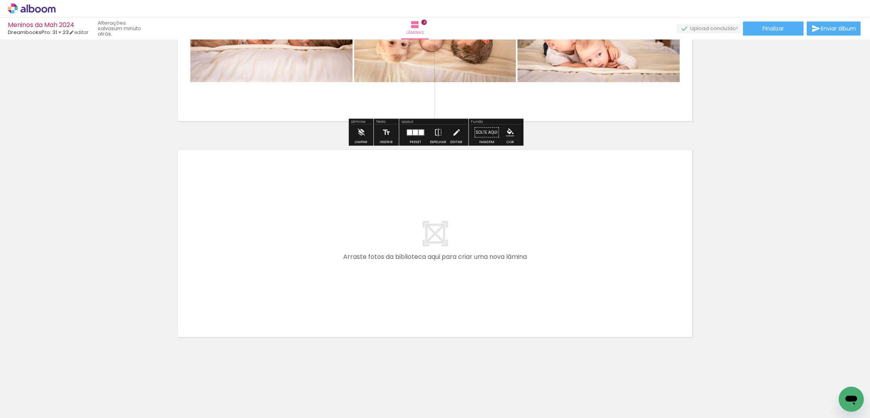
scroll to position [780, 0]
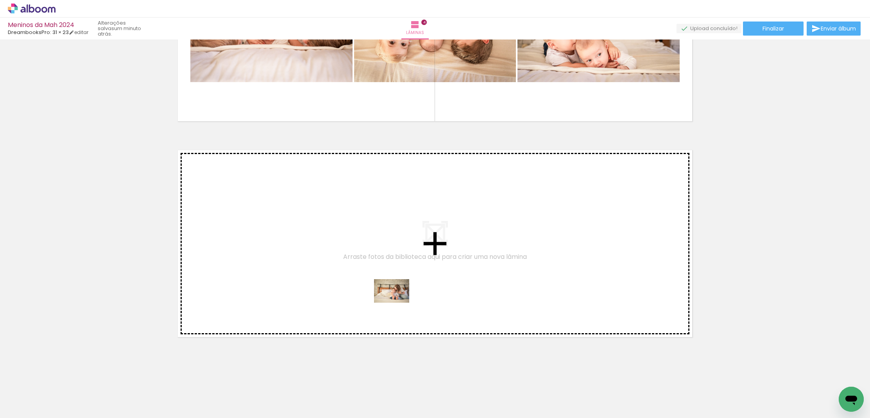
drag, startPoint x: 525, startPoint y: 397, endPoint x: 393, endPoint y: 299, distance: 163.5
click at [393, 299] on quentale-workspace at bounding box center [435, 209] width 870 height 418
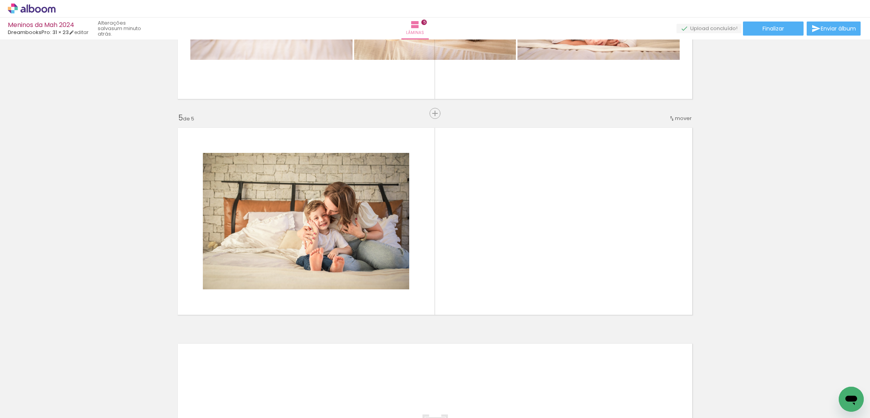
scroll to position [819, 0]
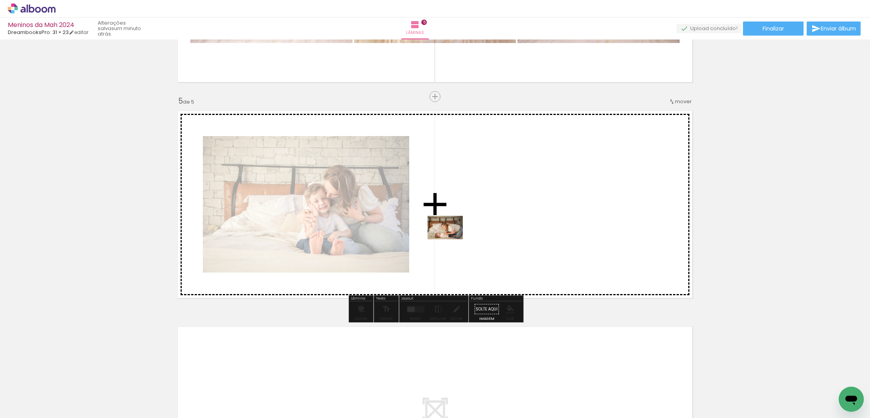
click at [449, 232] on quentale-workspace at bounding box center [435, 209] width 870 height 418
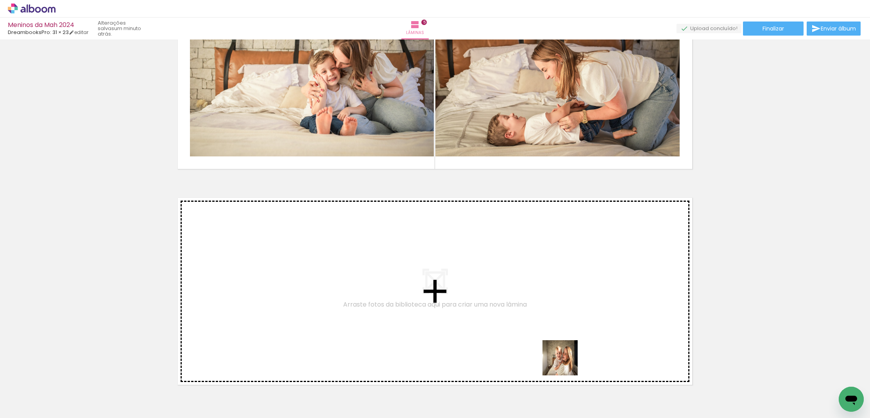
drag, startPoint x: 607, startPoint y: 396, endPoint x: 392, endPoint y: 268, distance: 250.2
click at [392, 268] on quentale-workspace at bounding box center [435, 209] width 870 height 418
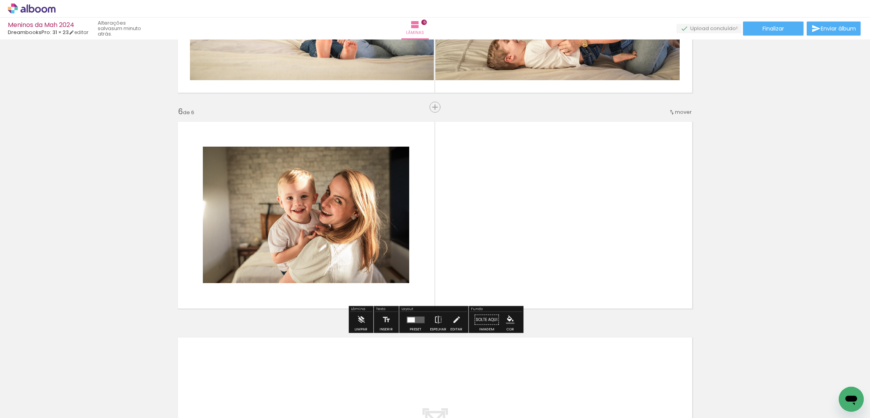
scroll to position [1035, 0]
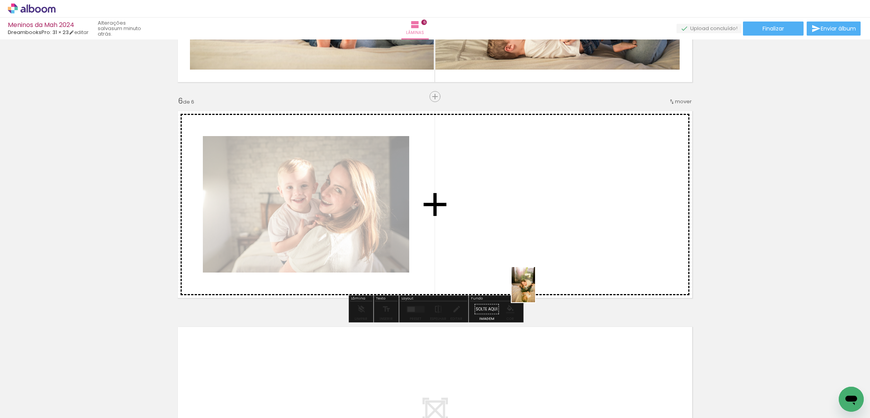
drag, startPoint x: 645, startPoint y: 397, endPoint x: 498, endPoint y: 268, distance: 195.8
click at [498, 268] on quentale-workspace at bounding box center [435, 209] width 870 height 418
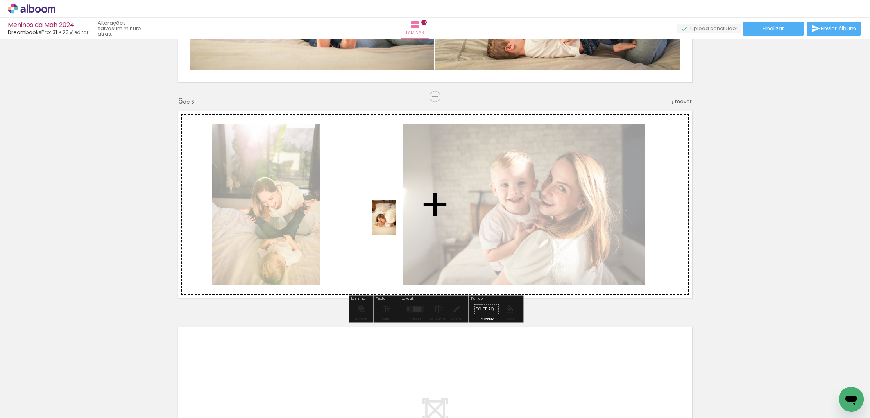
drag, startPoint x: 693, startPoint y: 394, endPoint x: 396, endPoint y: 224, distance: 343.0
click at [396, 224] on quentale-workspace at bounding box center [435, 209] width 870 height 418
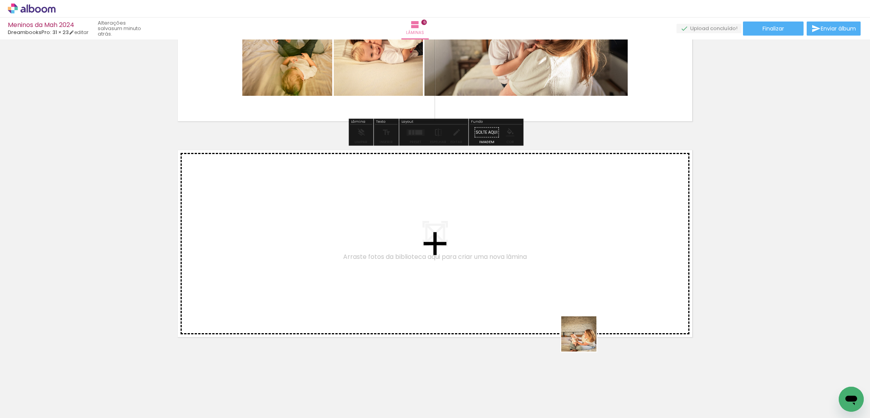
drag, startPoint x: 741, startPoint y: 403, endPoint x: 397, endPoint y: 281, distance: 365.1
click at [397, 281] on quentale-workspace at bounding box center [435, 209] width 870 height 418
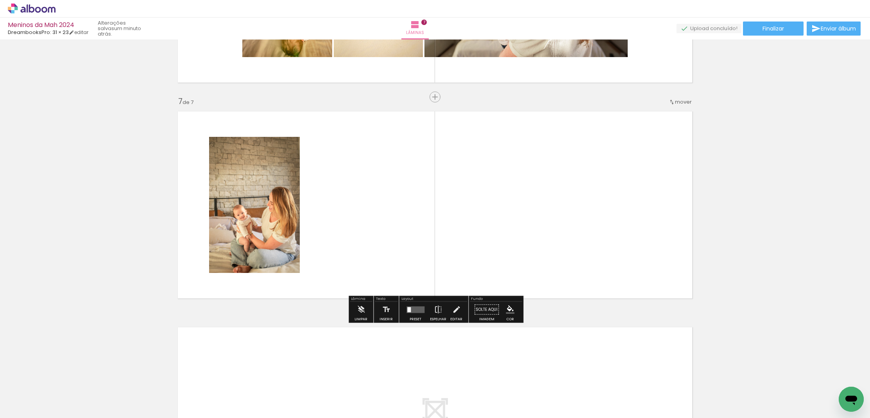
scroll to position [1250, 0]
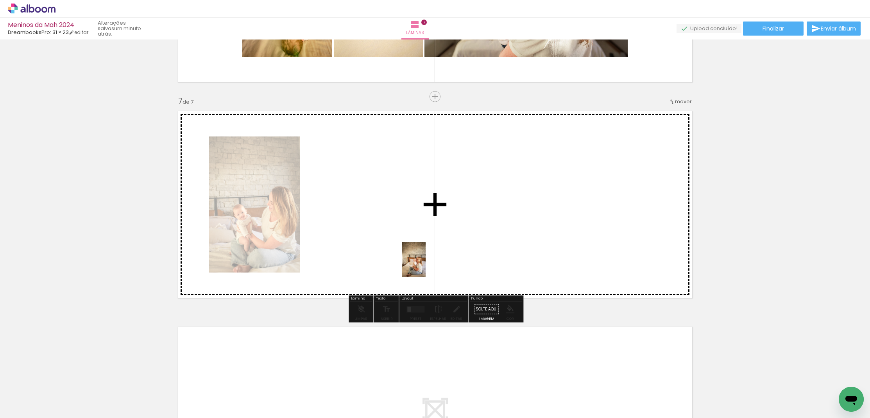
drag, startPoint x: 773, startPoint y: 389, endPoint x: 421, endPoint y: 264, distance: 374.1
click at [421, 264] on quentale-workspace at bounding box center [435, 209] width 870 height 418
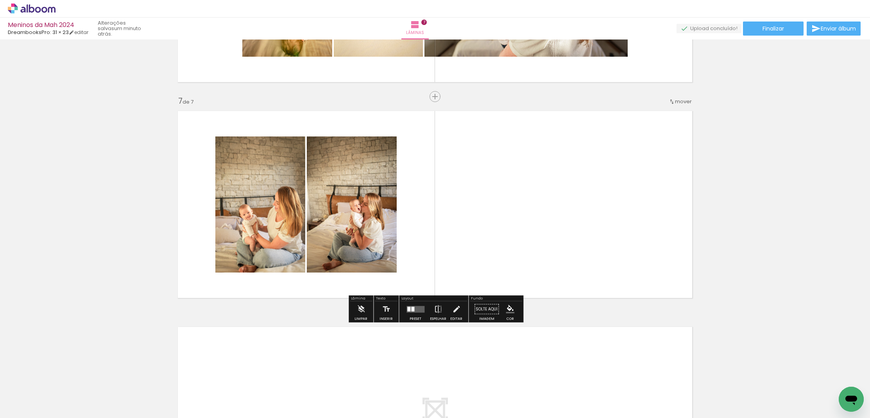
click at [42, 393] on iron-icon at bounding box center [40, 394] width 6 height 6
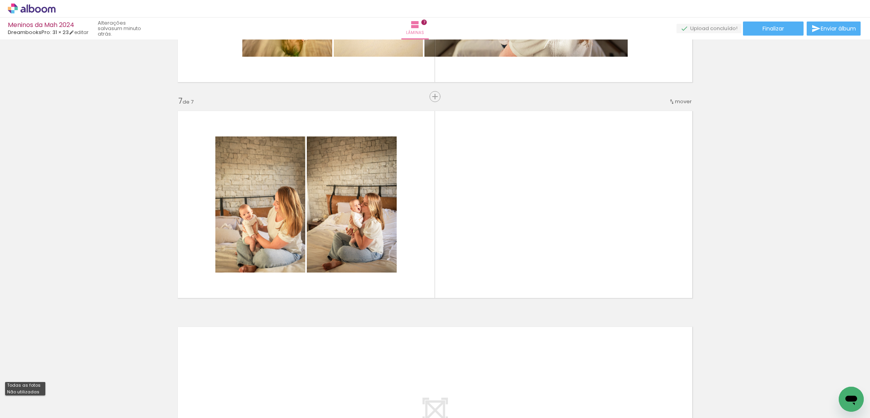
click at [0, 0] on slot "Não utilizadas" at bounding box center [0, 0] width 0 height 0
type input "Não utilizadas"
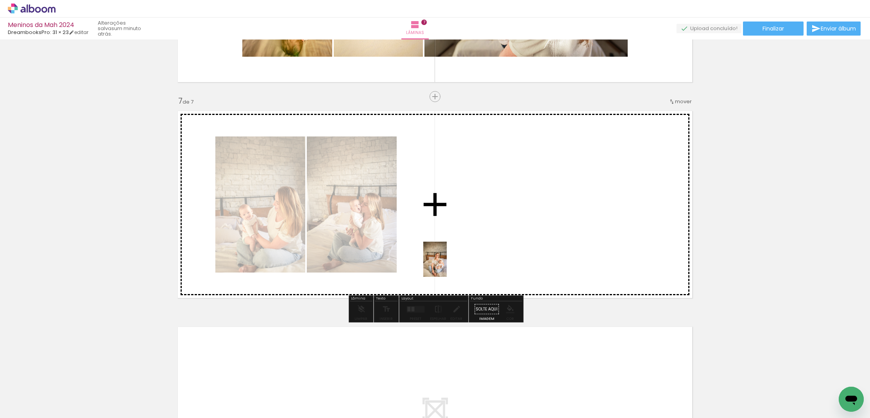
drag, startPoint x: 128, startPoint y: 400, endPoint x: 449, endPoint y: 263, distance: 349.0
click at [449, 263] on quentale-workspace at bounding box center [435, 209] width 870 height 418
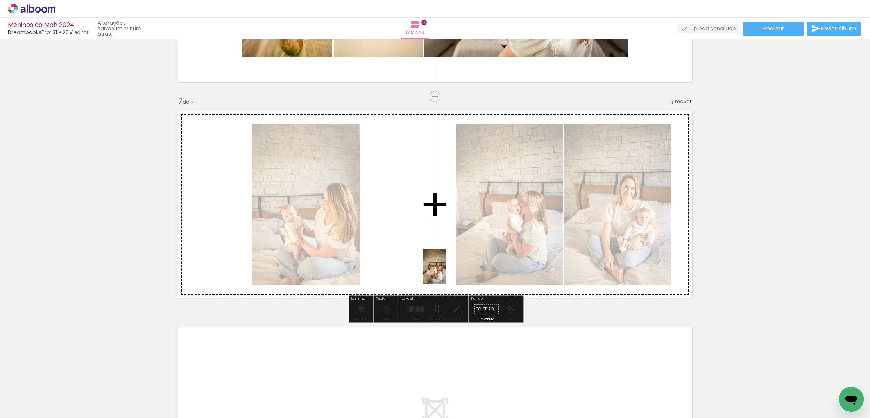
drag, startPoint x: 86, startPoint y: 400, endPoint x: 447, endPoint y: 272, distance: 383.4
click at [447, 272] on quentale-workspace at bounding box center [435, 209] width 870 height 418
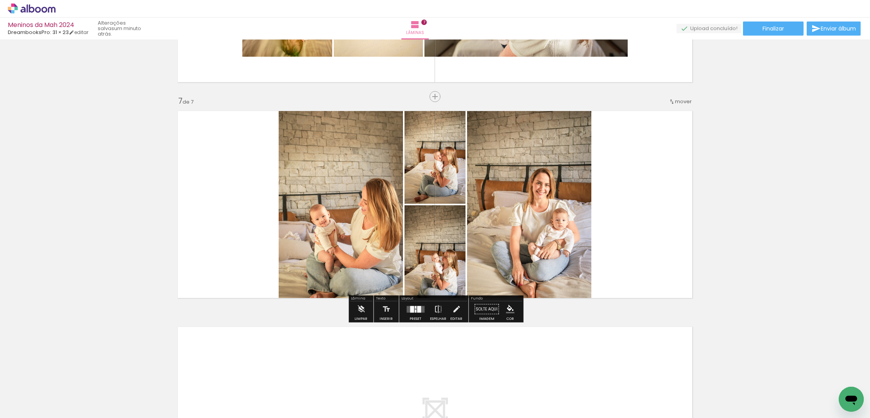
click at [409, 313] on div at bounding box center [415, 309] width 21 height 16
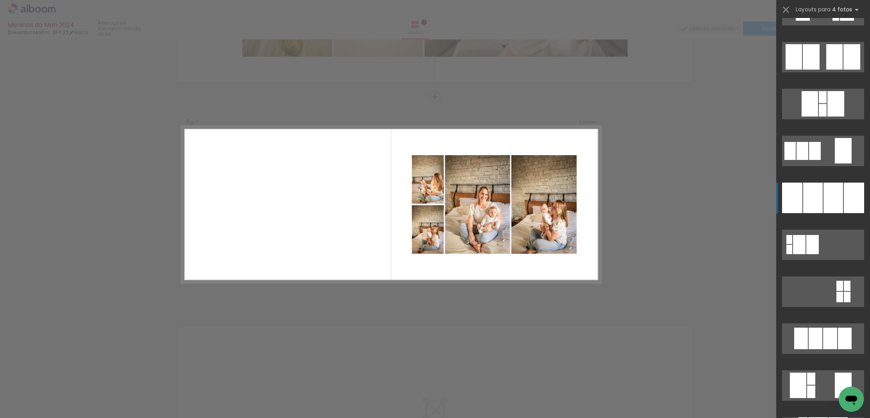
scroll to position [686, 0]
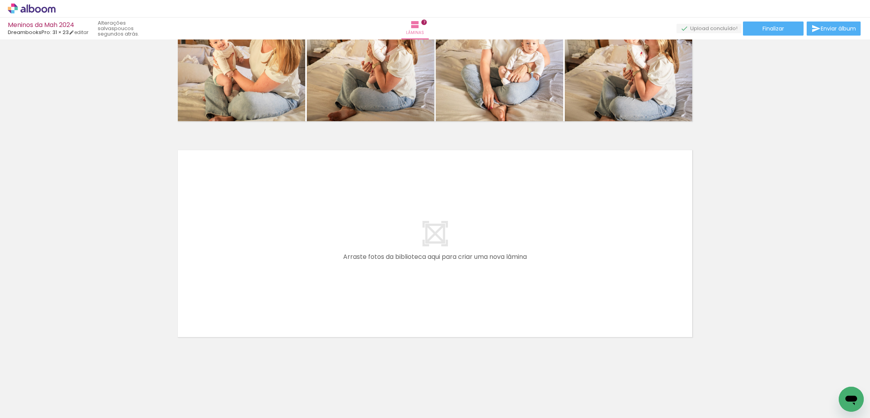
scroll to position [1427, 0]
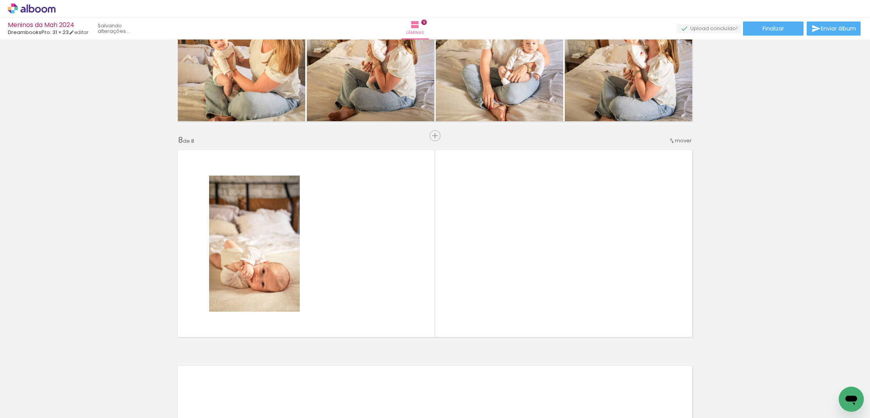
drag, startPoint x: 128, startPoint y: 382, endPoint x: 262, endPoint y: 267, distance: 177.1
click at [262, 267] on quentale-workspace at bounding box center [435, 209] width 870 height 418
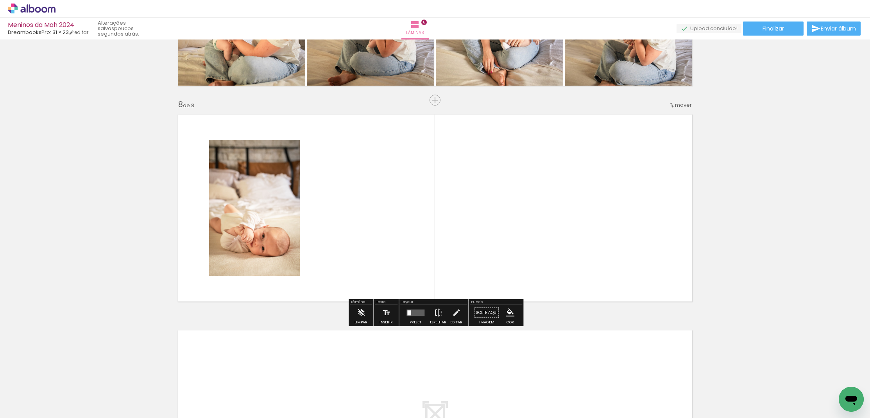
scroll to position [1466, 0]
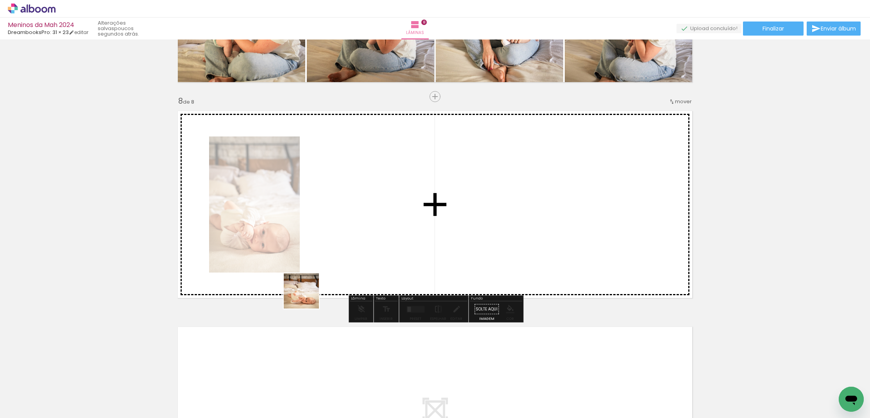
drag, startPoint x: 198, startPoint y: 373, endPoint x: 387, endPoint y: 233, distance: 235.1
click at [387, 233] on quentale-workspace at bounding box center [435, 209] width 870 height 418
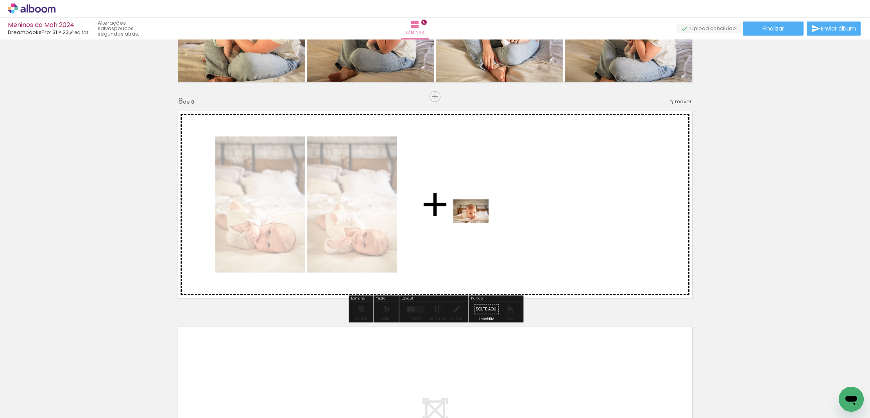
drag, startPoint x: 177, startPoint y: 396, endPoint x: 477, endPoint y: 223, distance: 346.7
click at [477, 223] on quentale-workspace at bounding box center [435, 209] width 870 height 418
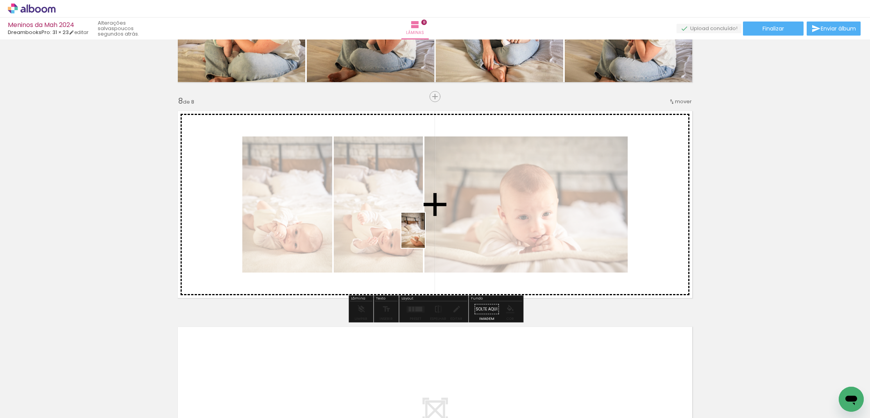
drag, startPoint x: 206, startPoint y: 376, endPoint x: 427, endPoint y: 234, distance: 263.0
click at [427, 234] on quentale-workspace at bounding box center [435, 209] width 870 height 418
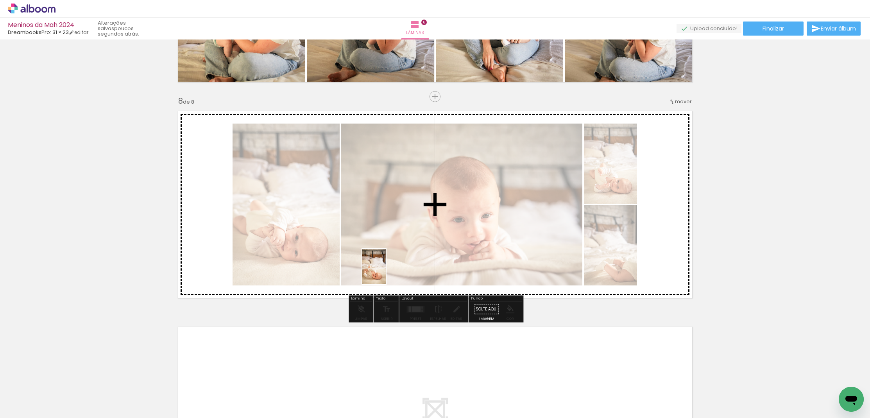
drag, startPoint x: 125, startPoint y: 394, endPoint x: 409, endPoint y: 261, distance: 313.0
click at [409, 261] on quentale-workspace at bounding box center [435, 209] width 870 height 418
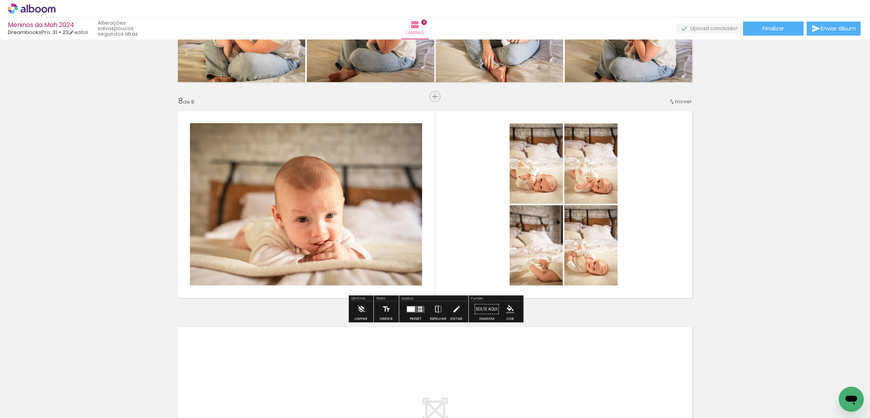
click at [414, 311] on quentale-layouter at bounding box center [415, 309] width 18 height 7
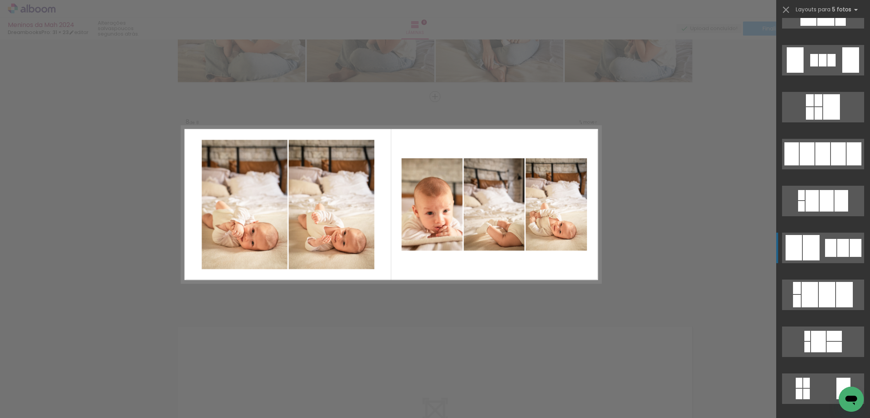
scroll to position [3826, 0]
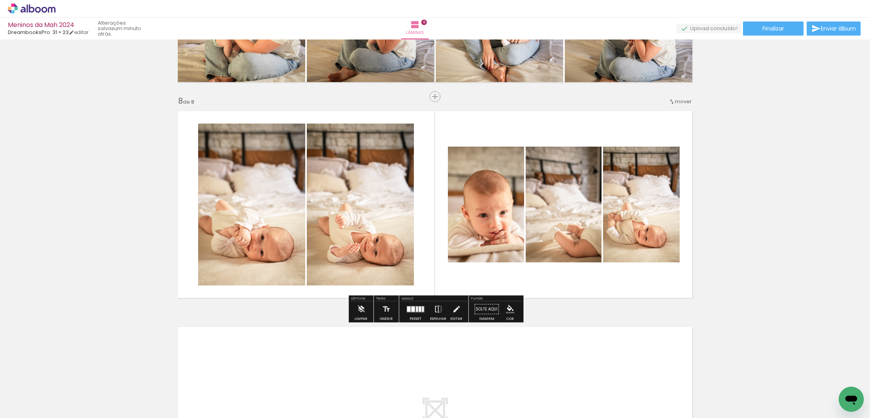
scroll to position [1472, 0]
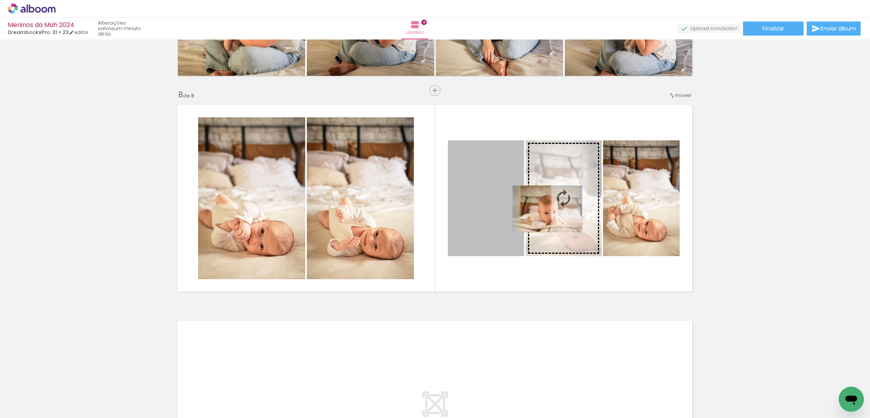
drag, startPoint x: 498, startPoint y: 207, endPoint x: 536, endPoint y: 209, distance: 38.3
click at [0, 0] on slot at bounding box center [0, 0] width 0 height 0
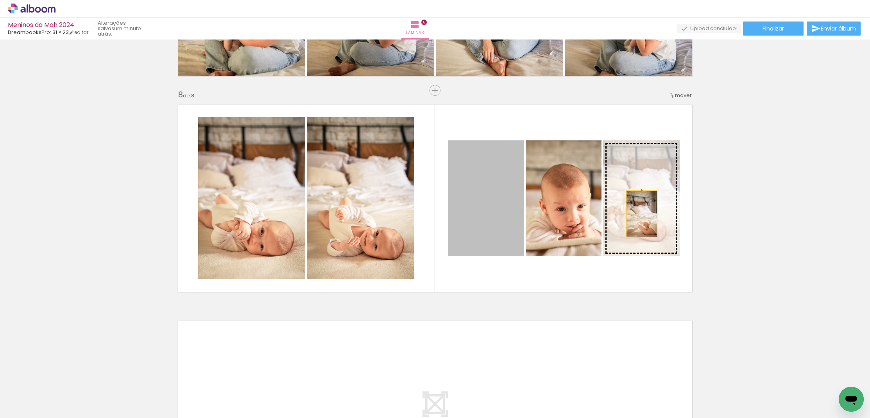
drag, startPoint x: 498, startPoint y: 211, endPoint x: 644, endPoint y: 214, distance: 146.2
click at [0, 0] on slot at bounding box center [0, 0] width 0 height 0
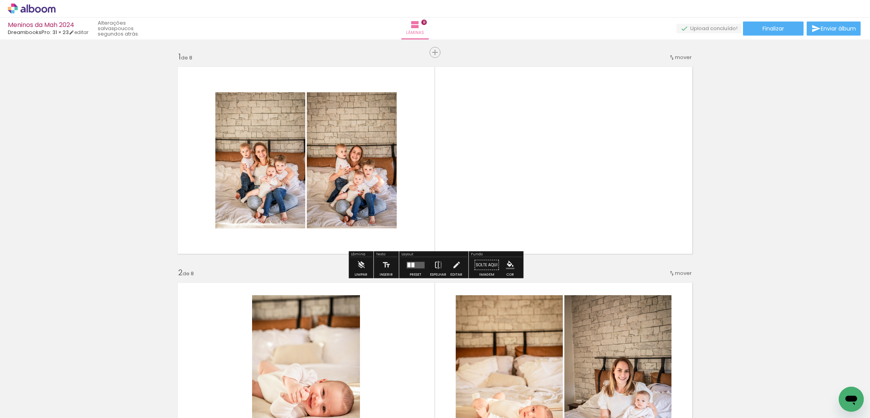
scroll to position [0, 0]
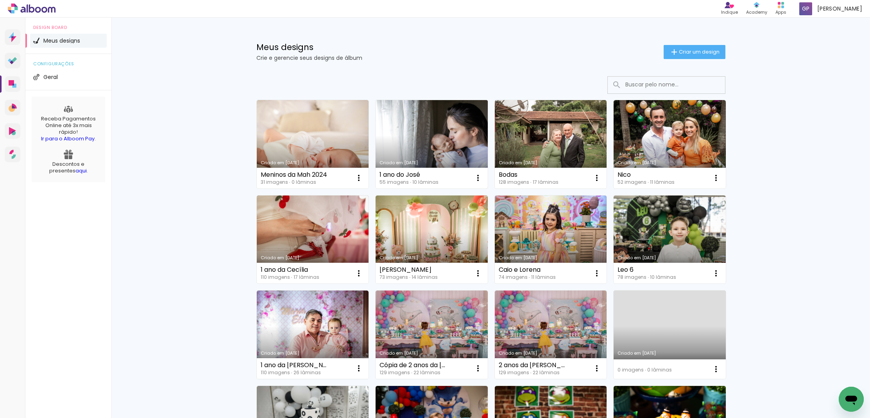
scroll to position [0, 0]
click at [422, 140] on link "Criado em [DATE]" at bounding box center [432, 144] width 112 height 88
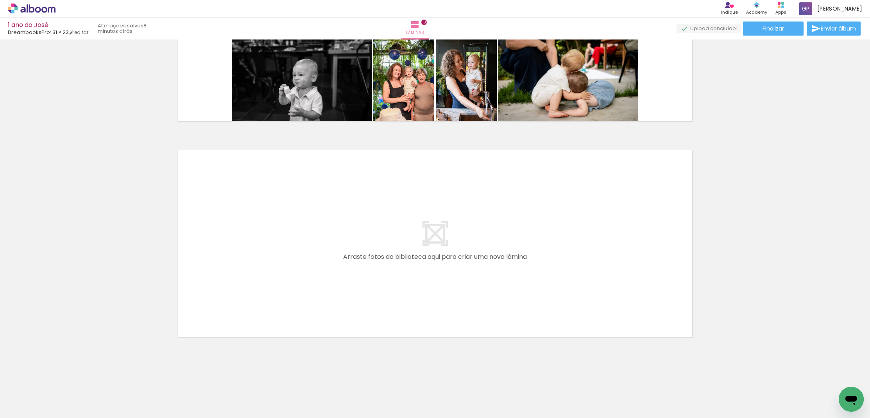
click at [42, 395] on iron-icon at bounding box center [40, 394] width 6 height 6
click at [0, 0] on slot "Não utilizadas" at bounding box center [0, 0] width 0 height 0
type input "Não utilizadas"
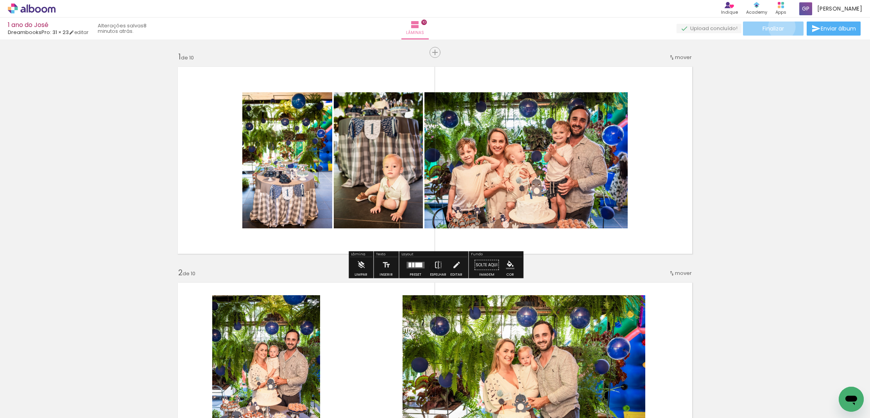
click at [779, 27] on span "Finalizar" at bounding box center [773, 28] width 21 height 5
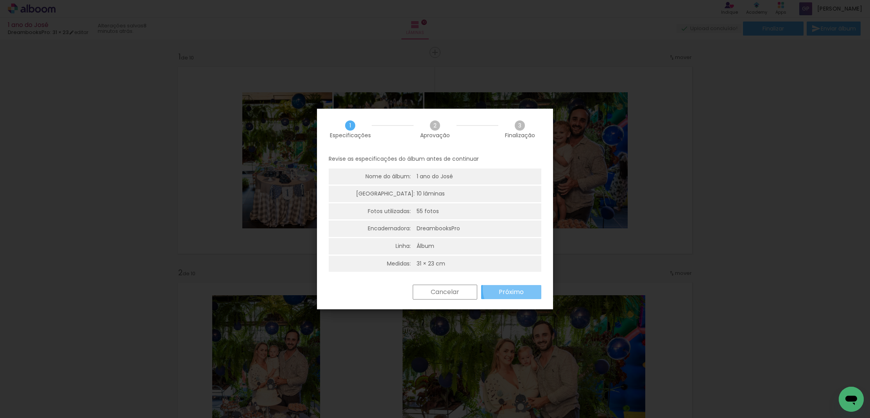
click at [0, 0] on slot "Próximo" at bounding box center [0, 0] width 0 height 0
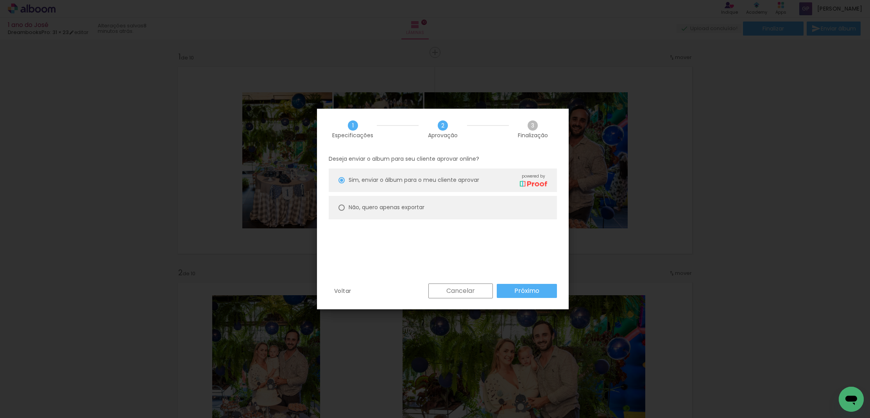
click at [0, 0] on slot "Próximo" at bounding box center [0, 0] width 0 height 0
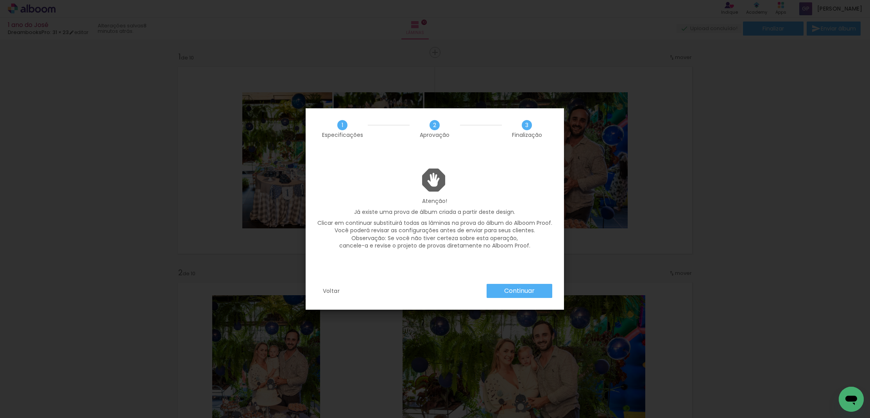
click at [0, 0] on slot "Continuar" at bounding box center [0, 0] width 0 height 0
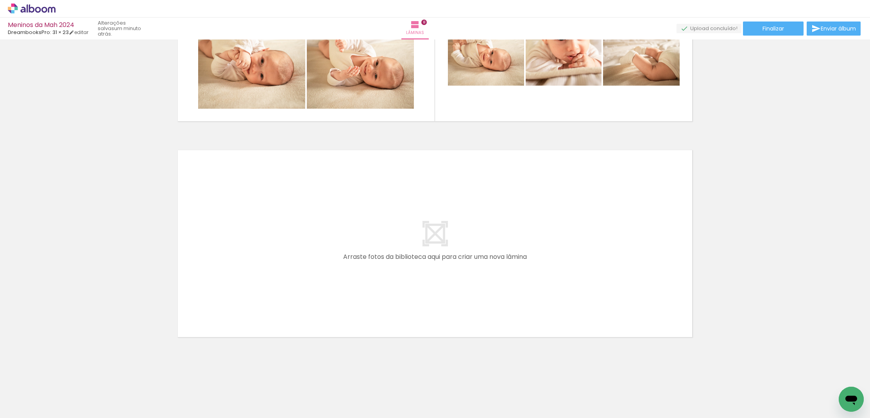
scroll to position [1643, 0]
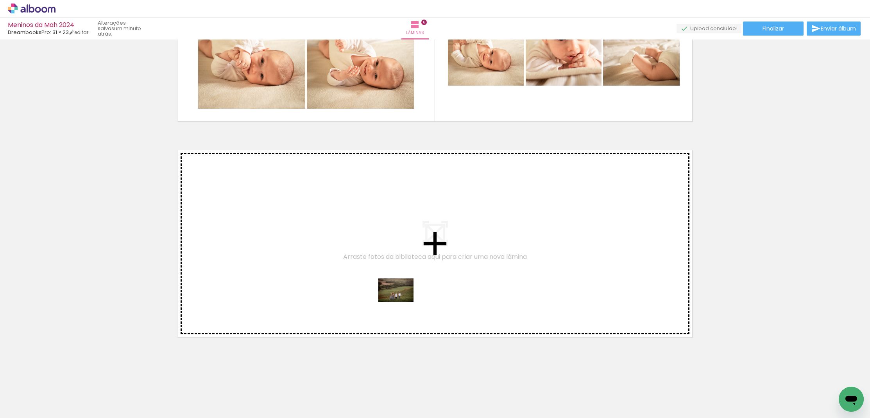
drag, startPoint x: 128, startPoint y: 392, endPoint x: 403, endPoint y: 301, distance: 288.8
click at [403, 301] on quentale-workspace at bounding box center [435, 209] width 870 height 418
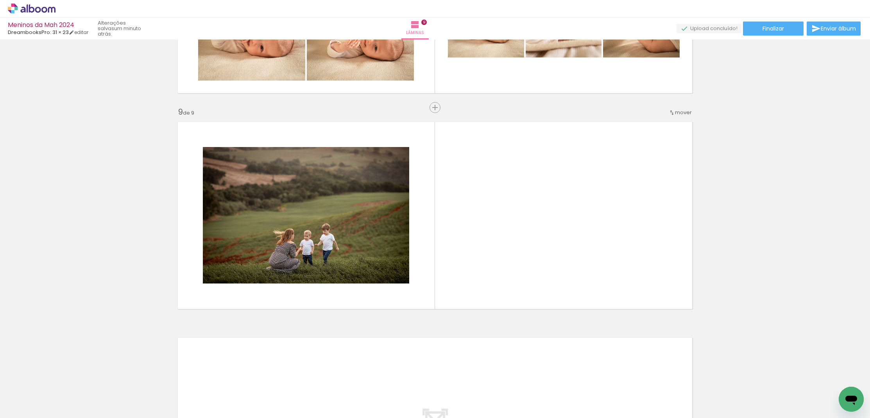
scroll to position [1682, 0]
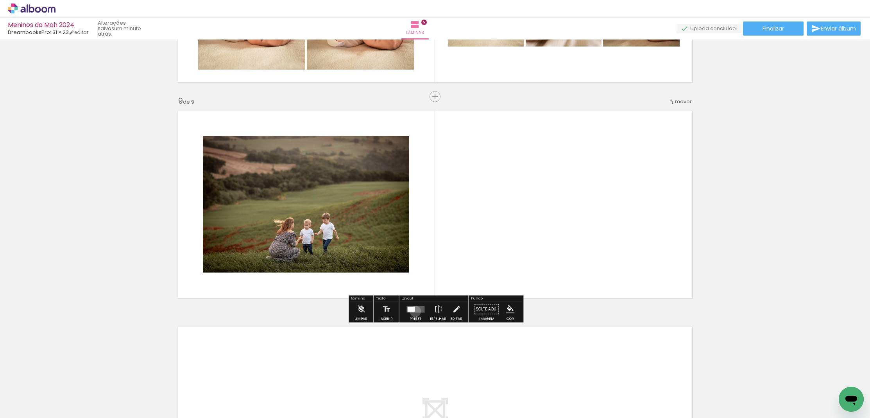
click at [414, 311] on quentale-layouter at bounding box center [415, 309] width 18 height 7
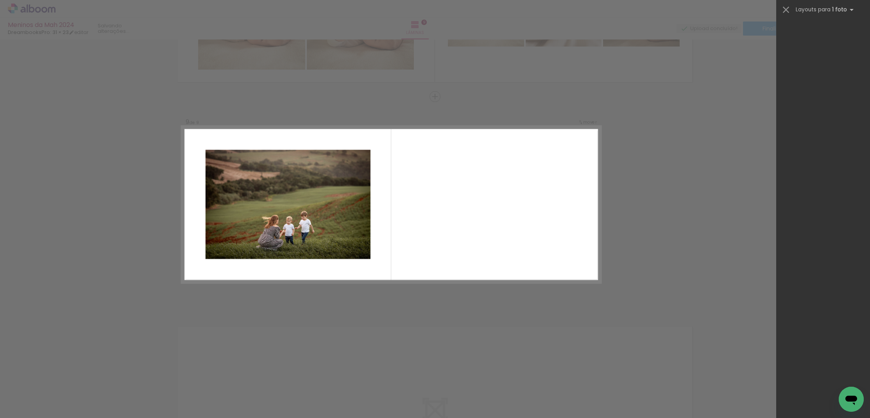
scroll to position [0, 0]
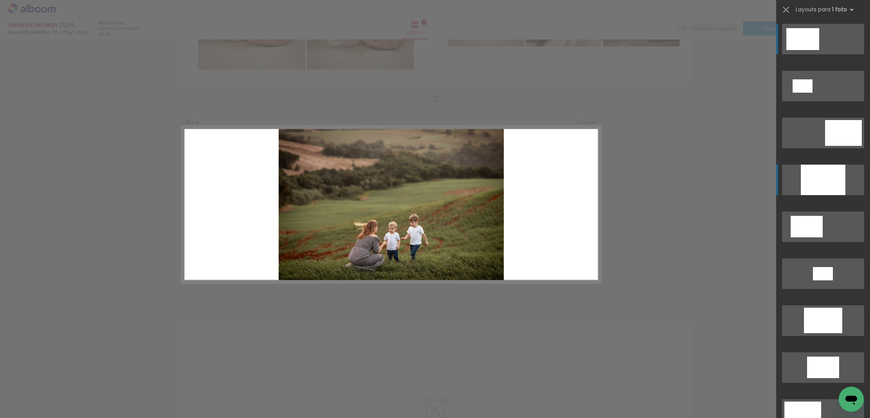
click at [834, 176] on div at bounding box center [823, 180] width 45 height 30
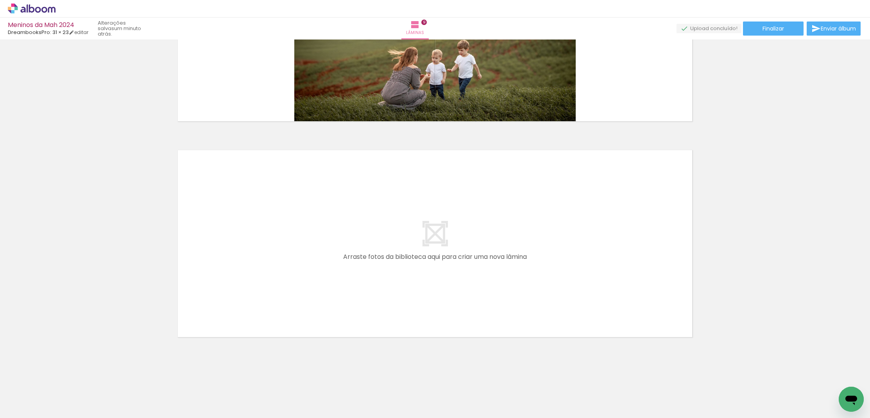
scroll to position [1858, 0]
click at [433, 291] on quentale-layouter at bounding box center [435, 243] width 524 height 196
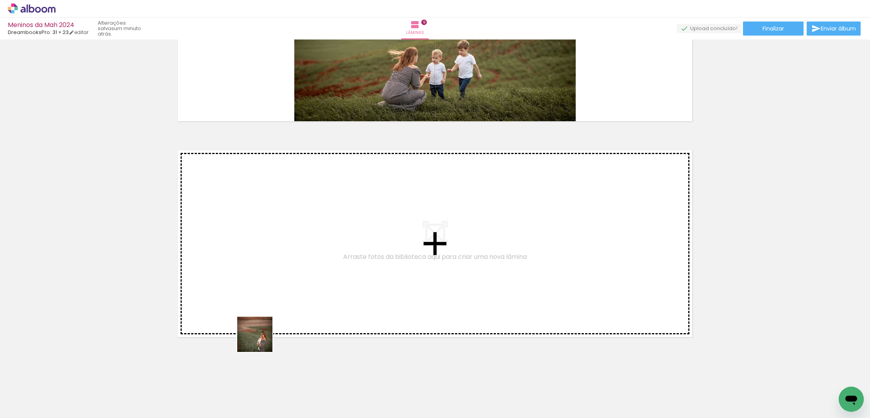
drag, startPoint x: 212, startPoint y: 398, endPoint x: 294, endPoint y: 295, distance: 131.8
click at [294, 295] on quentale-workspace at bounding box center [435, 209] width 870 height 418
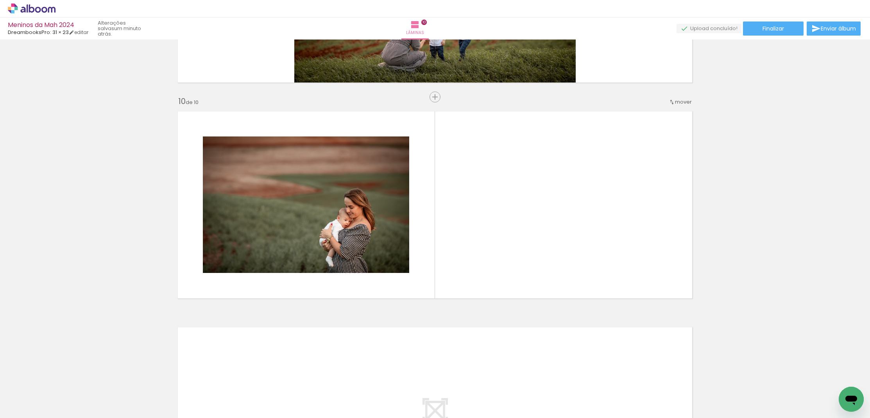
scroll to position [1898, 0]
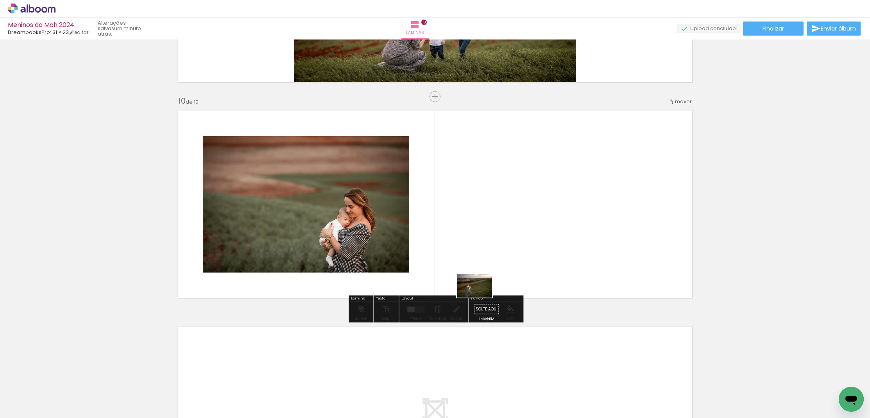
drag, startPoint x: 267, startPoint y: 397, endPoint x: 493, endPoint y: 291, distance: 249.9
click at [493, 291] on quentale-workspace at bounding box center [435, 209] width 870 height 418
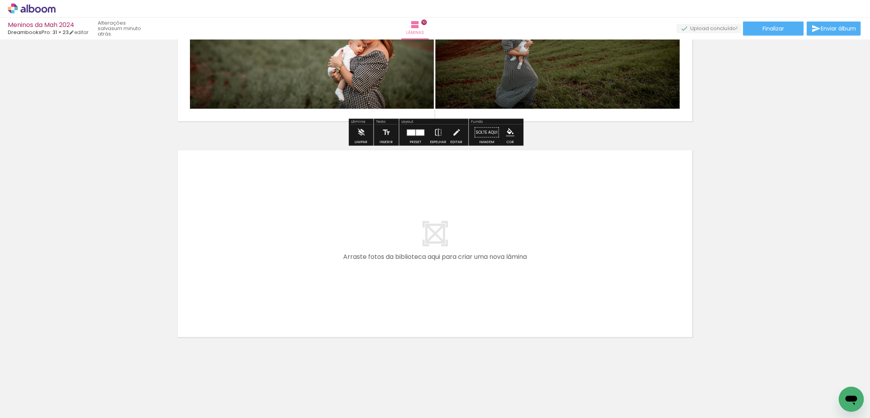
scroll to position [2074, 0]
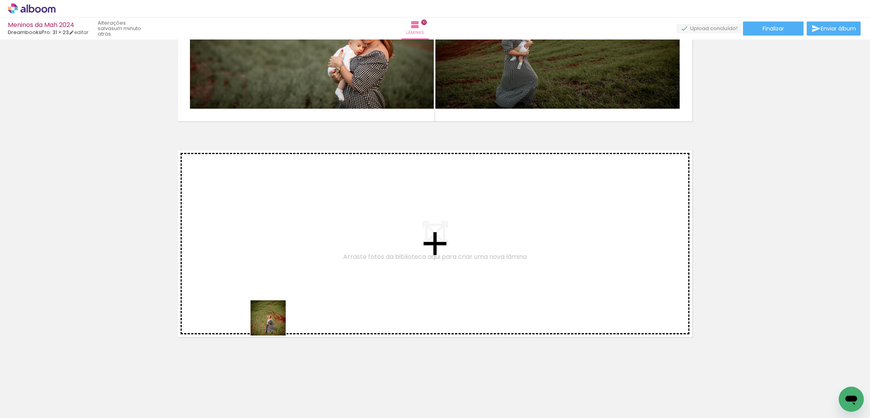
drag, startPoint x: 154, startPoint y: 389, endPoint x: 350, endPoint y: 277, distance: 226.2
click at [350, 277] on quentale-workspace at bounding box center [435, 209] width 870 height 418
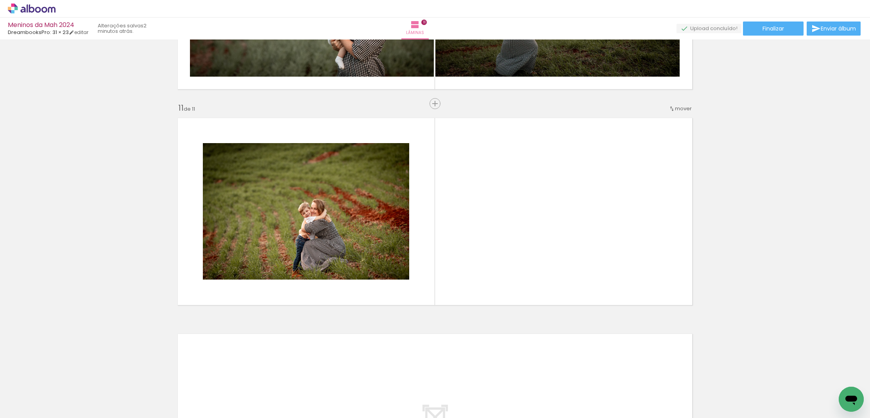
scroll to position [2113, 0]
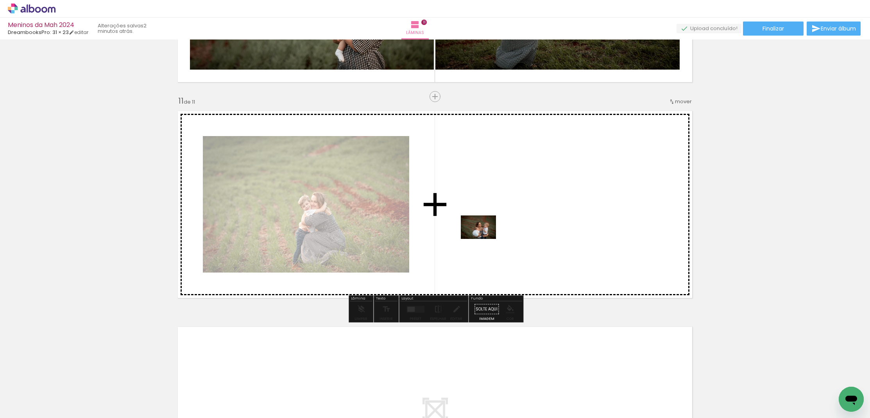
drag, startPoint x: 165, startPoint y: 396, endPoint x: 484, endPoint y: 239, distance: 355.4
click at [484, 239] on quentale-workspace at bounding box center [435, 209] width 870 height 418
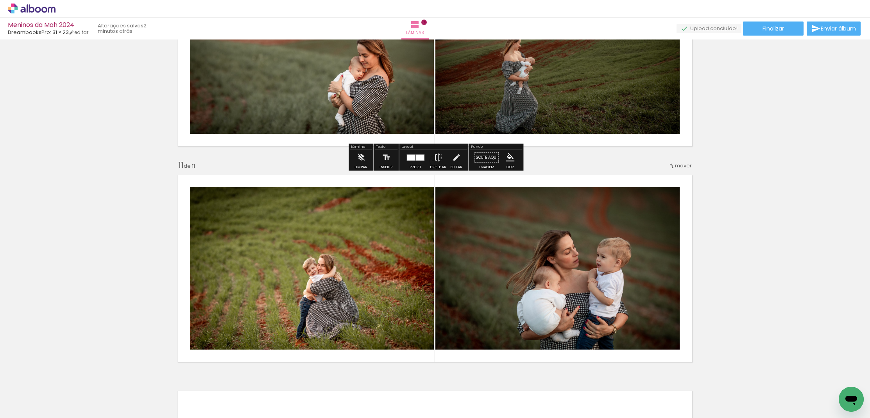
scroll to position [2059, 0]
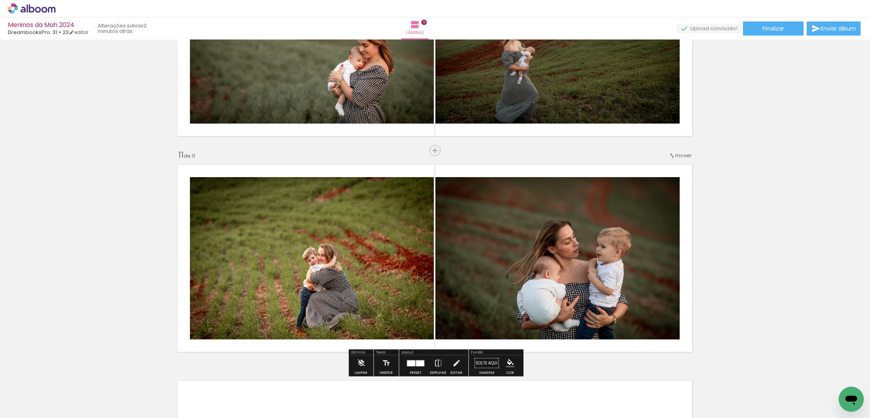
click at [412, 363] on div at bounding box center [411, 363] width 8 height 6
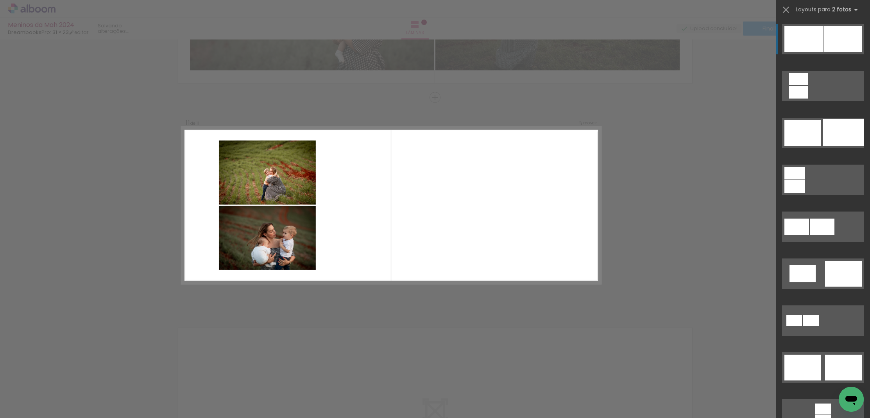
scroll to position [2113, 0]
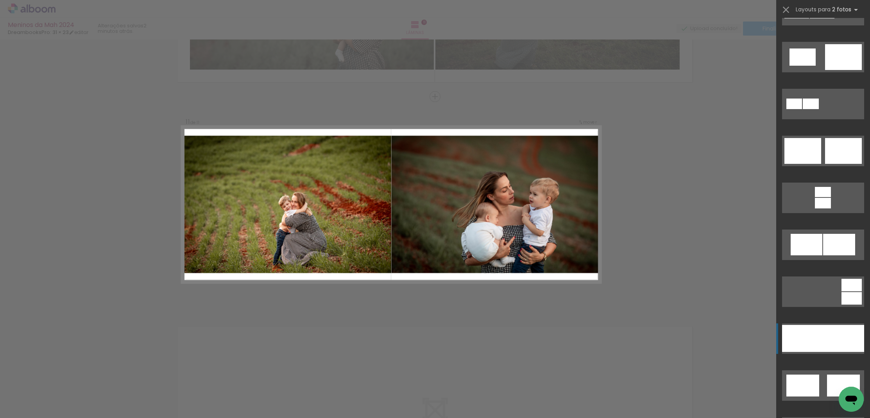
scroll to position [221, 0]
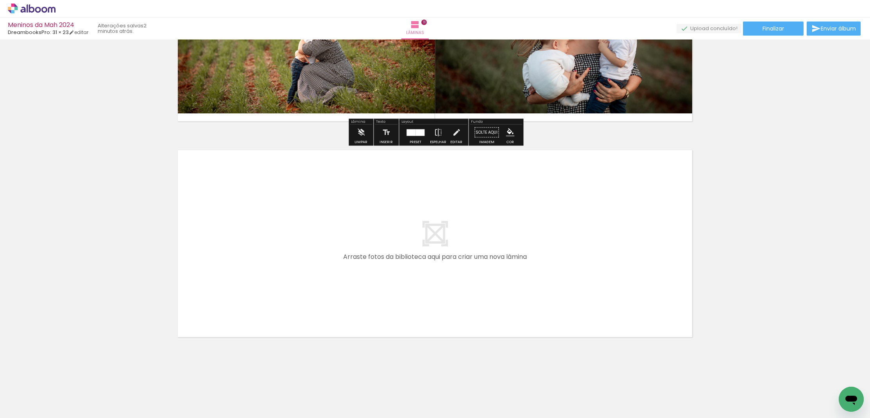
scroll to position [2290, 0]
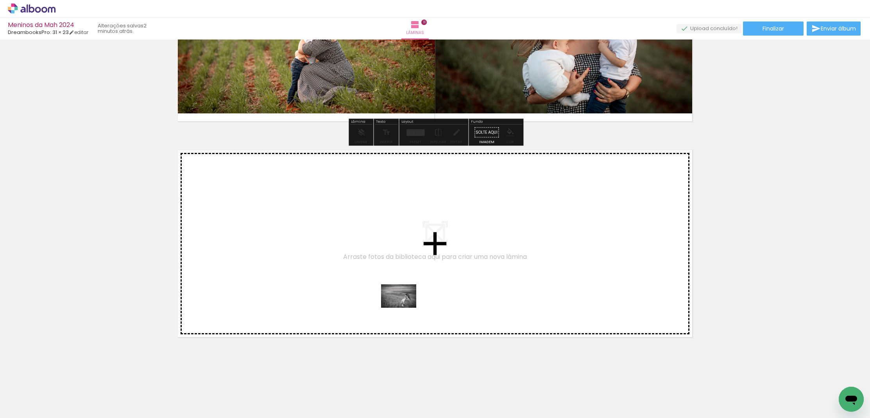
drag, startPoint x: 178, startPoint y: 392, endPoint x: 405, endPoint y: 308, distance: 241.7
click at [405, 308] on quentale-workspace at bounding box center [435, 209] width 870 height 418
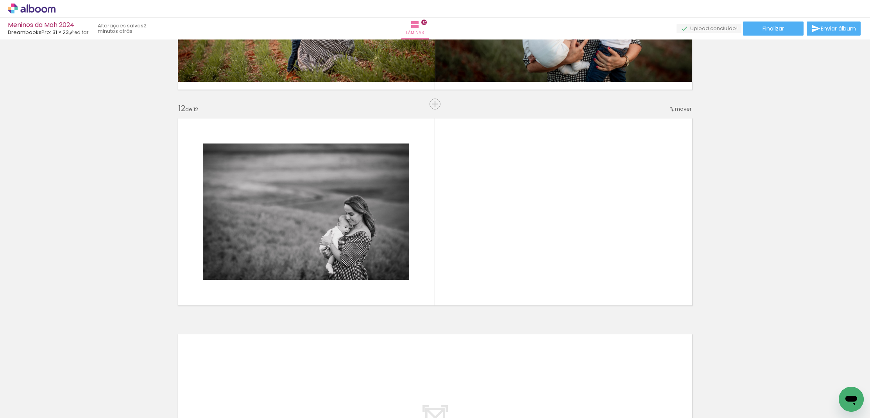
scroll to position [2329, 0]
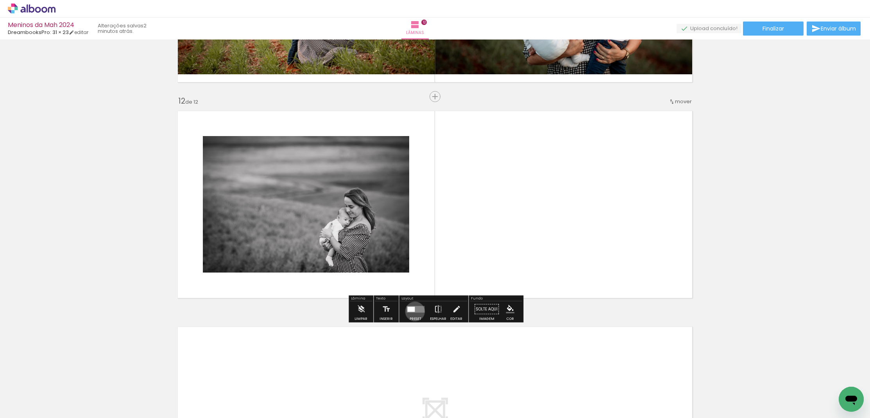
click at [413, 311] on div at bounding box center [410, 308] width 7 height 5
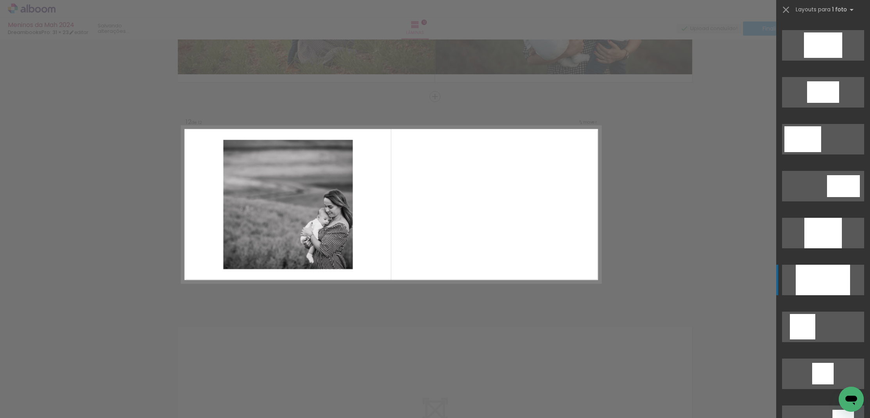
scroll to position [278, 0]
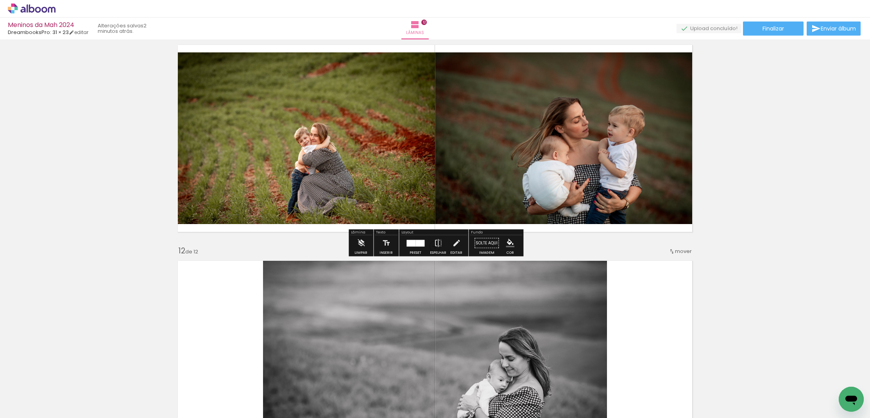
scroll to position [2180, 0]
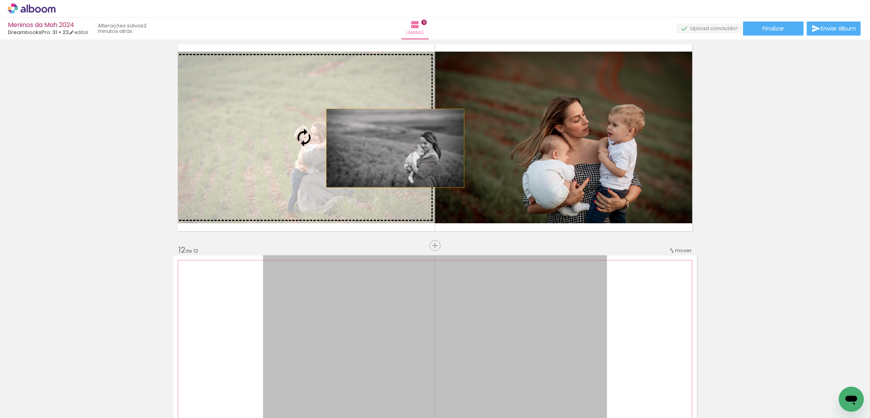
drag, startPoint x: 363, startPoint y: 340, endPoint x: 395, endPoint y: 148, distance: 194.9
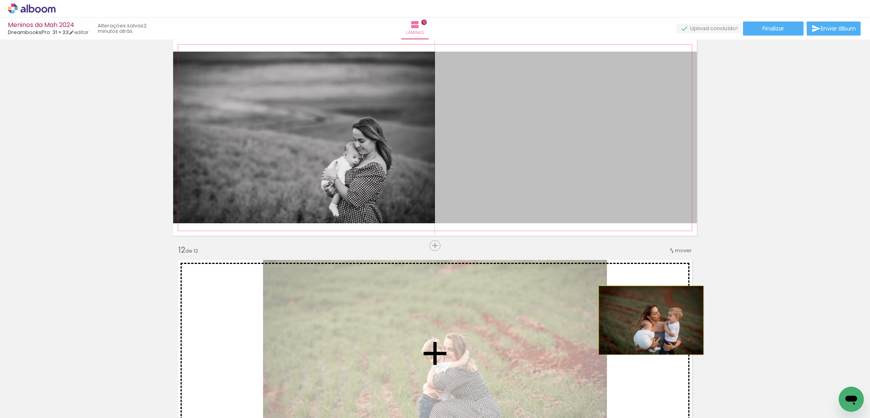
drag, startPoint x: 551, startPoint y: 165, endPoint x: 654, endPoint y: 335, distance: 198.1
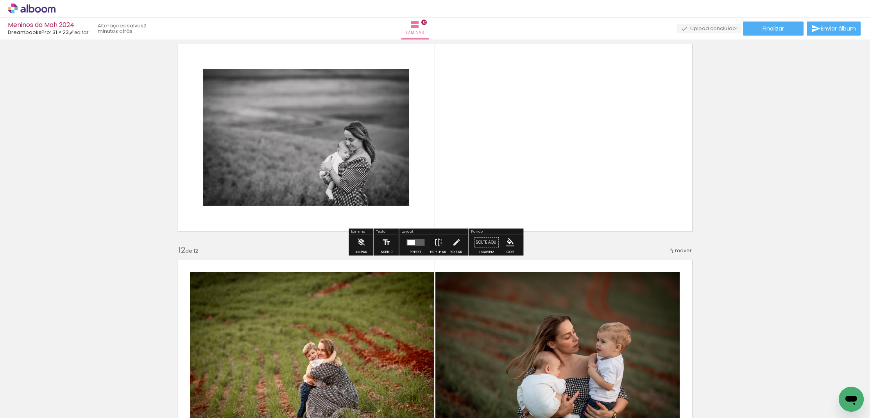
click at [392, 161] on quentale-photo at bounding box center [306, 137] width 206 height 136
click at [415, 240] on quentale-layouter at bounding box center [415, 242] width 18 height 7
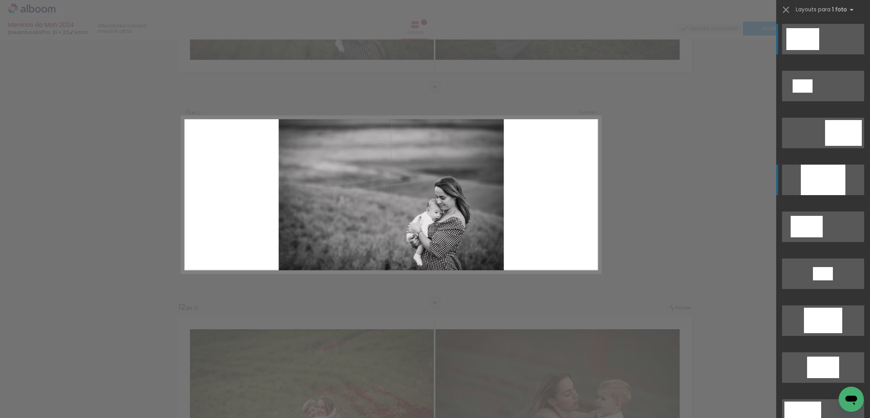
scroll to position [2113, 0]
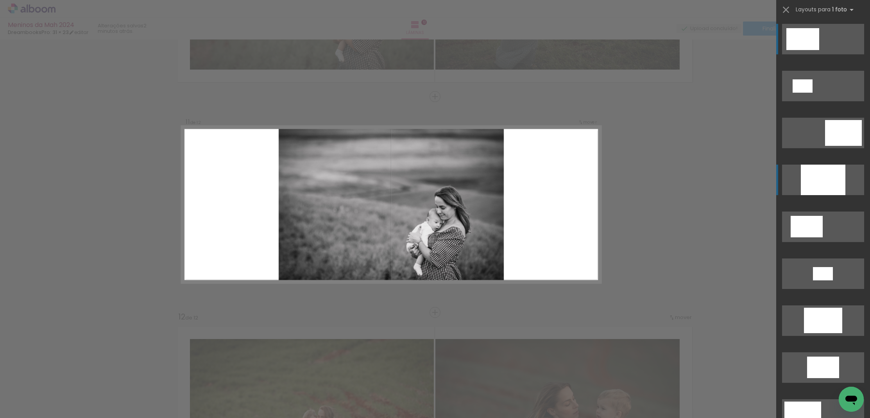
click at [815, 183] on div at bounding box center [823, 180] width 45 height 30
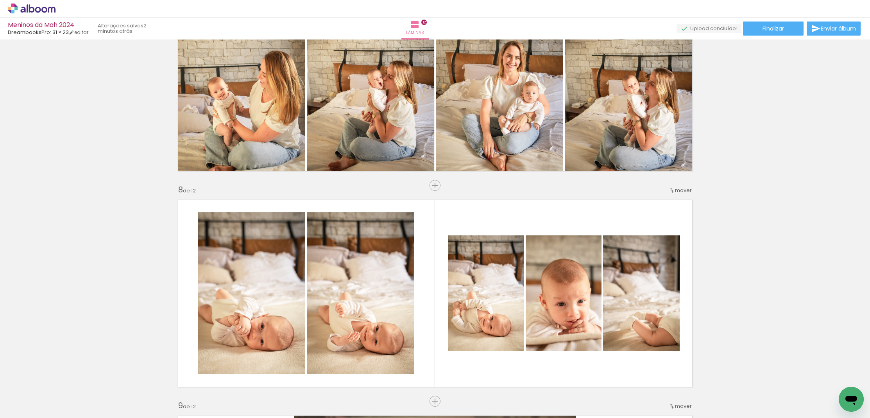
scroll to position [1374, 0]
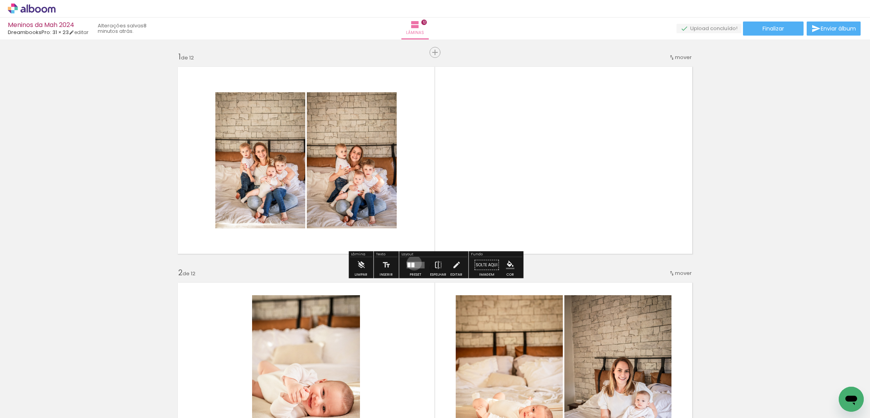
click at [412, 263] on div at bounding box center [412, 264] width 3 height 5
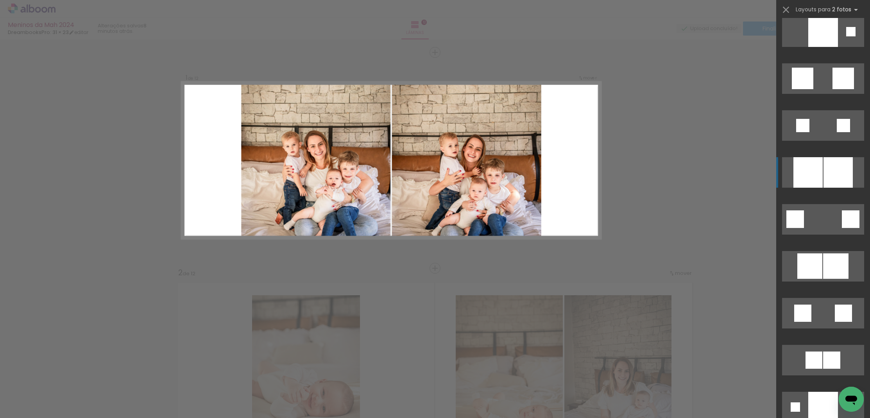
click at [832, 163] on div at bounding box center [838, 172] width 29 height 30
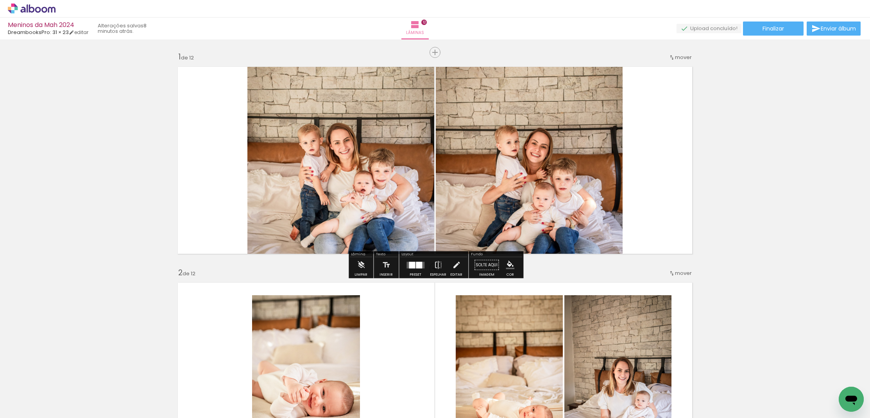
scroll to position [811, 0]
click at [417, 268] on div at bounding box center [419, 264] width 6 height 7
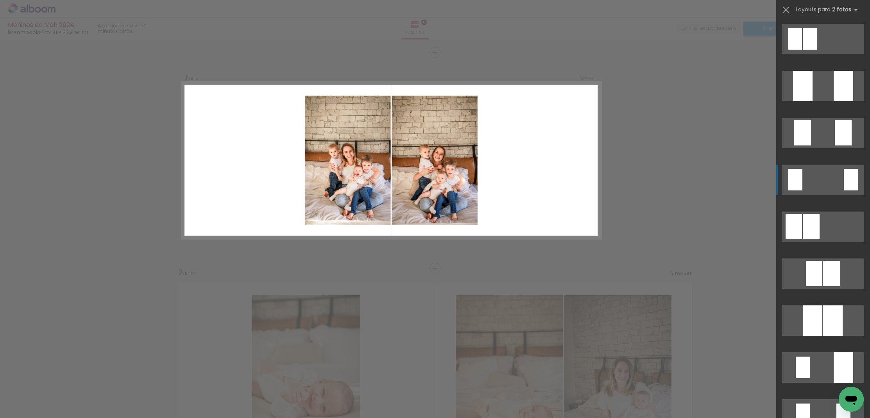
scroll to position [0, 0]
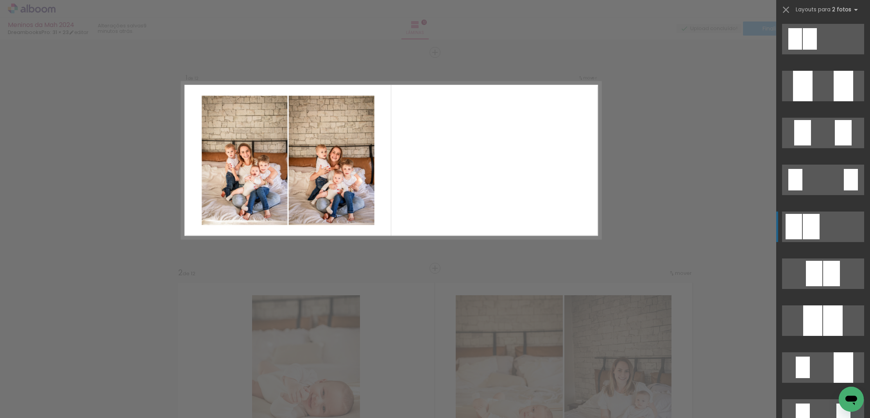
click at [834, 101] on div at bounding box center [844, 86] width 20 height 30
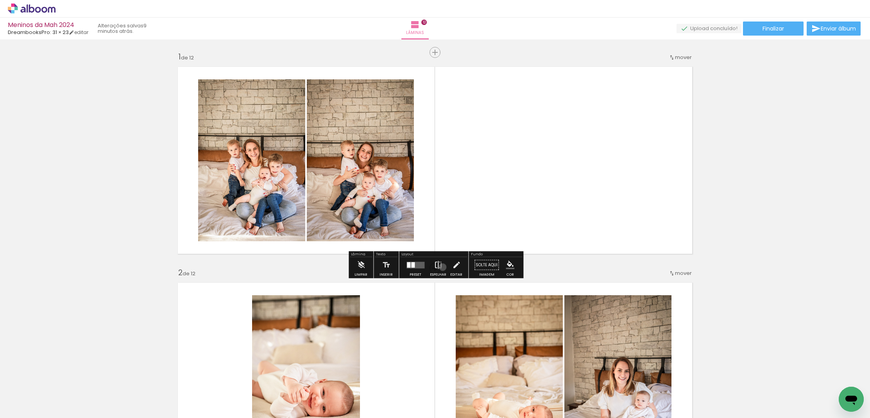
click at [441, 267] on paper-button "Espelhar" at bounding box center [438, 267] width 20 height 20
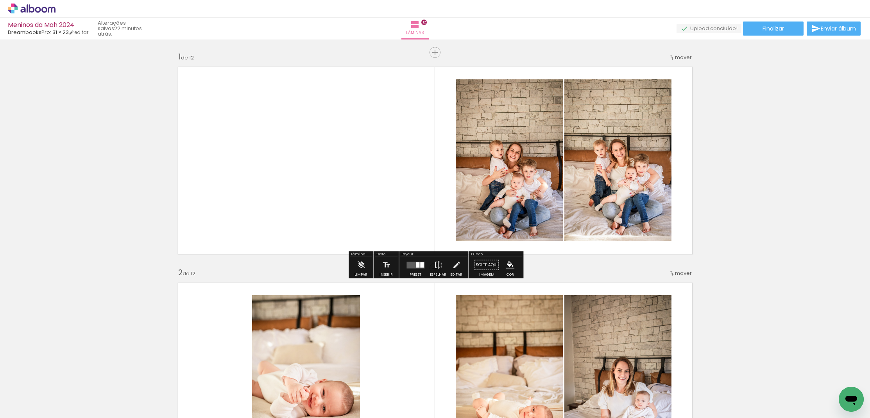
click at [252, 168] on quentale-layouter at bounding box center [435, 160] width 524 height 196
click at [33, 405] on span "Adicionar Fotos" at bounding box center [27, 407] width 23 height 9
click at [0, 0] on input "file" at bounding box center [0, 0] width 0 height 0
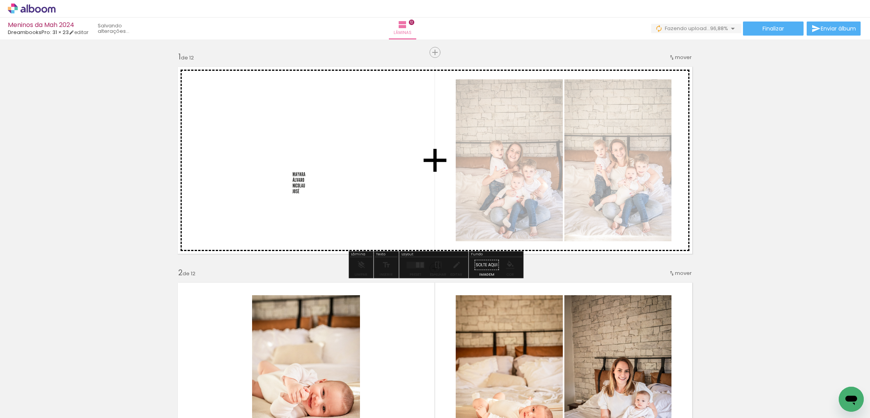
drag, startPoint x: 129, startPoint y: 398, endPoint x: 310, endPoint y: 190, distance: 275.6
click at [310, 190] on quentale-workspace at bounding box center [435, 209] width 870 height 418
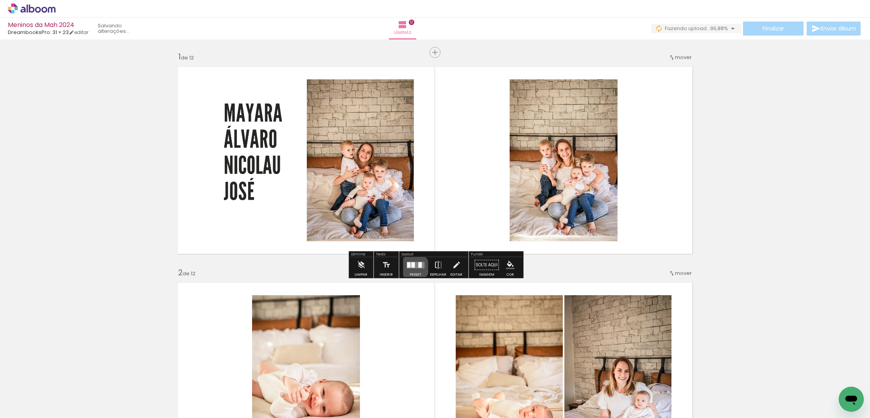
click at [413, 267] on div at bounding box center [413, 264] width 4 height 5
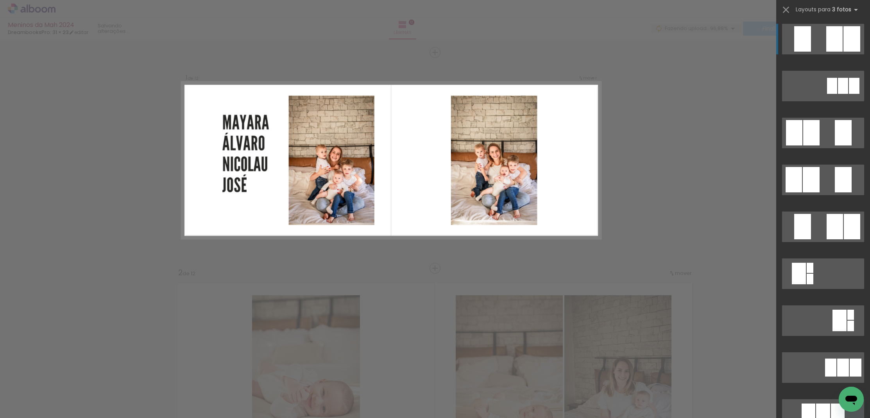
click at [838, 78] on div at bounding box center [843, 86] width 10 height 16
click at [849, 78] on div at bounding box center [854, 86] width 11 height 16
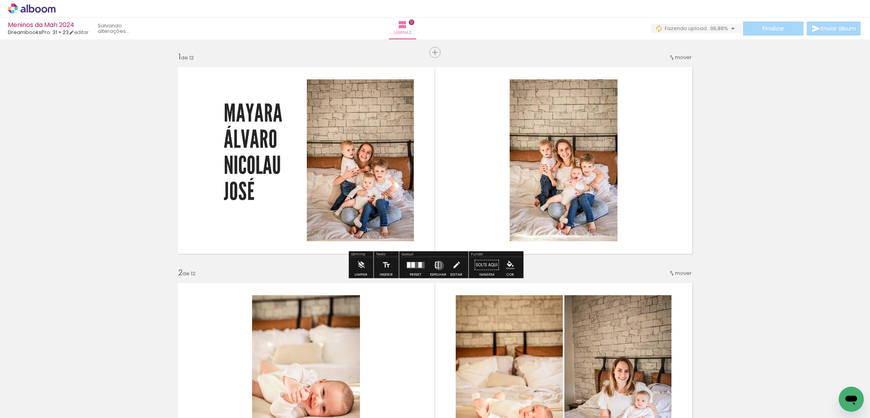
click at [437, 265] on iron-icon at bounding box center [438, 265] width 9 height 16
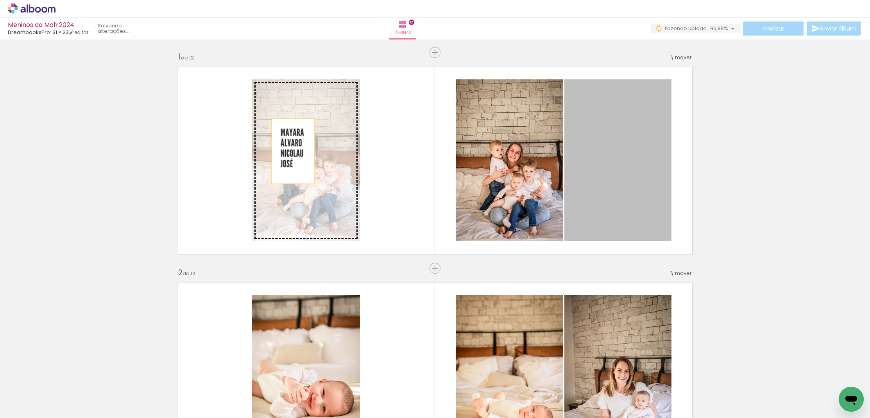
drag, startPoint x: 605, startPoint y: 141, endPoint x: 293, endPoint y: 151, distance: 312.1
click at [0, 0] on slot at bounding box center [0, 0] width 0 height 0
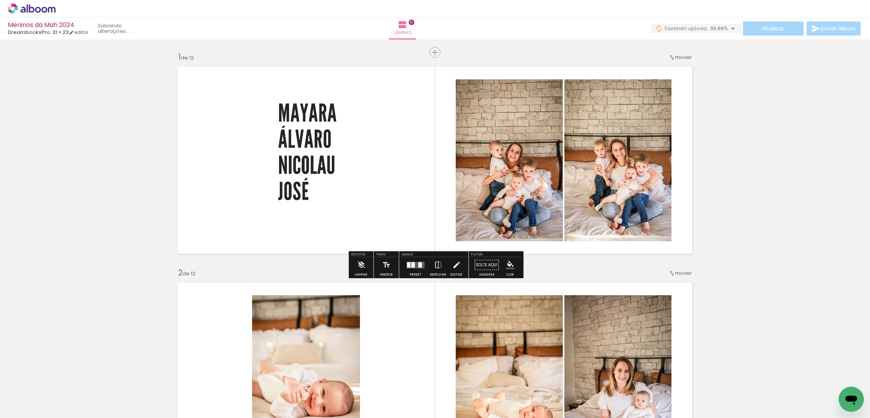
click at [322, 122] on quentale-photo at bounding box center [306, 160] width 108 height 162
click at [411, 266] on div at bounding box center [413, 264] width 4 height 5
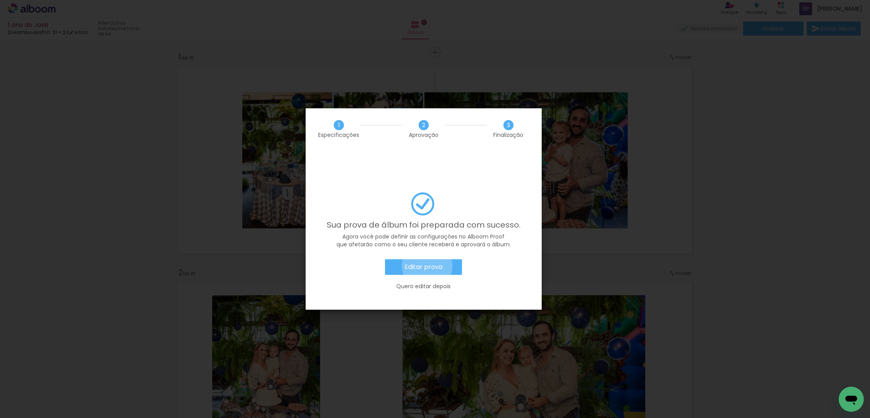
click at [0, 0] on slot "Editar prova" at bounding box center [0, 0] width 0 height 0
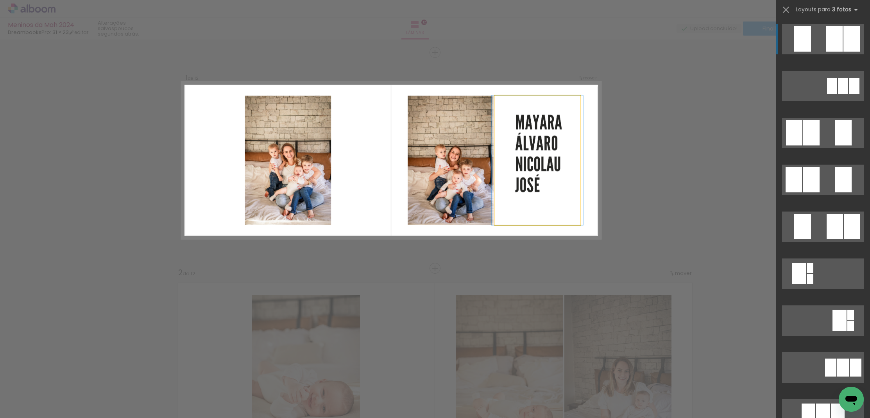
click at [530, 142] on quentale-photo at bounding box center [538, 159] width 86 height 129
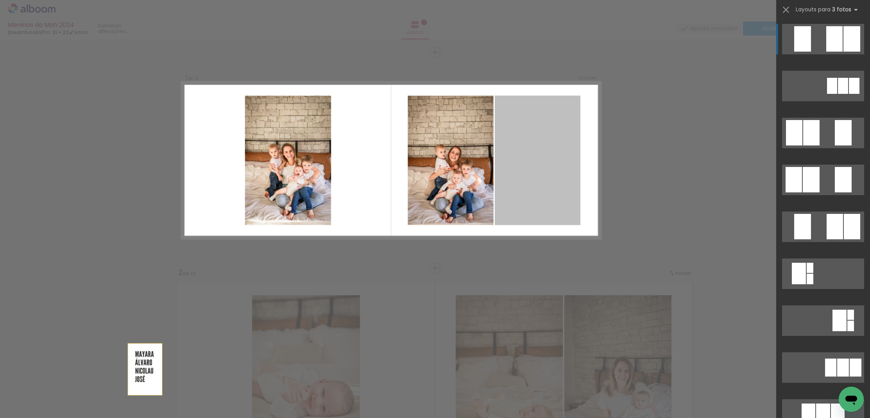
scroll to position [12, 0]
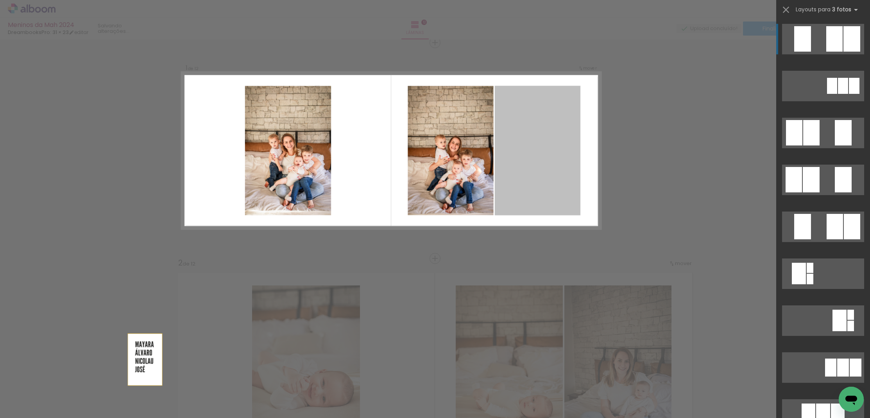
drag, startPoint x: 533, startPoint y: 129, endPoint x: 47, endPoint y: 421, distance: 567.5
click at [47, 417] on html "link( href="../../bower_components/polymer/polymer.html" rel="import" ) picture…" at bounding box center [435, 209] width 870 height 418
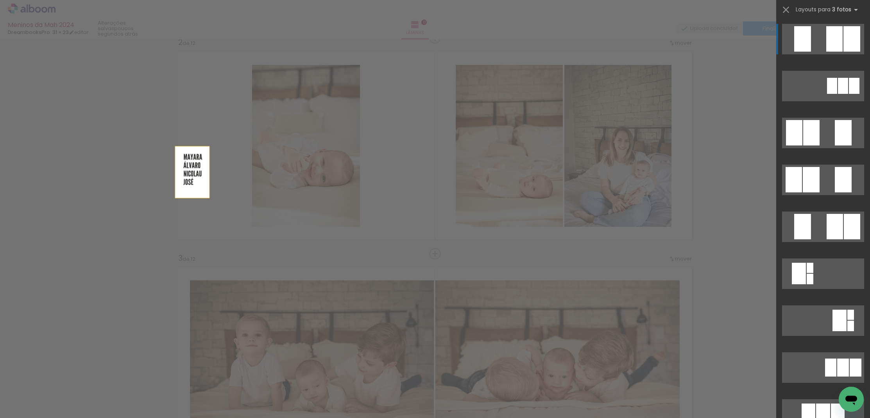
scroll to position [357, 0]
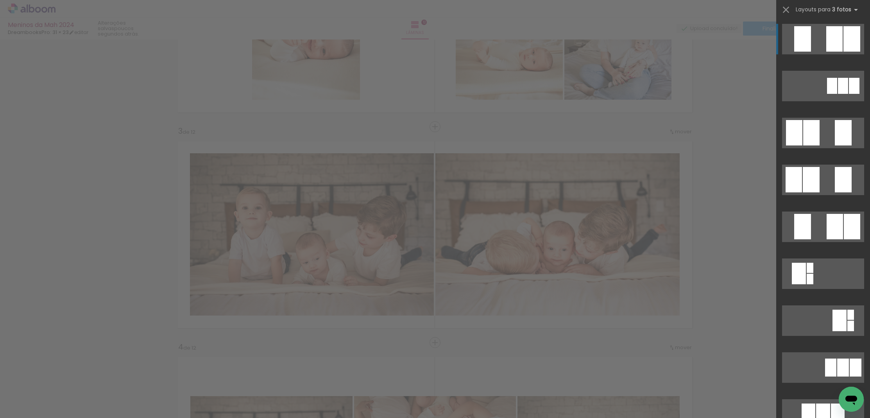
drag, startPoint x: 508, startPoint y: 153, endPoint x: 140, endPoint y: 397, distance: 442.4
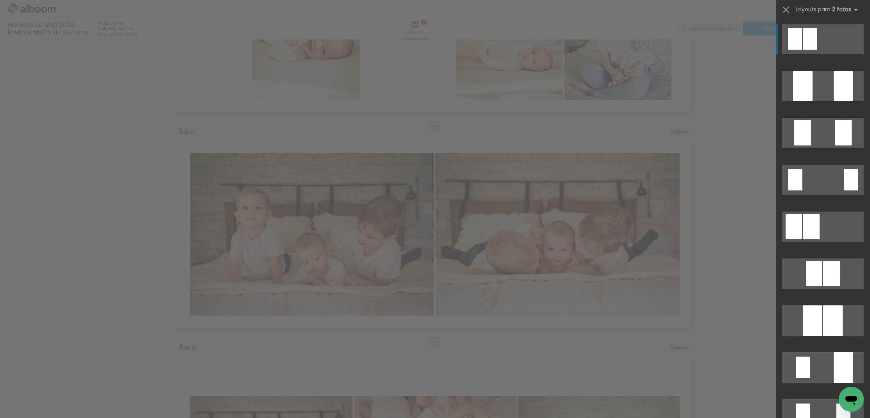
click at [29, 413] on paper-button "Adicionar Fotos" at bounding box center [24, 413] width 38 height 13
click at [0, 0] on input "file" at bounding box center [0, 0] width 0 height 0
drag, startPoint x: 173, startPoint y: 396, endPoint x: 177, endPoint y: 410, distance: 14.5
click at [177, 410] on div at bounding box center [165, 391] width 27 height 39
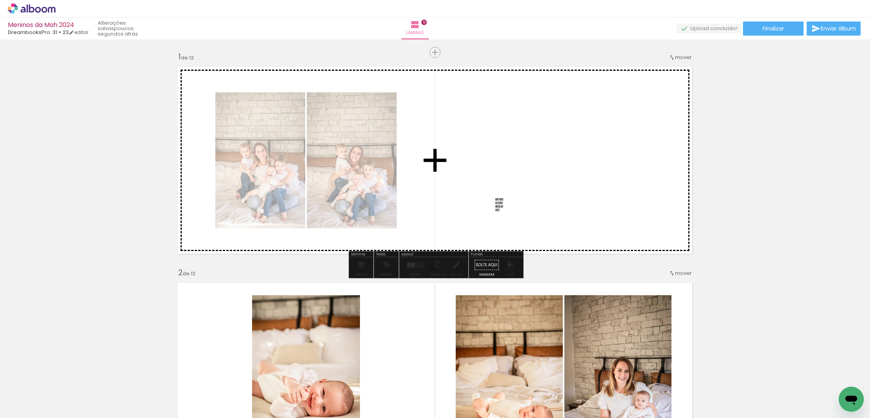
drag, startPoint x: 165, startPoint y: 395, endPoint x: 511, endPoint y: 211, distance: 392.0
click at [511, 211] on quentale-workspace at bounding box center [435, 209] width 870 height 418
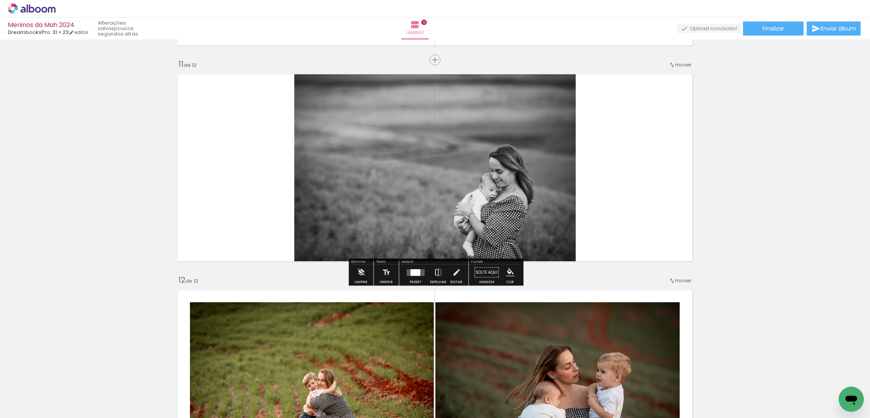
scroll to position [2138, 0]
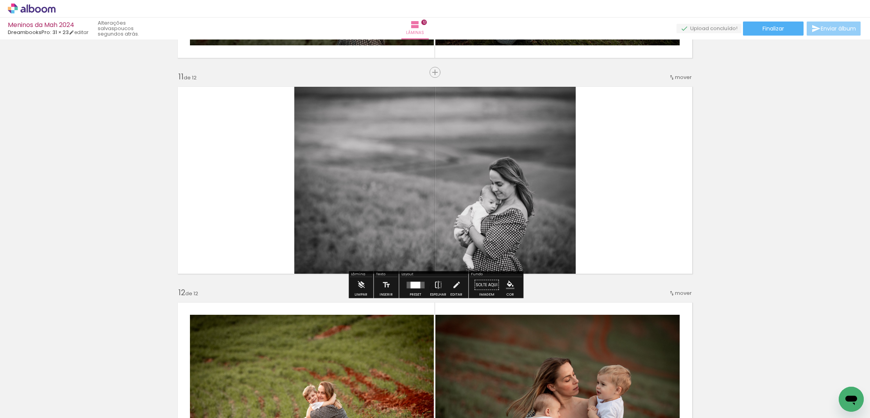
click at [827, 27] on span "Enviar álbum" at bounding box center [838, 28] width 35 height 5
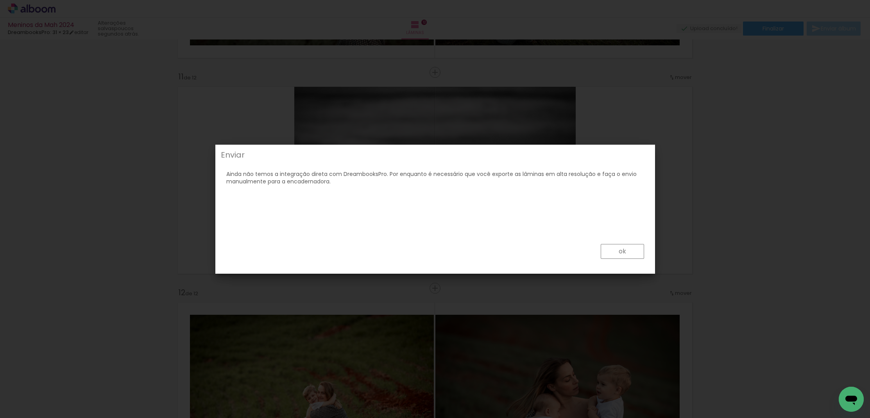
click at [617, 251] on paper-button "ok" at bounding box center [622, 251] width 43 height 15
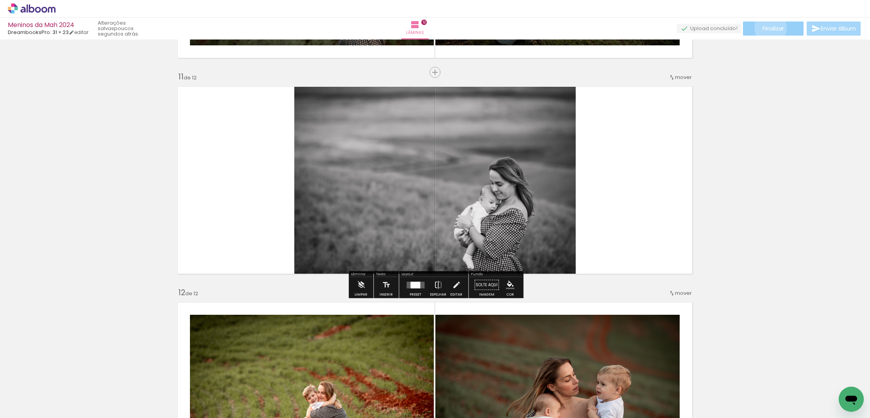
click at [768, 27] on span "Finalizar" at bounding box center [773, 28] width 21 height 5
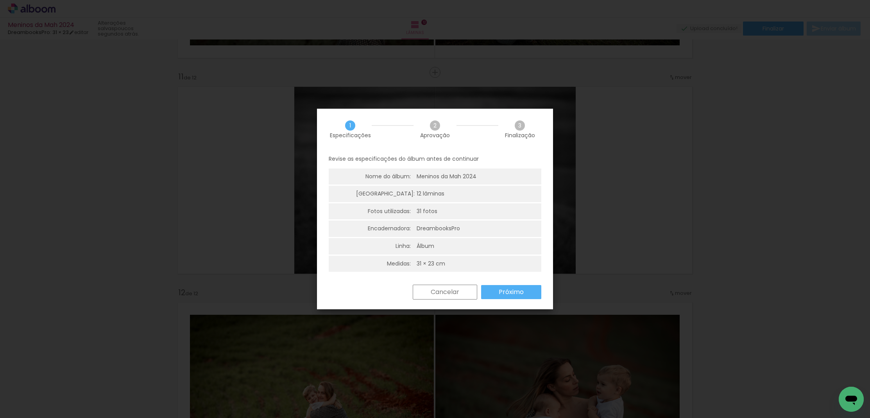
click at [0, 0] on slot "Próximo" at bounding box center [0, 0] width 0 height 0
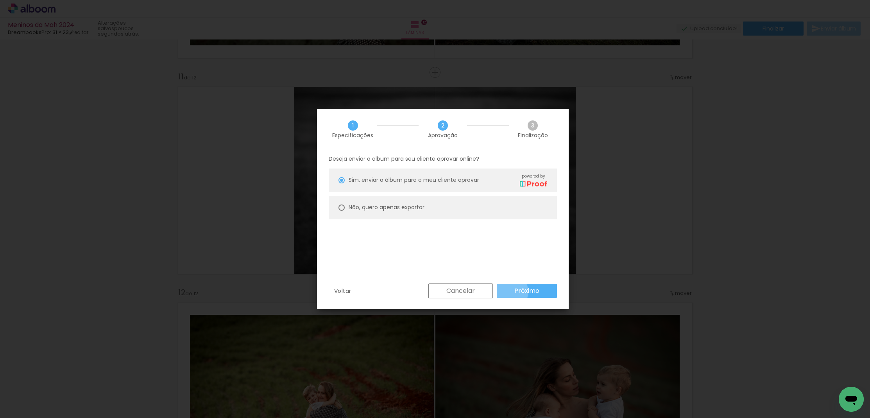
click at [510, 291] on paper-button "Próximo" at bounding box center [527, 291] width 60 height 14
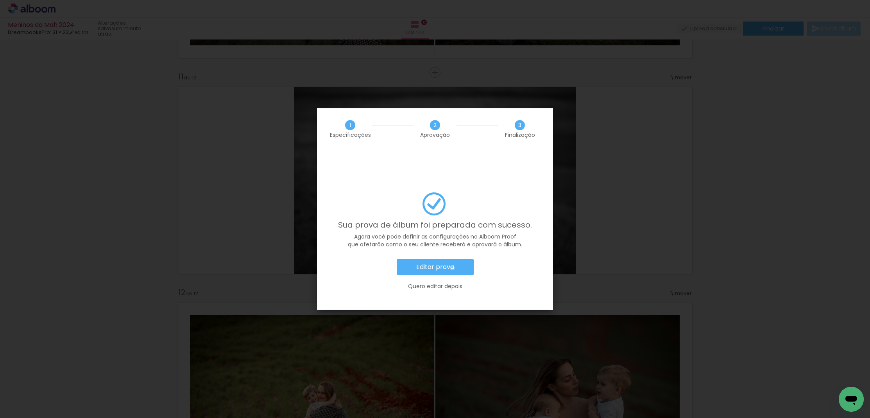
click at [0, 0] on slot "Editar prova" at bounding box center [0, 0] width 0 height 0
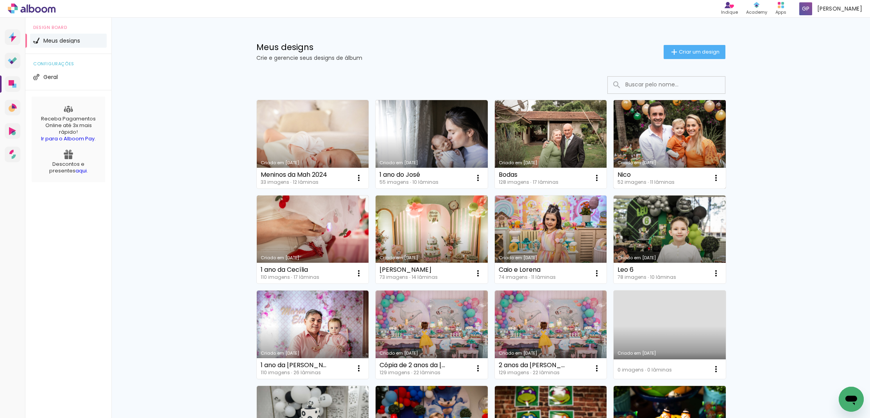
click at [682, 133] on link "Criado em [DATE]" at bounding box center [670, 144] width 112 height 88
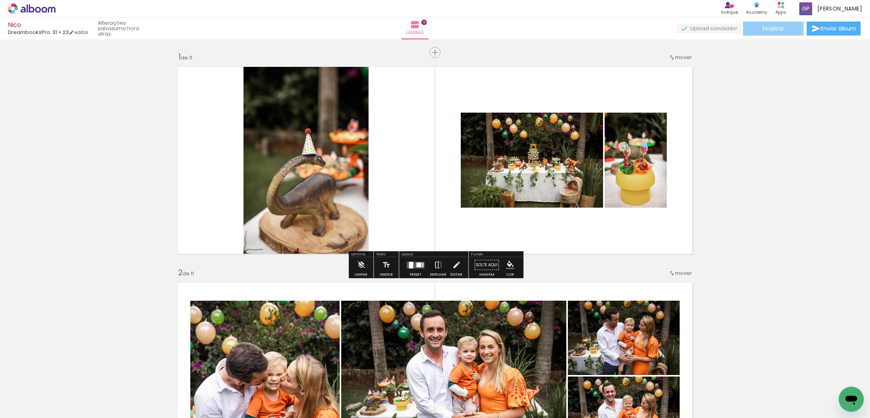
click at [772, 27] on span "Finalizar" at bounding box center [773, 28] width 21 height 5
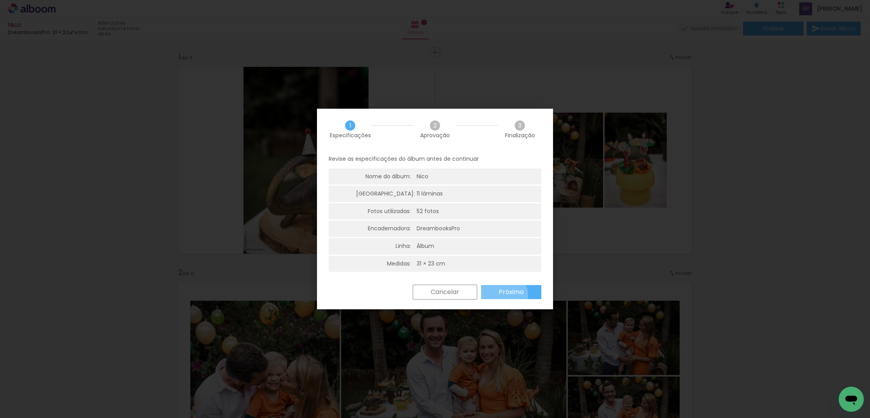
click at [0, 0] on slot "Próximo" at bounding box center [0, 0] width 0 height 0
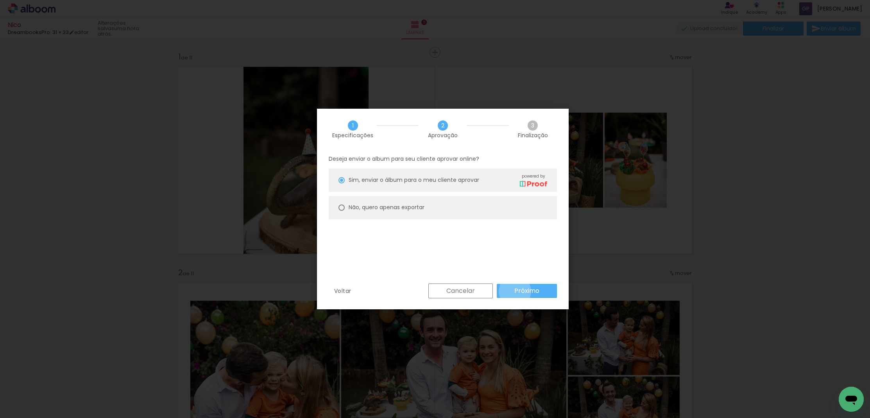
click at [0, 0] on slot "Próximo" at bounding box center [0, 0] width 0 height 0
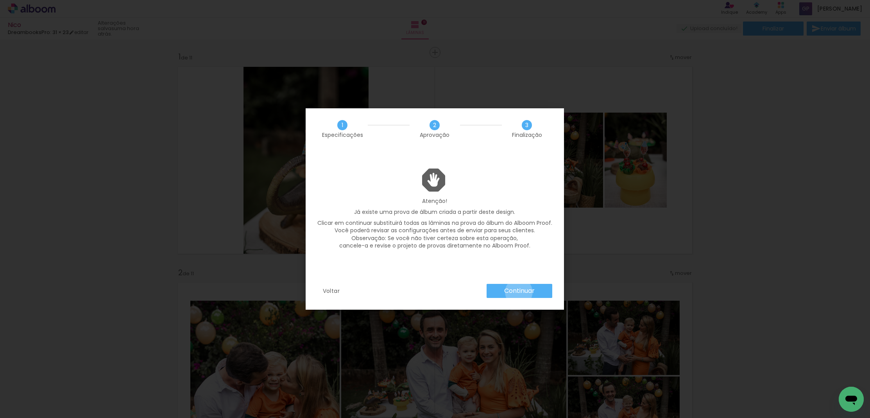
click at [0, 0] on slot "Continuar" at bounding box center [0, 0] width 0 height 0
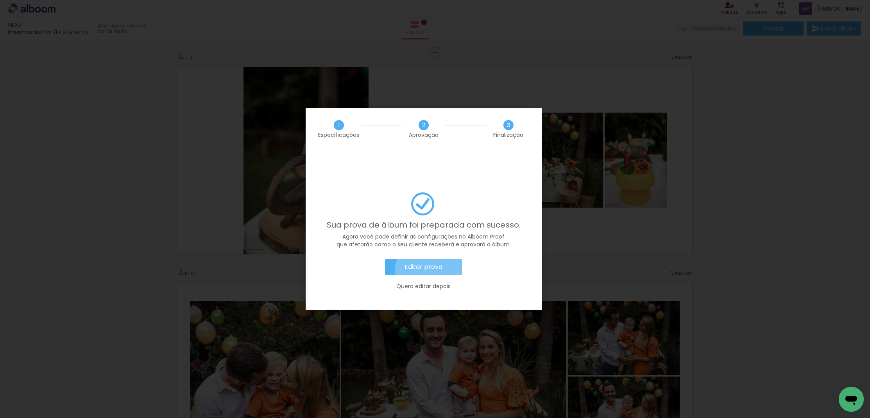
click at [0, 0] on slot "Editar prova" at bounding box center [0, 0] width 0 height 0
